Goal: Task Accomplishment & Management: Manage account settings

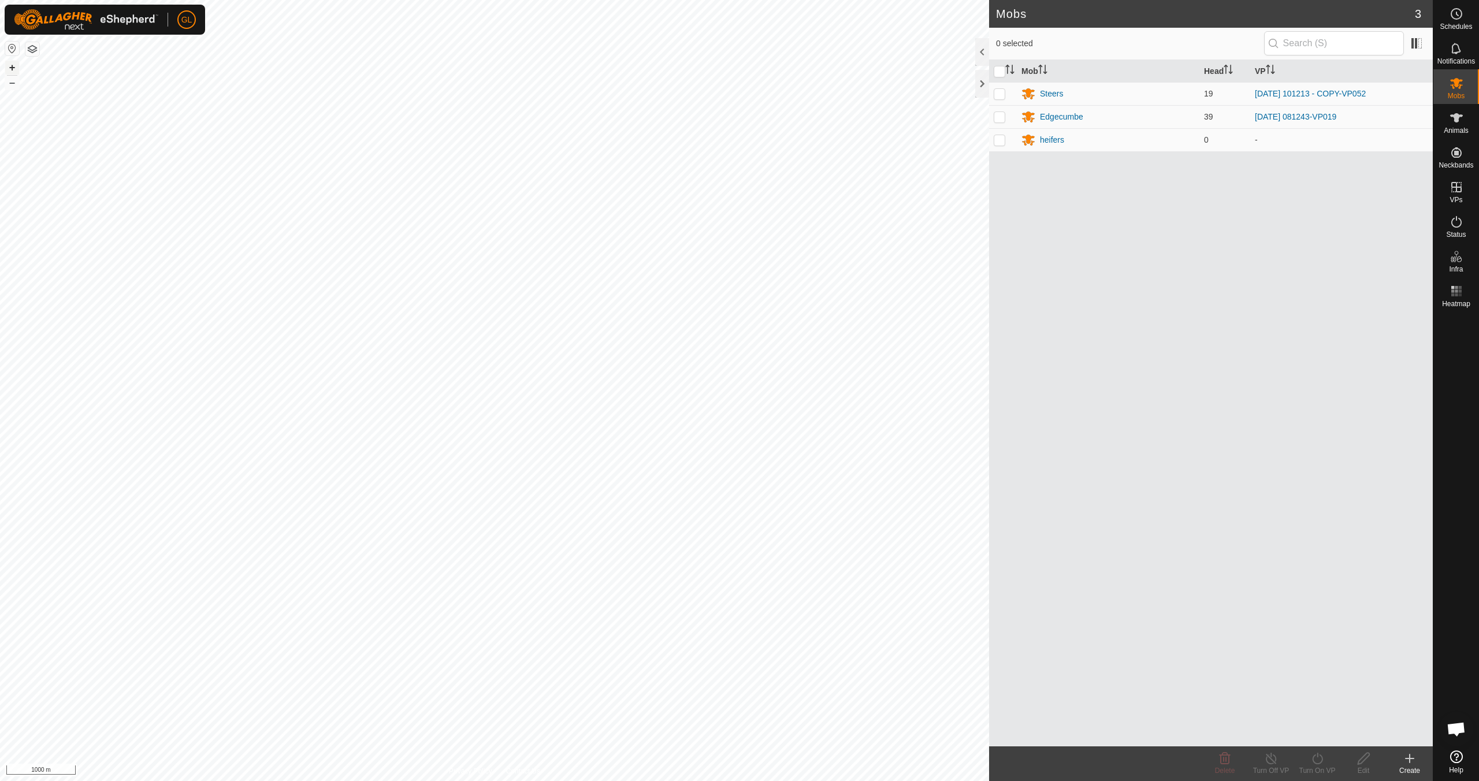
click at [13, 66] on button "+" at bounding box center [12, 68] width 14 height 14
click at [13, 65] on button "+" at bounding box center [12, 68] width 14 height 14
click at [9, 66] on button "+" at bounding box center [12, 68] width 14 height 14
click at [10, 66] on button "+" at bounding box center [12, 68] width 14 height 14
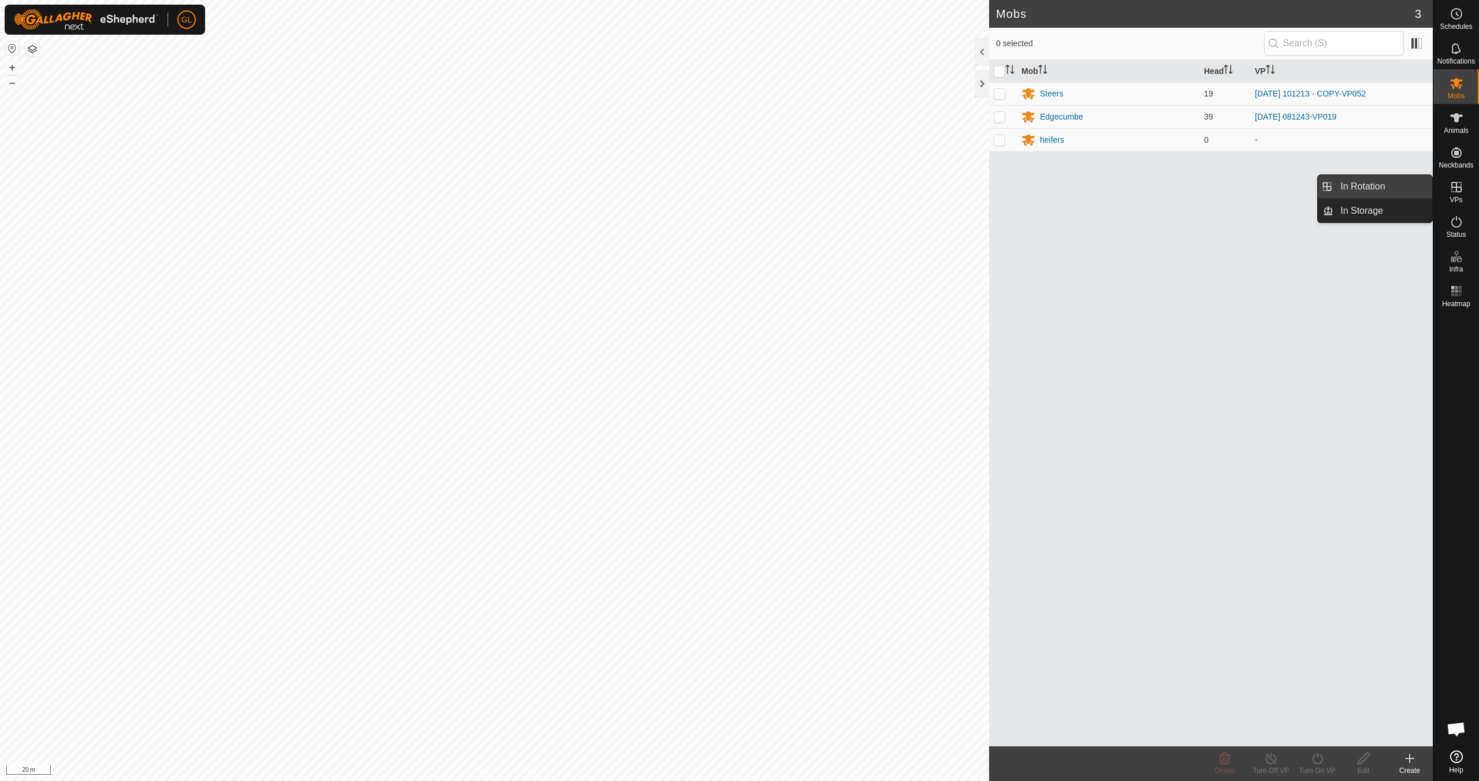
click at [1370, 191] on link "In Rotation" at bounding box center [1382, 186] width 99 height 23
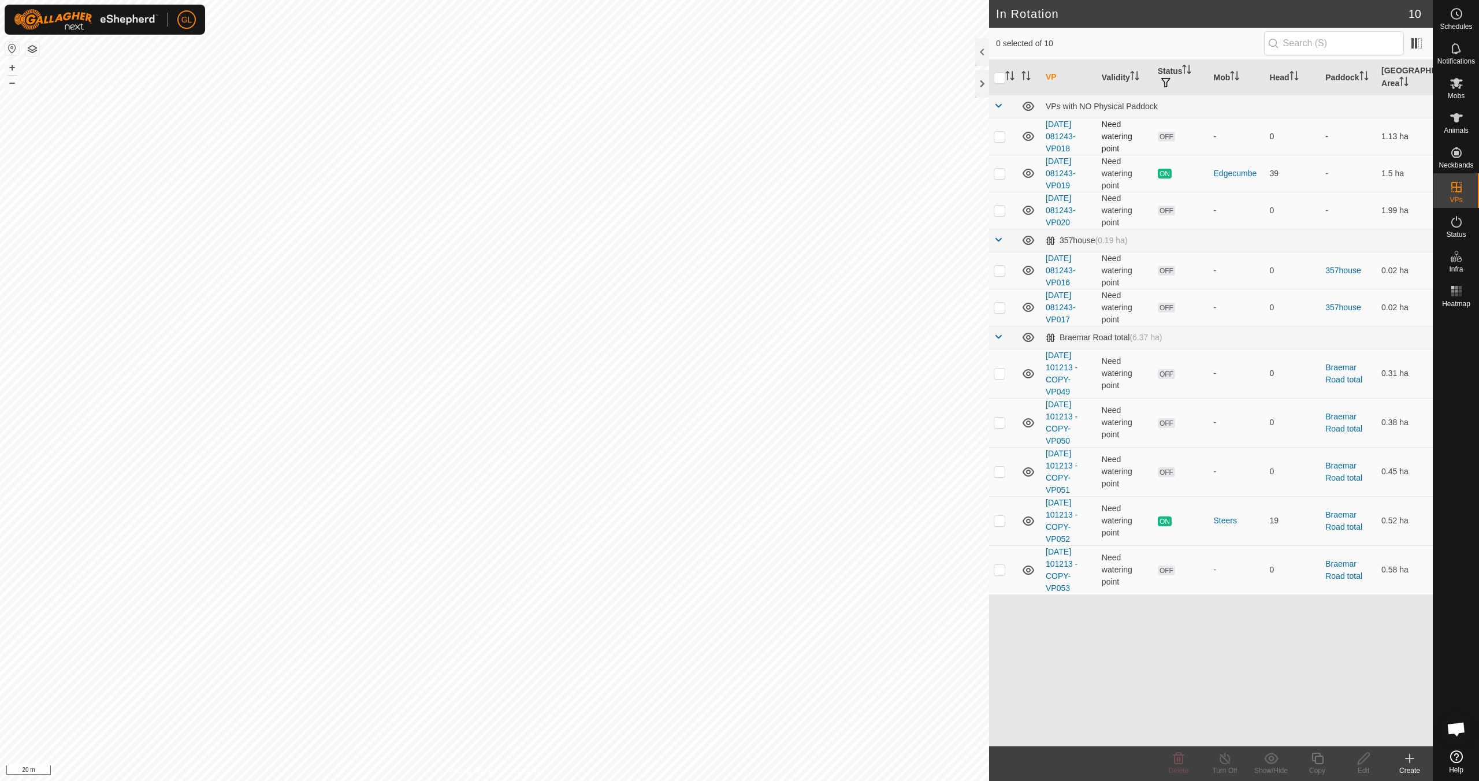
click at [1002, 135] on p-checkbox at bounding box center [1000, 136] width 12 height 9
click at [1000, 136] on p-checkbox at bounding box center [1000, 136] width 12 height 9
checkbox input "false"
click at [1001, 210] on p-checkbox at bounding box center [1000, 210] width 12 height 9
click at [1001, 209] on p-checkbox at bounding box center [1000, 210] width 12 height 9
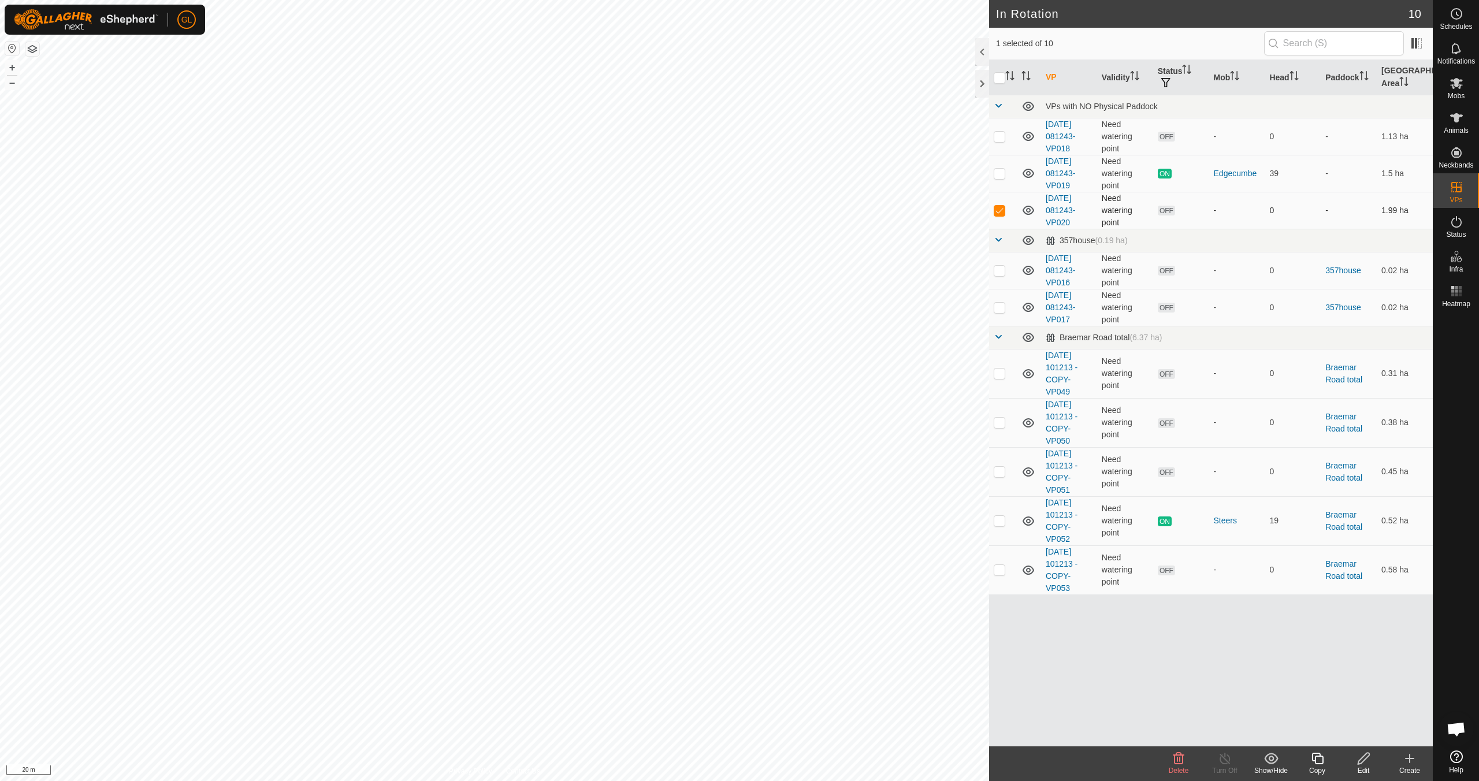
checkbox input "false"
click at [999, 270] on p-checkbox at bounding box center [1000, 270] width 12 height 9
checkbox input "false"
click at [999, 310] on p-checkbox at bounding box center [1000, 307] width 12 height 9
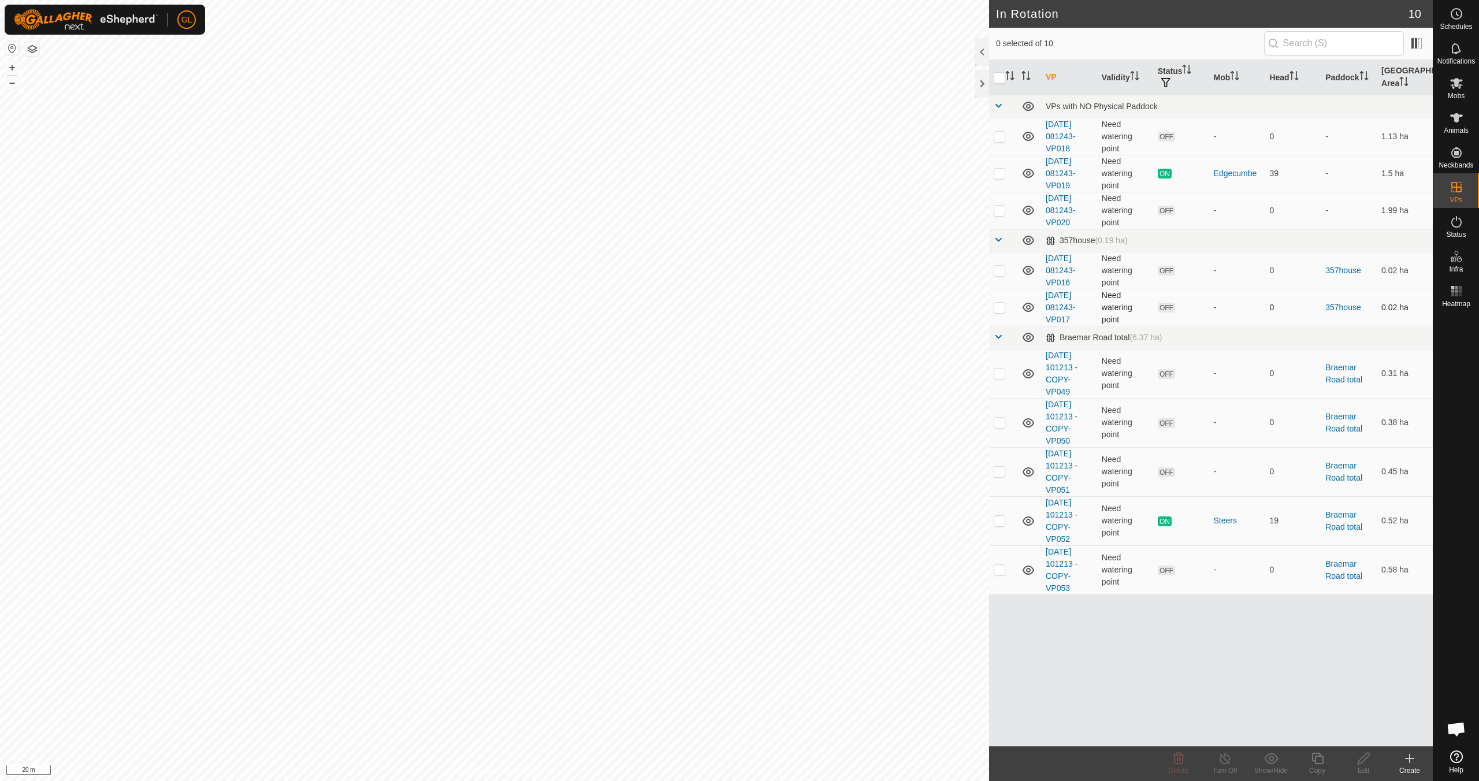
checkbox input "true"
click at [1000, 272] on p-checkbox at bounding box center [1000, 270] width 12 height 9
checkbox input "false"
click at [989, 437] on div "In Rotation 10 1 selected of 10 VP Validity Status Mob Head Paddock Grazing Are…" at bounding box center [716, 390] width 1433 height 781
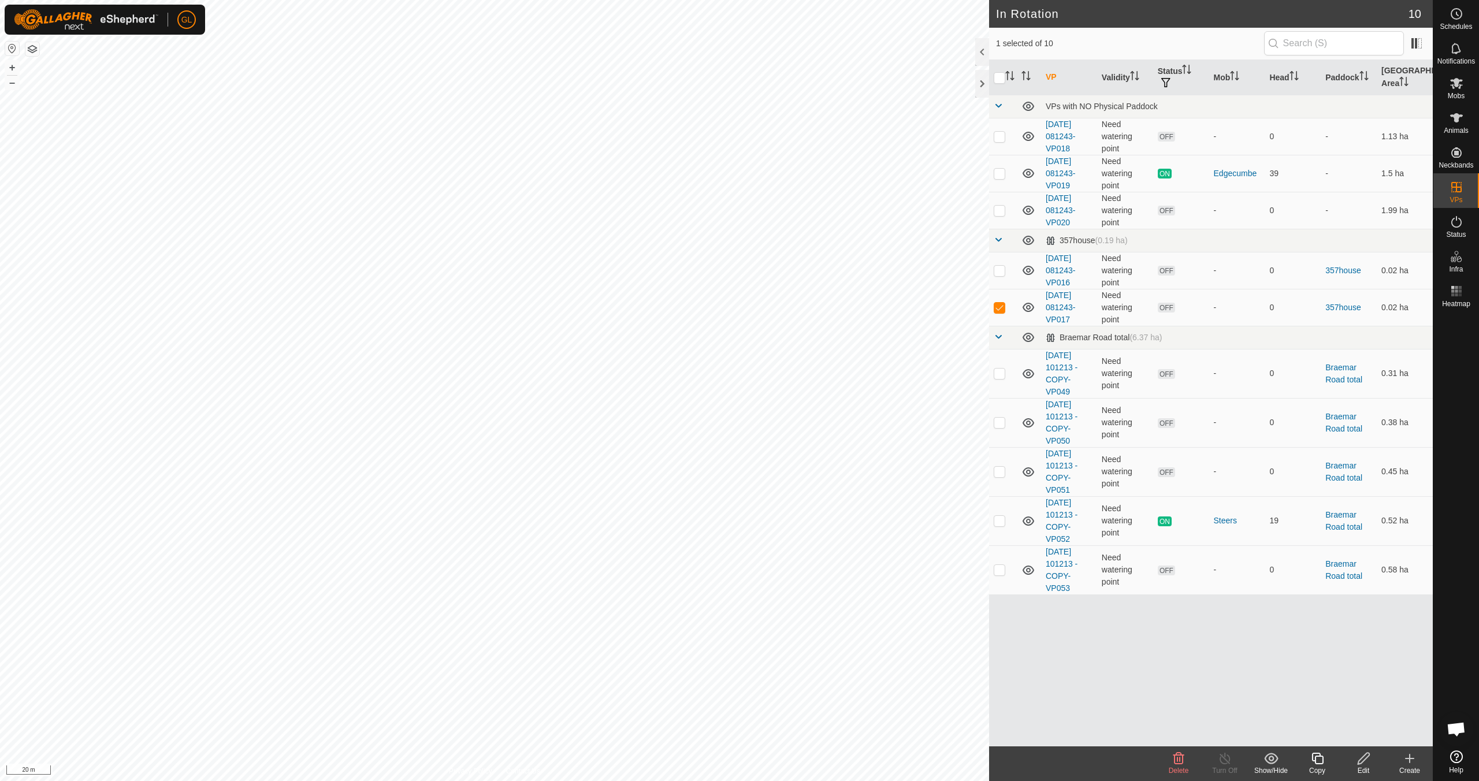
click at [1359, 763] on icon at bounding box center [1364, 759] width 14 height 14
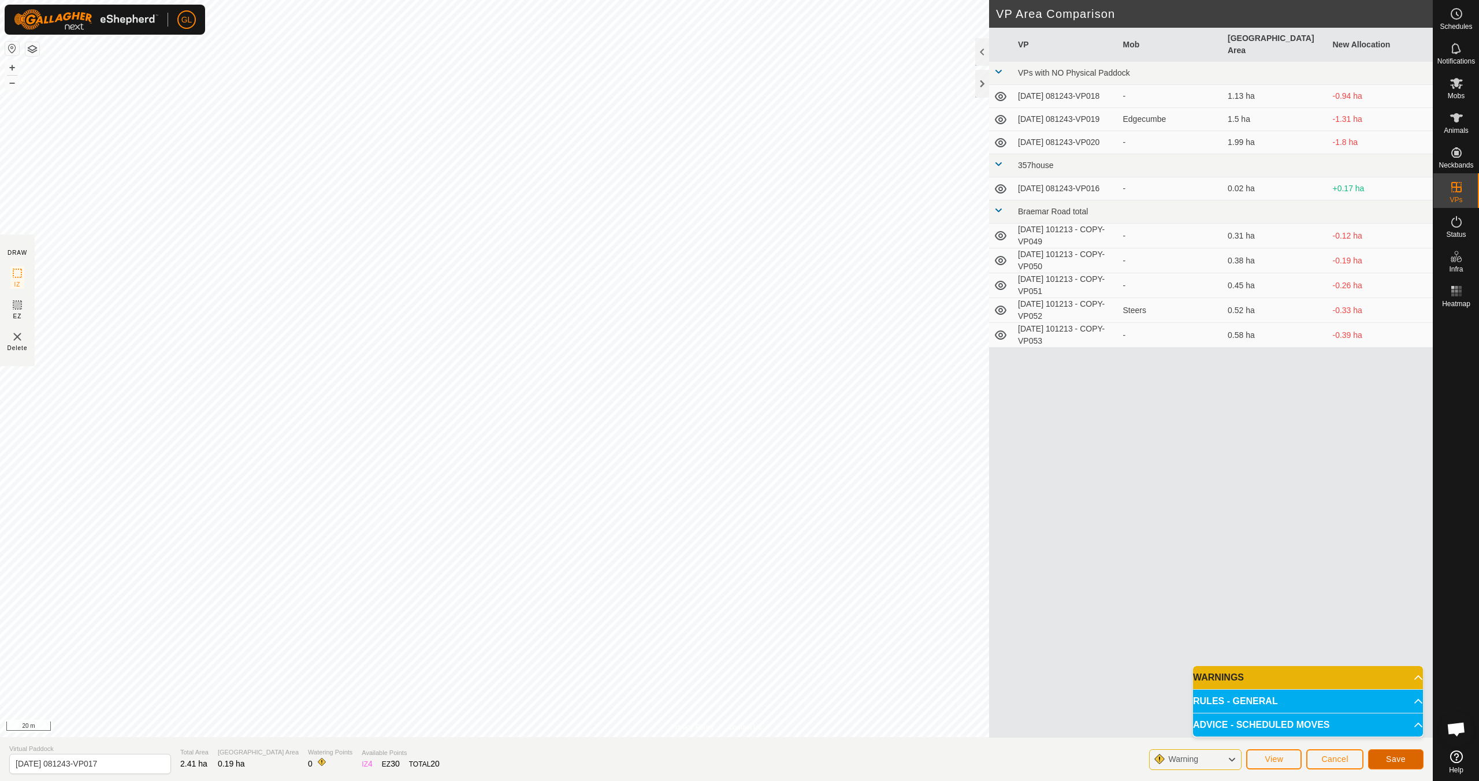
click at [1390, 756] on span "Save" at bounding box center [1396, 759] width 20 height 9
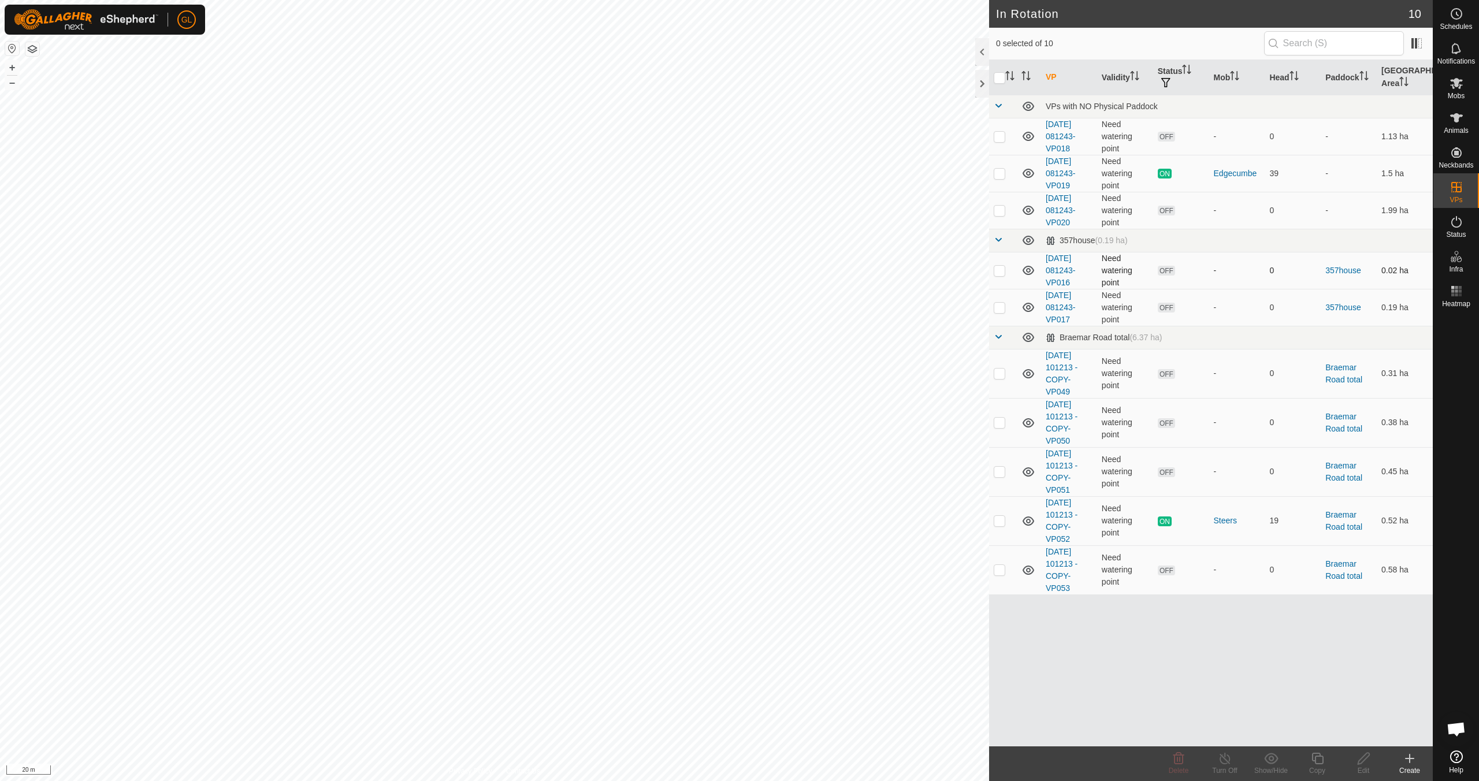
click at [999, 270] on p-checkbox at bounding box center [1000, 270] width 12 height 9
click at [998, 272] on p-checkbox at bounding box center [1000, 270] width 12 height 9
checkbox input "false"
click at [1002, 310] on p-checkbox at bounding box center [1000, 307] width 12 height 9
click at [998, 304] on p-checkbox at bounding box center [1000, 307] width 12 height 9
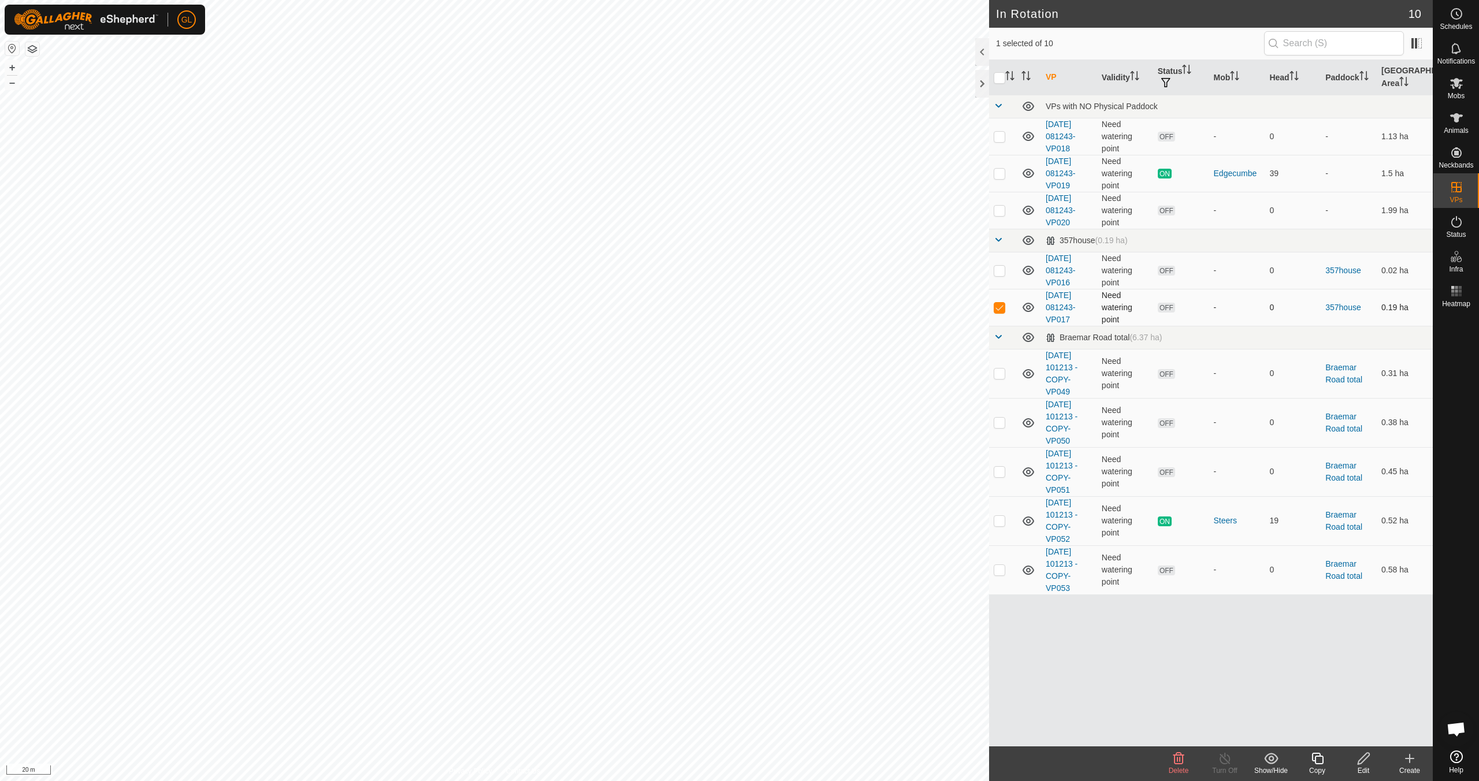
checkbox input "false"
click at [995, 269] on p-checkbox at bounding box center [1000, 270] width 12 height 9
click at [1182, 763] on icon at bounding box center [1178, 759] width 11 height 12
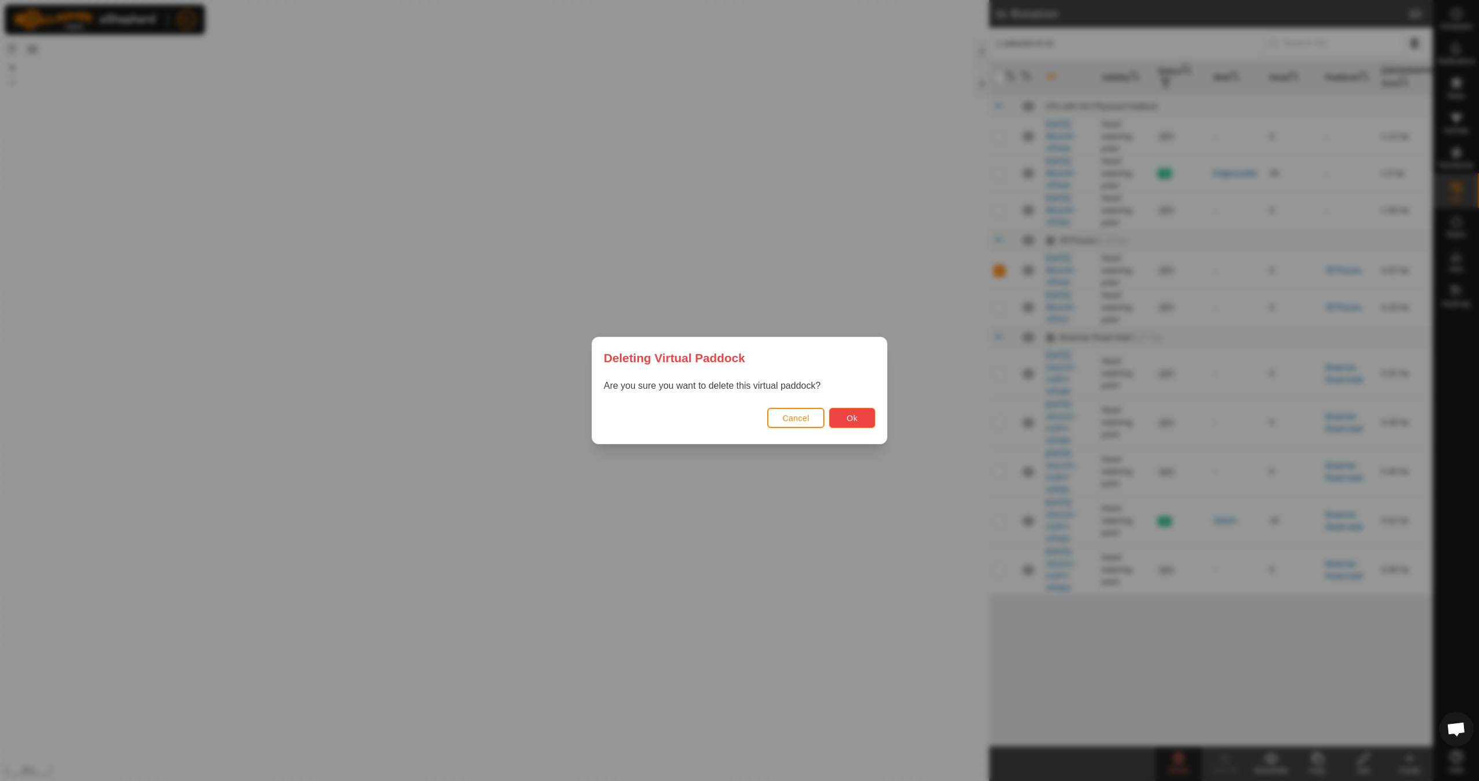
click at [845, 419] on button "Ok" at bounding box center [852, 418] width 46 height 20
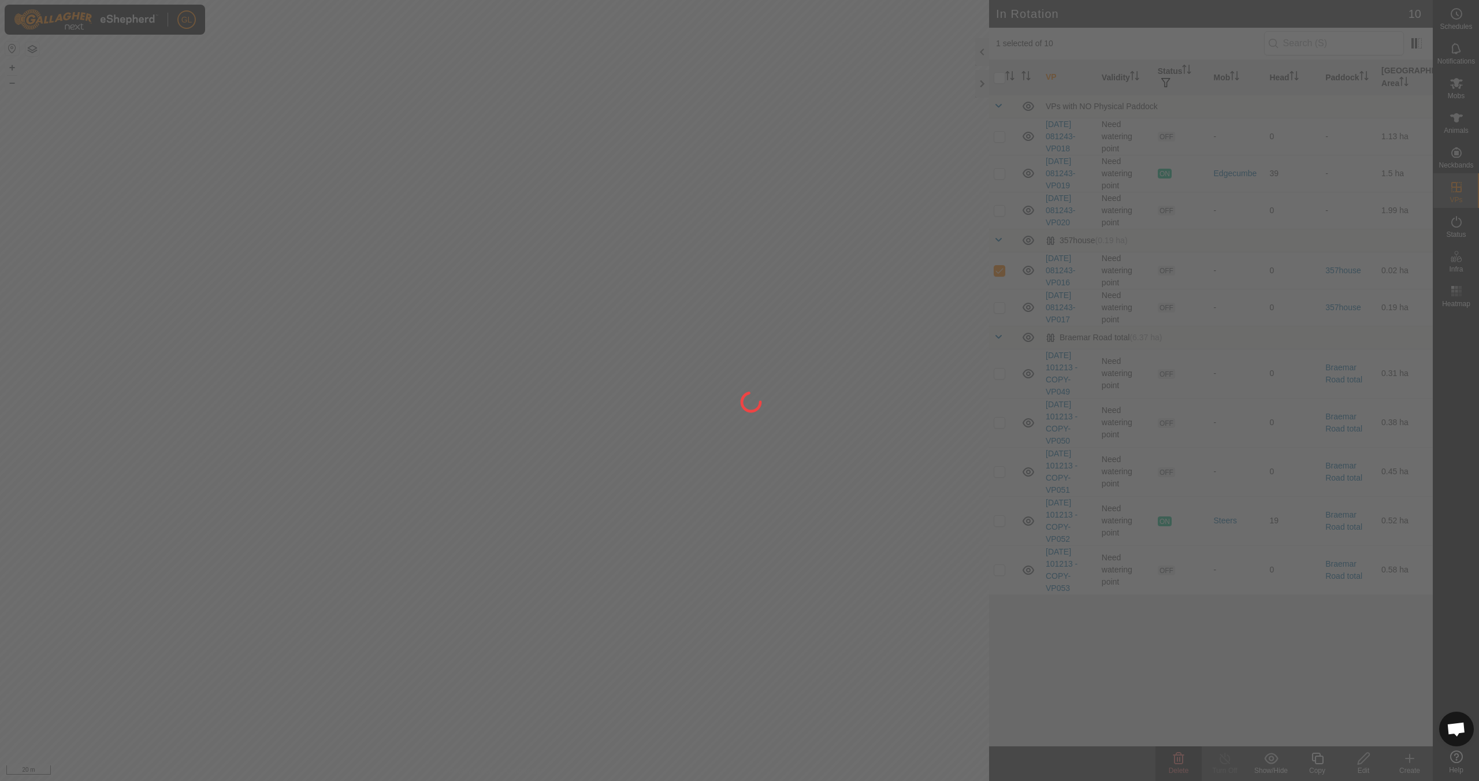
checkbox input "false"
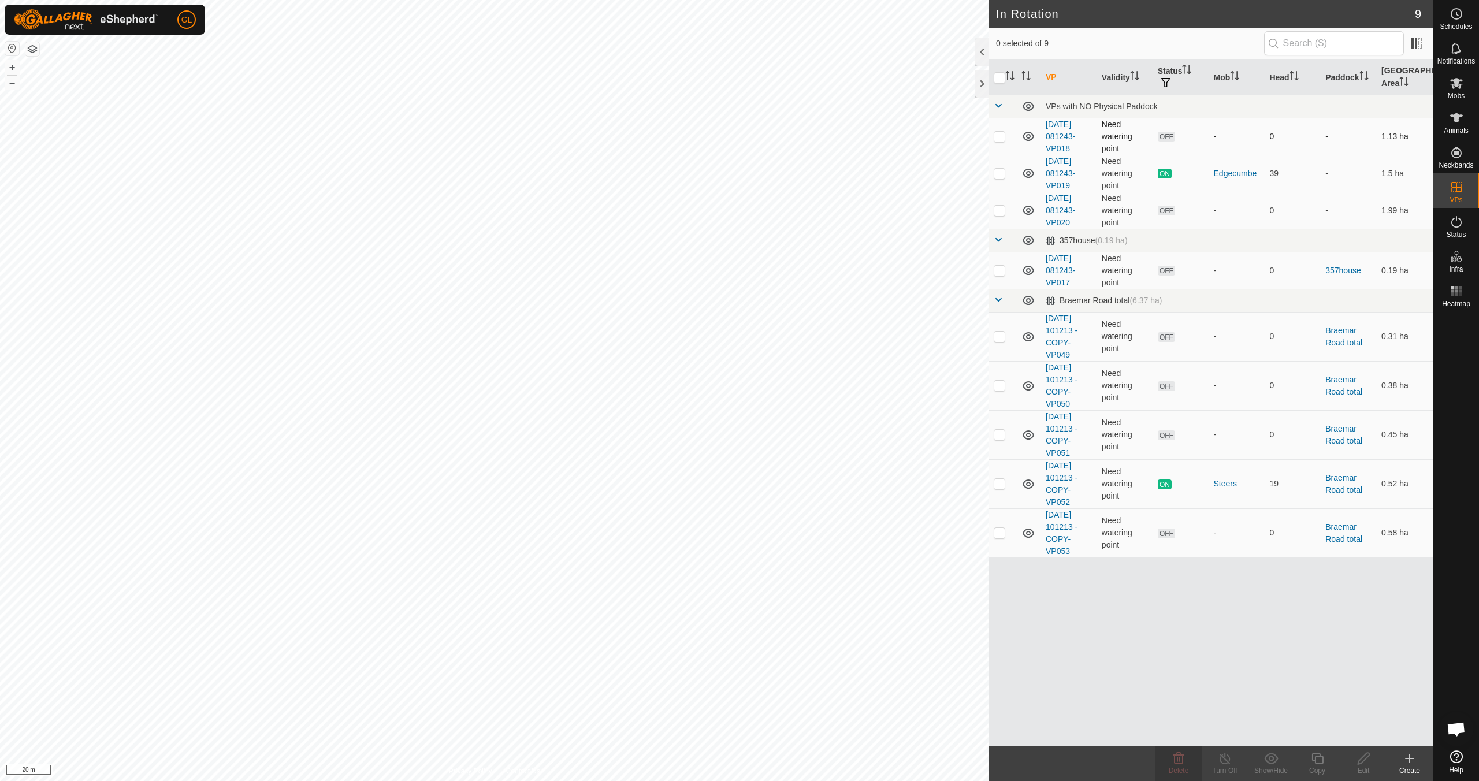
click at [1000, 137] on p-checkbox at bounding box center [1000, 136] width 12 height 9
checkbox input "true"
click at [1173, 762] on icon at bounding box center [1179, 759] width 14 height 14
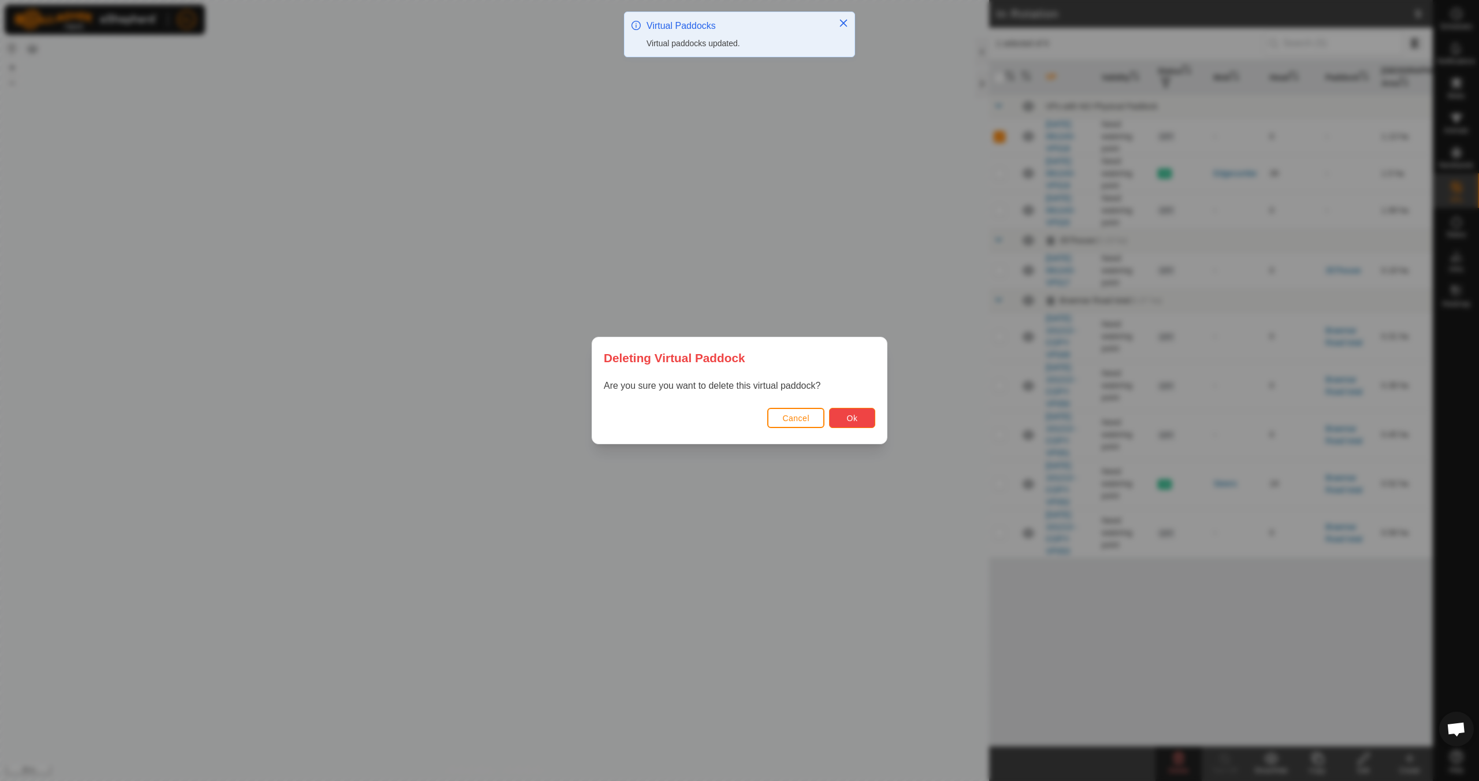
click at [848, 417] on span "Ok" at bounding box center [852, 418] width 11 height 9
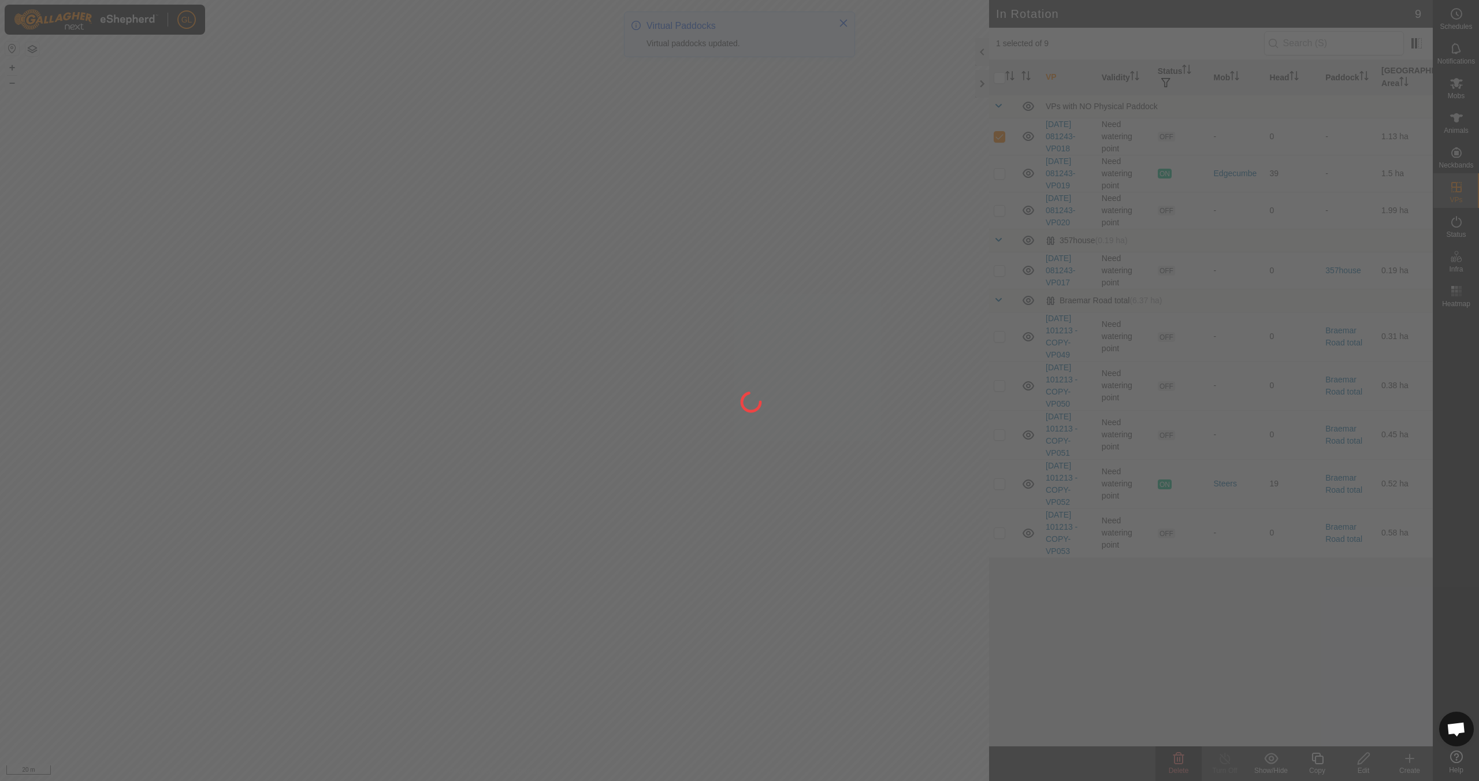
checkbox input "false"
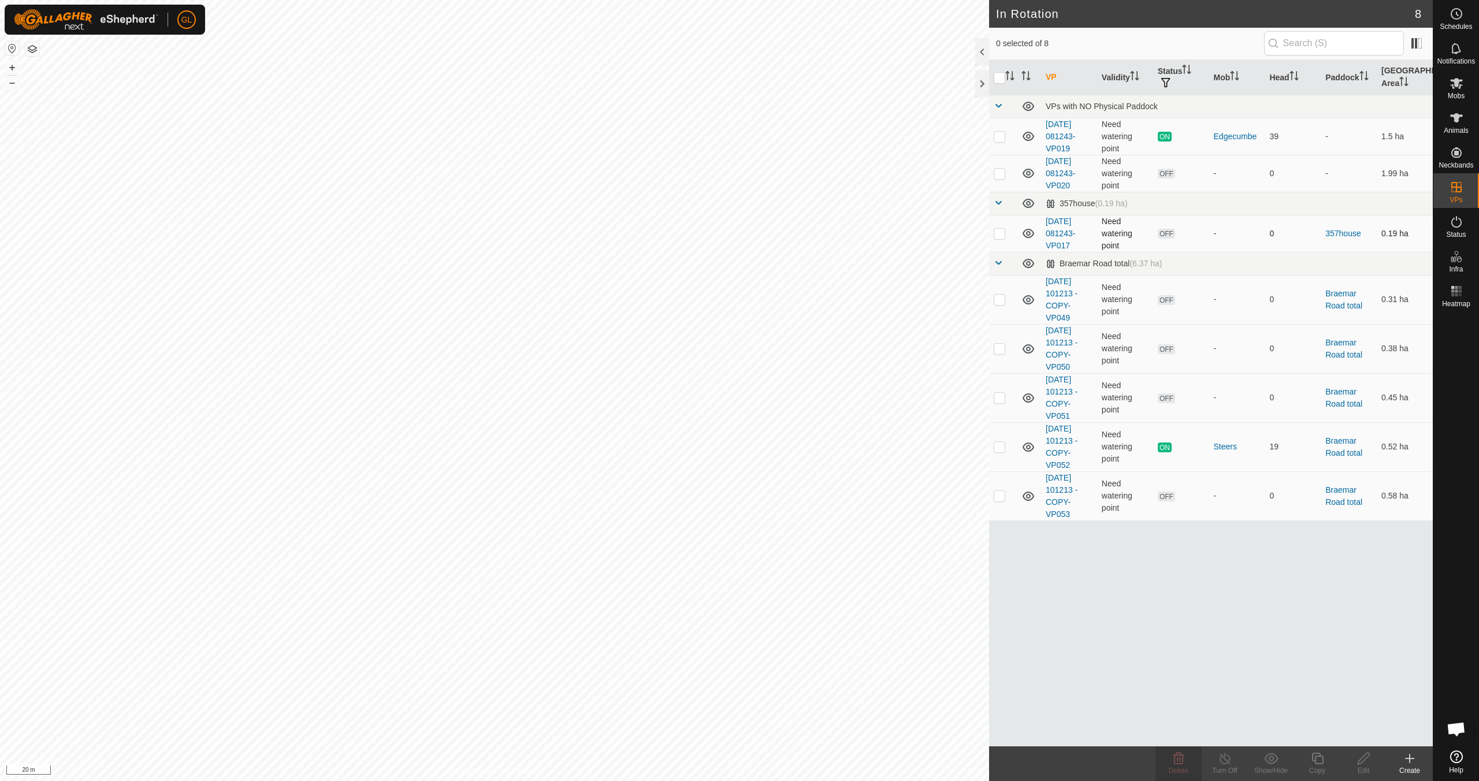
click at [995, 231] on p-checkbox at bounding box center [1000, 233] width 12 height 9
checkbox input "true"
click at [1322, 765] on div "Copy" at bounding box center [1317, 770] width 46 height 10
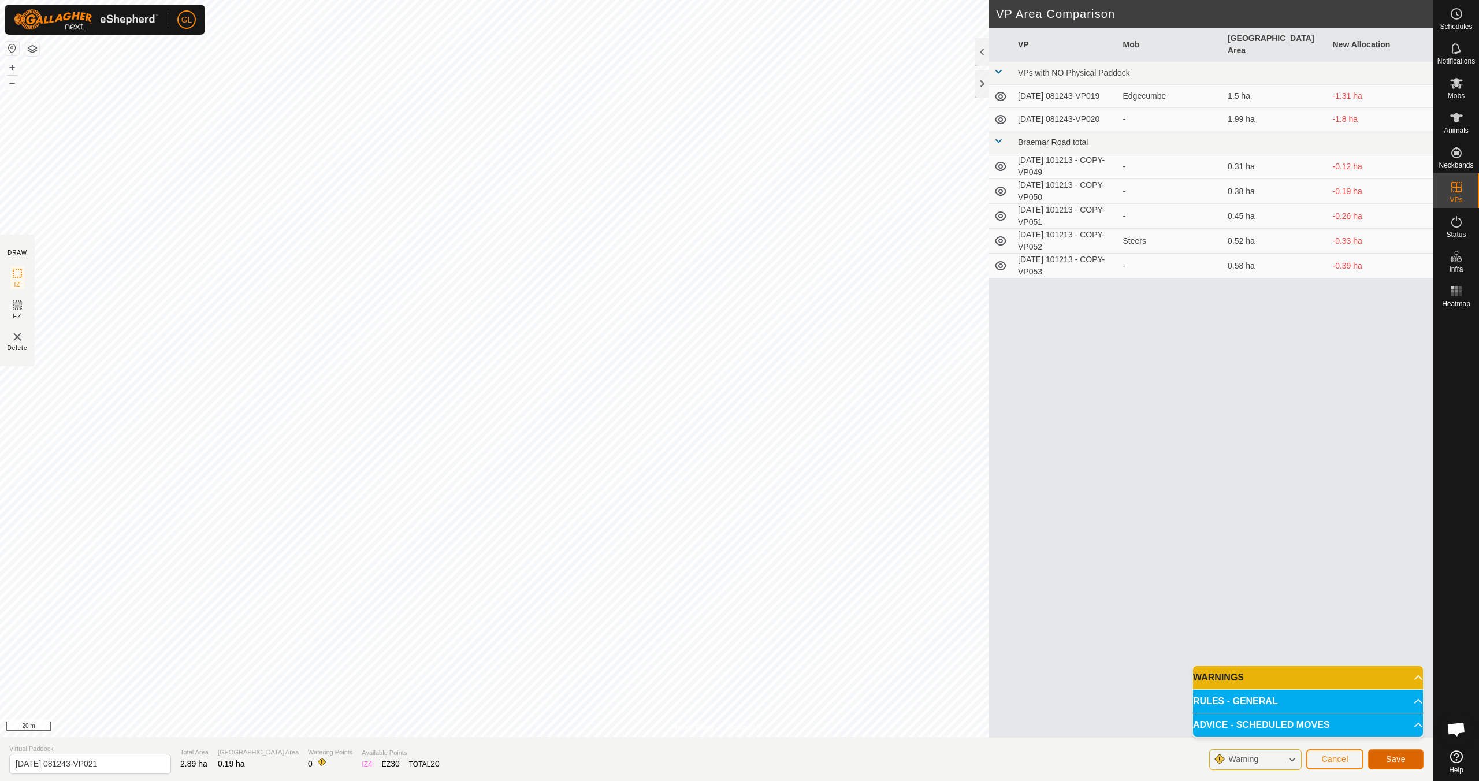
click at [1404, 763] on span "Save" at bounding box center [1396, 759] width 20 height 9
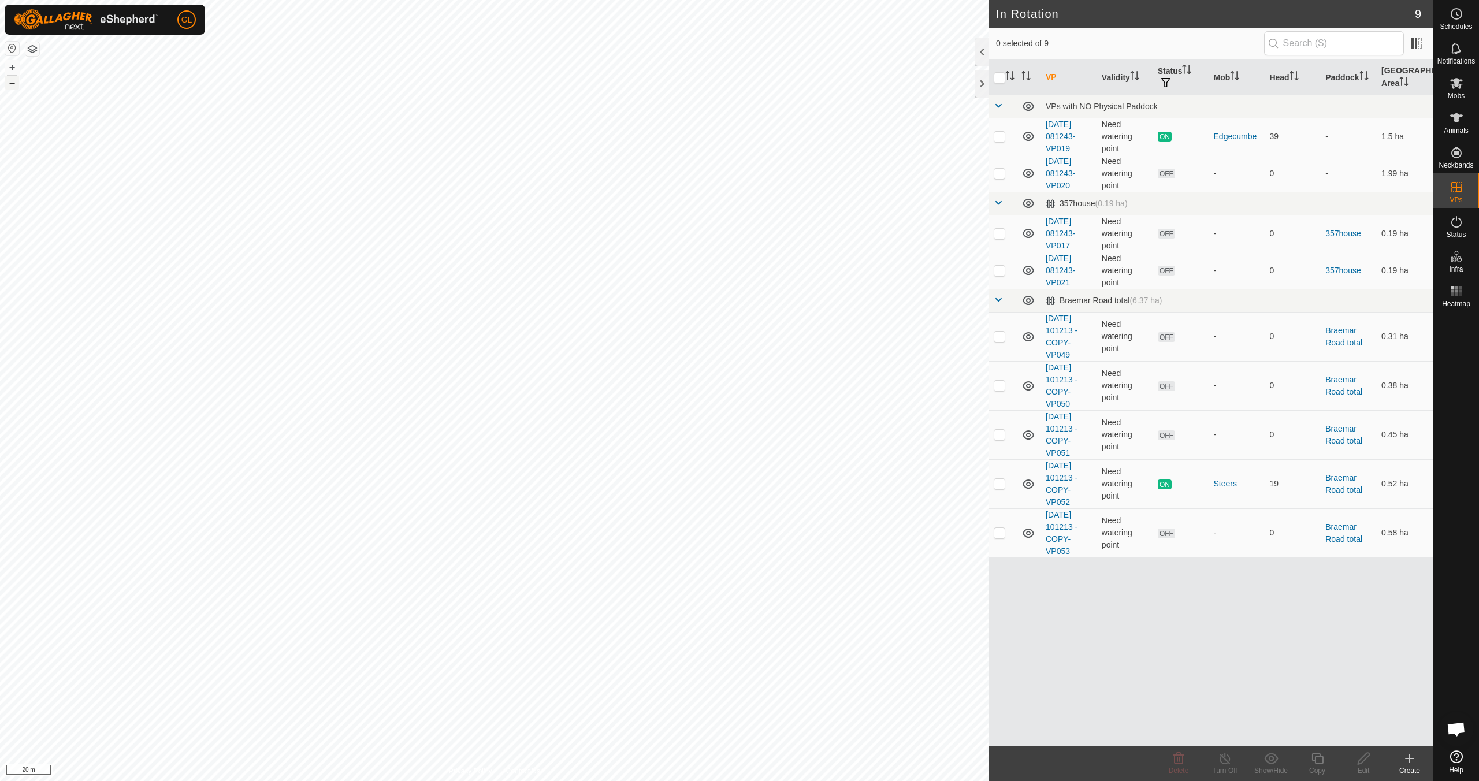
click at [12, 83] on button "–" at bounding box center [12, 83] width 14 height 14
click at [10, 67] on button "+" at bounding box center [12, 68] width 14 height 14
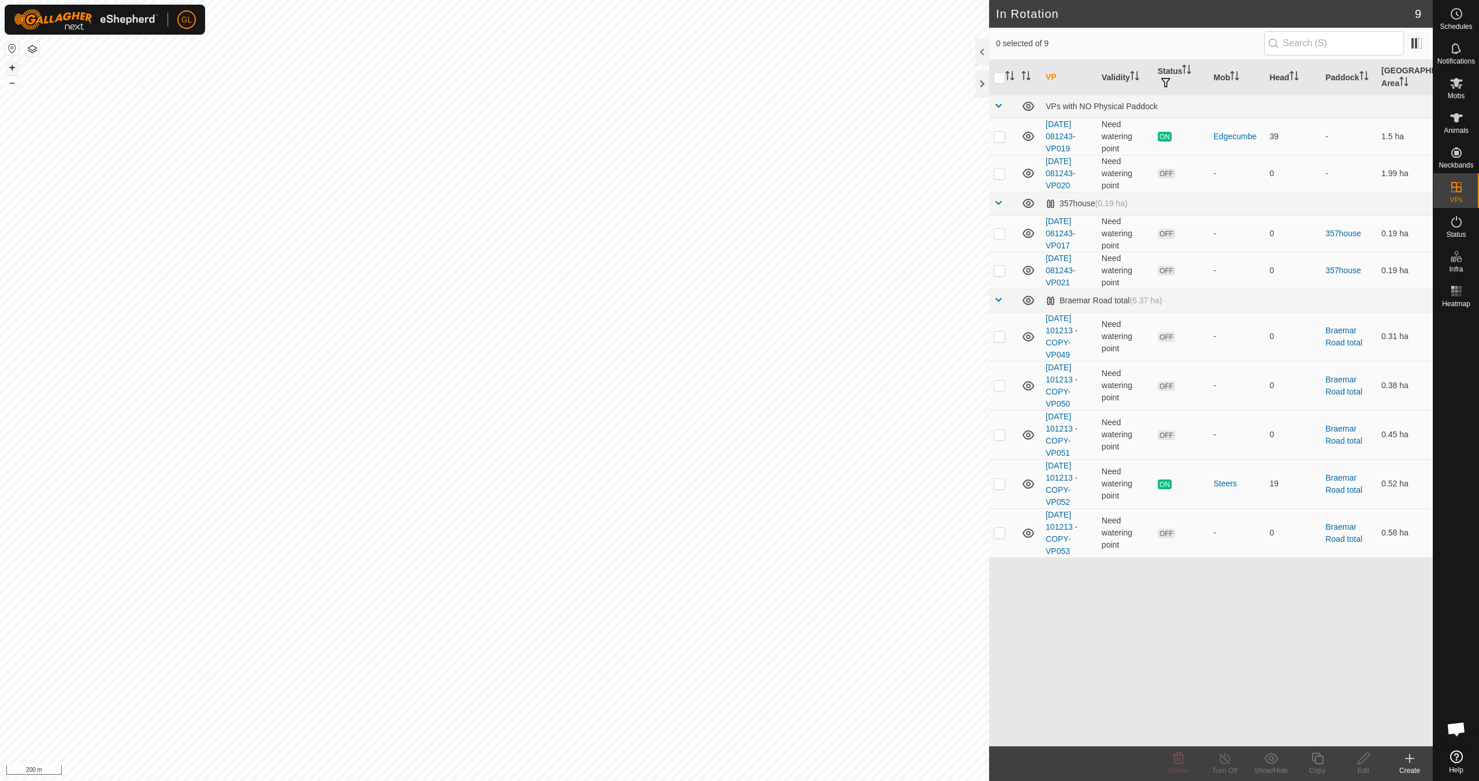
click at [10, 68] on button "+" at bounding box center [12, 68] width 14 height 14
click at [12, 68] on button "+" at bounding box center [12, 68] width 14 height 14
click at [9, 68] on button "+" at bounding box center [12, 68] width 14 height 14
click at [1001, 339] on p-checkbox at bounding box center [1000, 336] width 12 height 9
checkbox input "true"
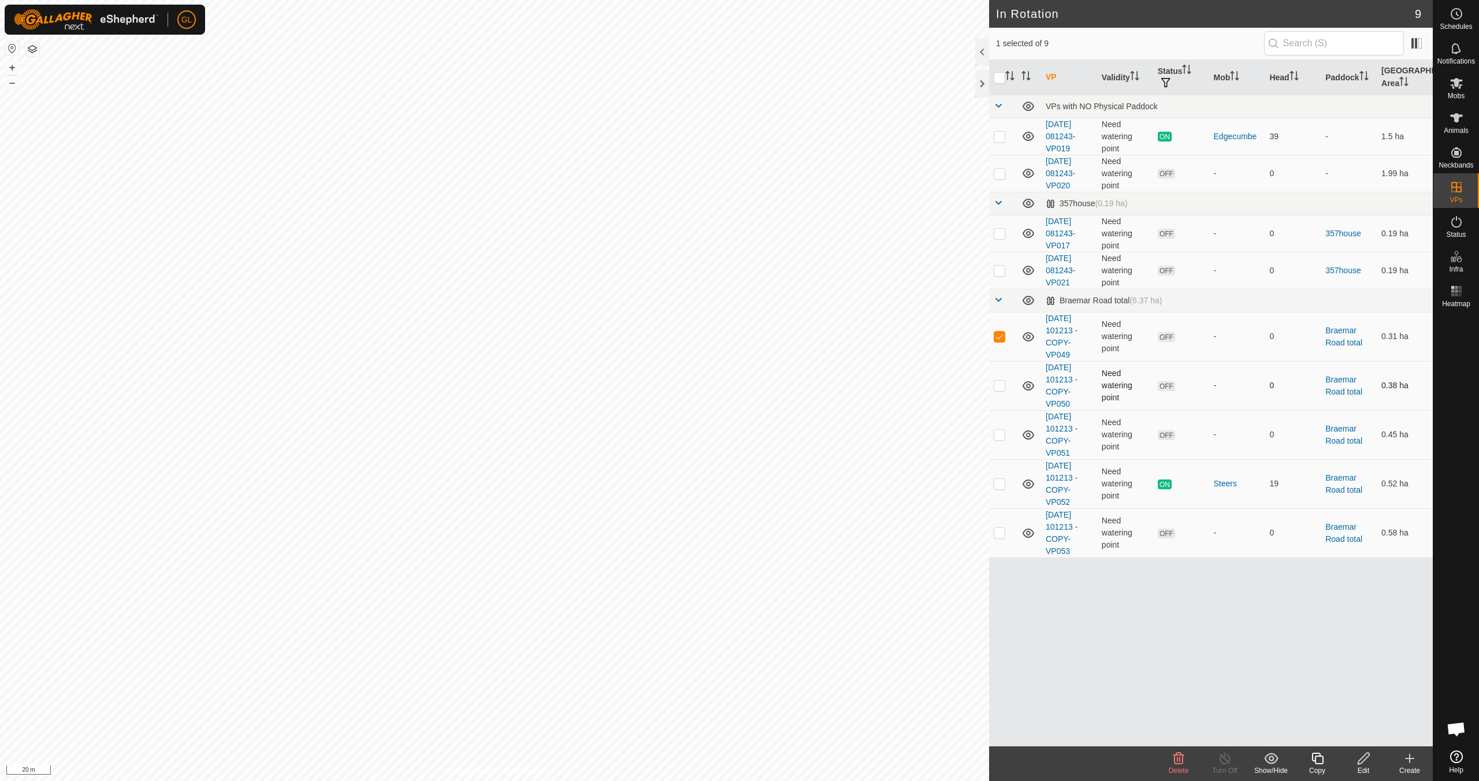
click at [999, 388] on p-checkbox at bounding box center [1000, 385] width 12 height 9
checkbox input "true"
click at [1005, 435] on td at bounding box center [1003, 434] width 28 height 49
checkbox input "true"
click at [1178, 765] on div "Delete" at bounding box center [1178, 770] width 46 height 10
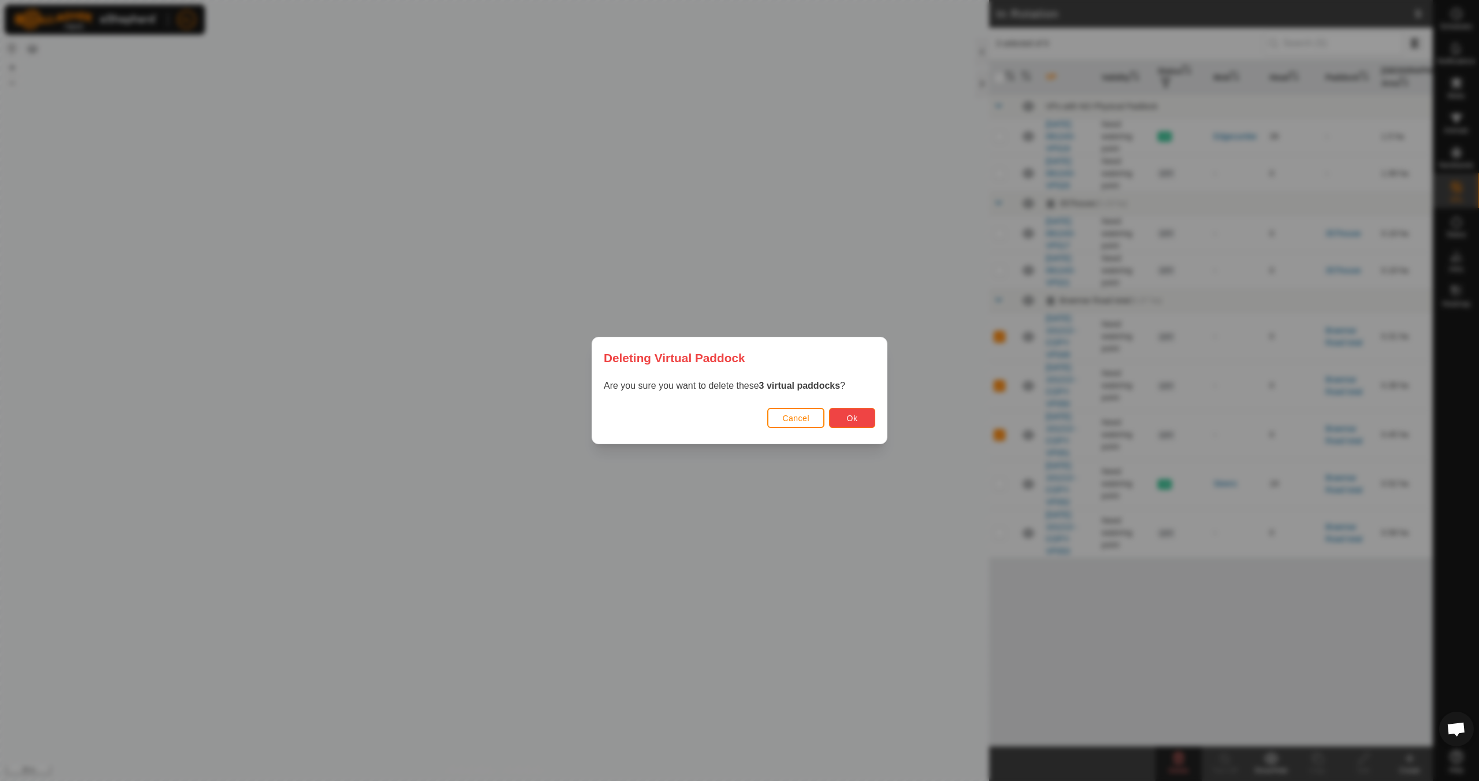
click at [855, 415] on span "Ok" at bounding box center [852, 418] width 11 height 9
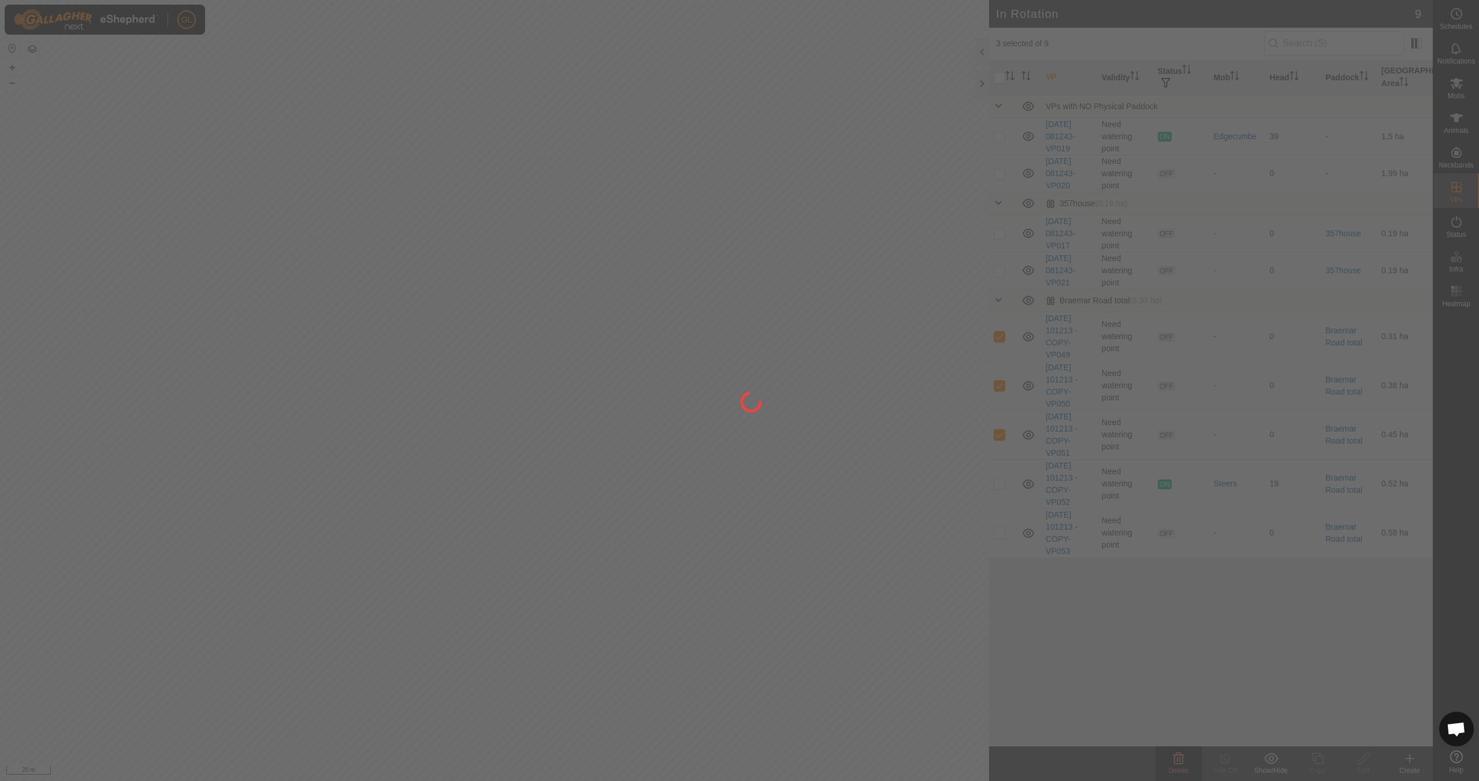
checkbox input "false"
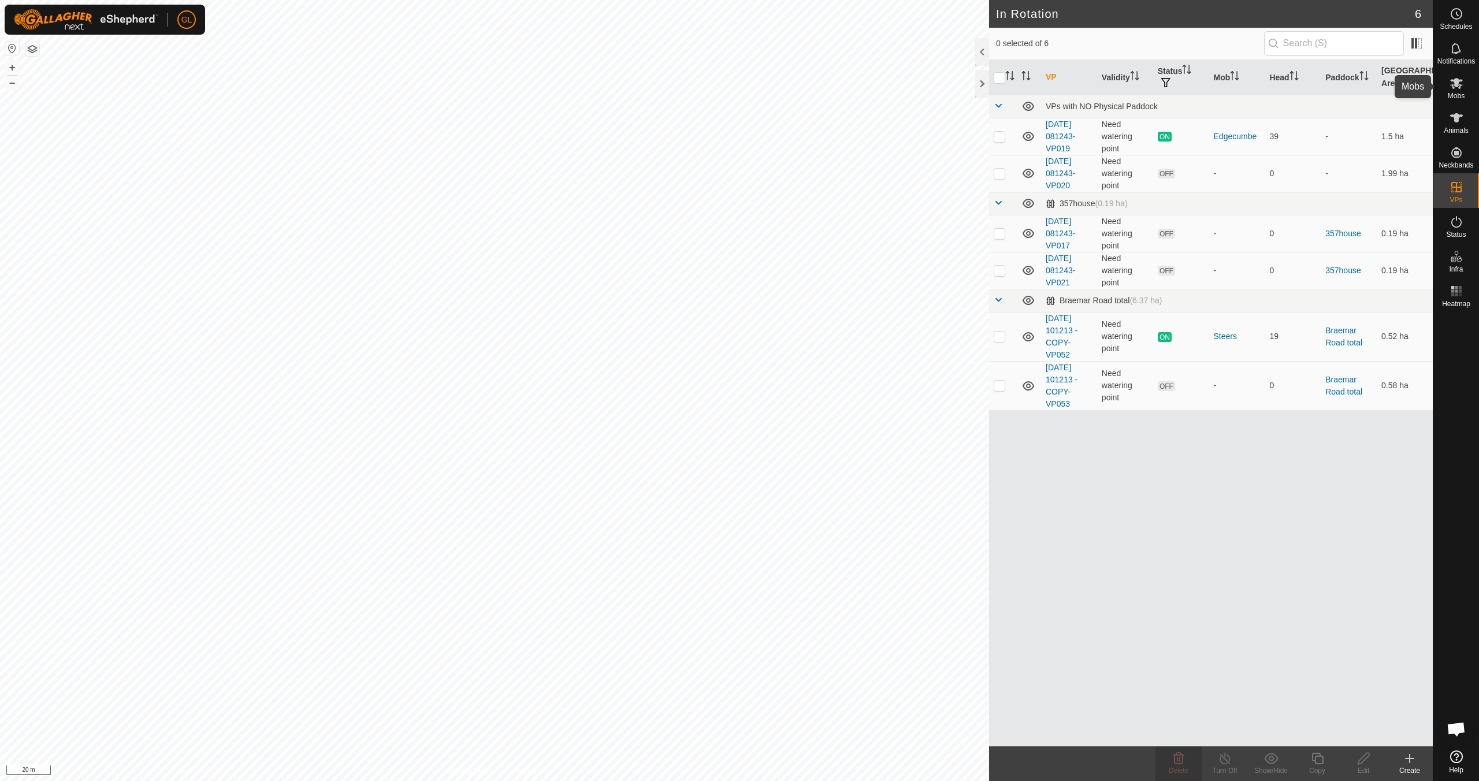
click at [1458, 94] on span "Mobs" at bounding box center [1456, 95] width 17 height 7
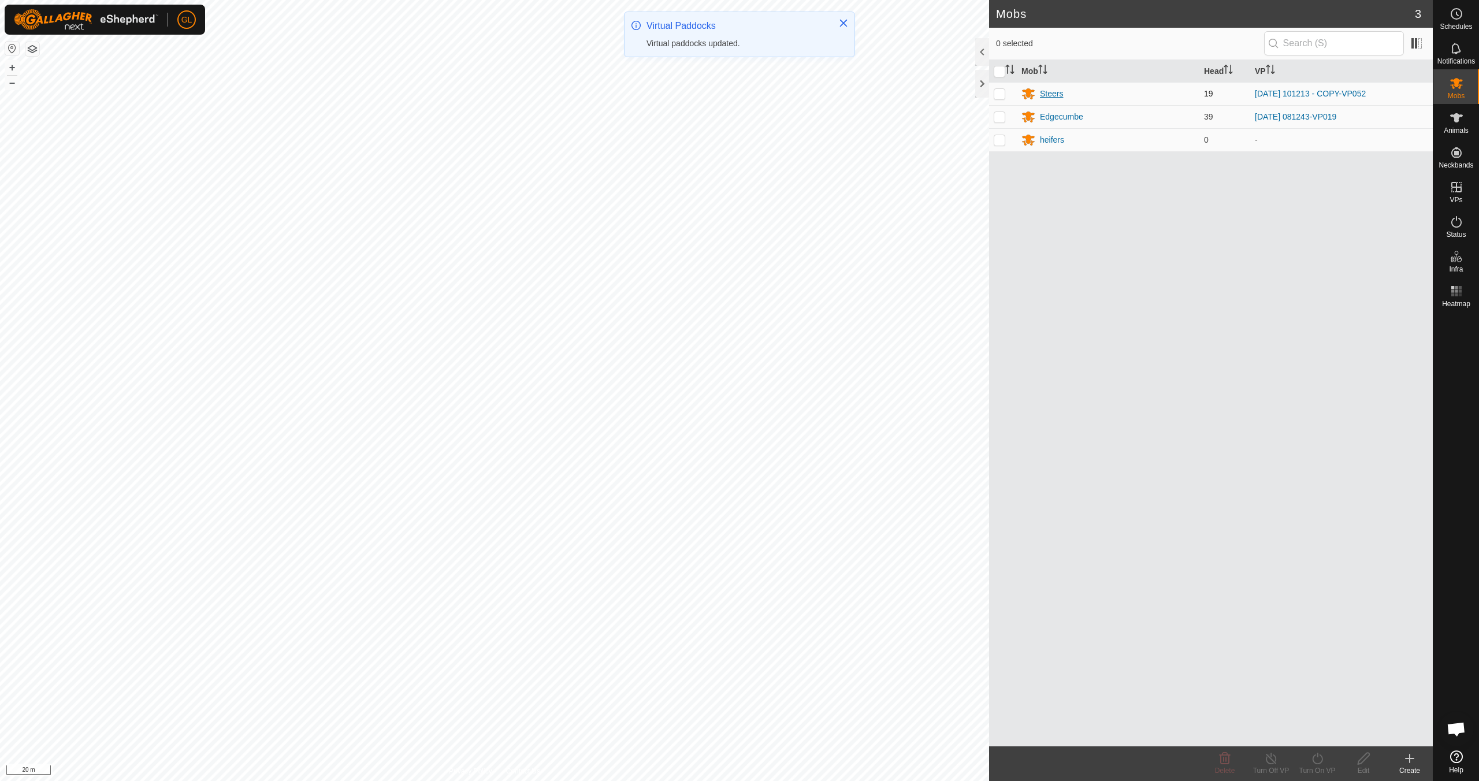
click at [1049, 95] on div "Steers" at bounding box center [1051, 94] width 23 height 12
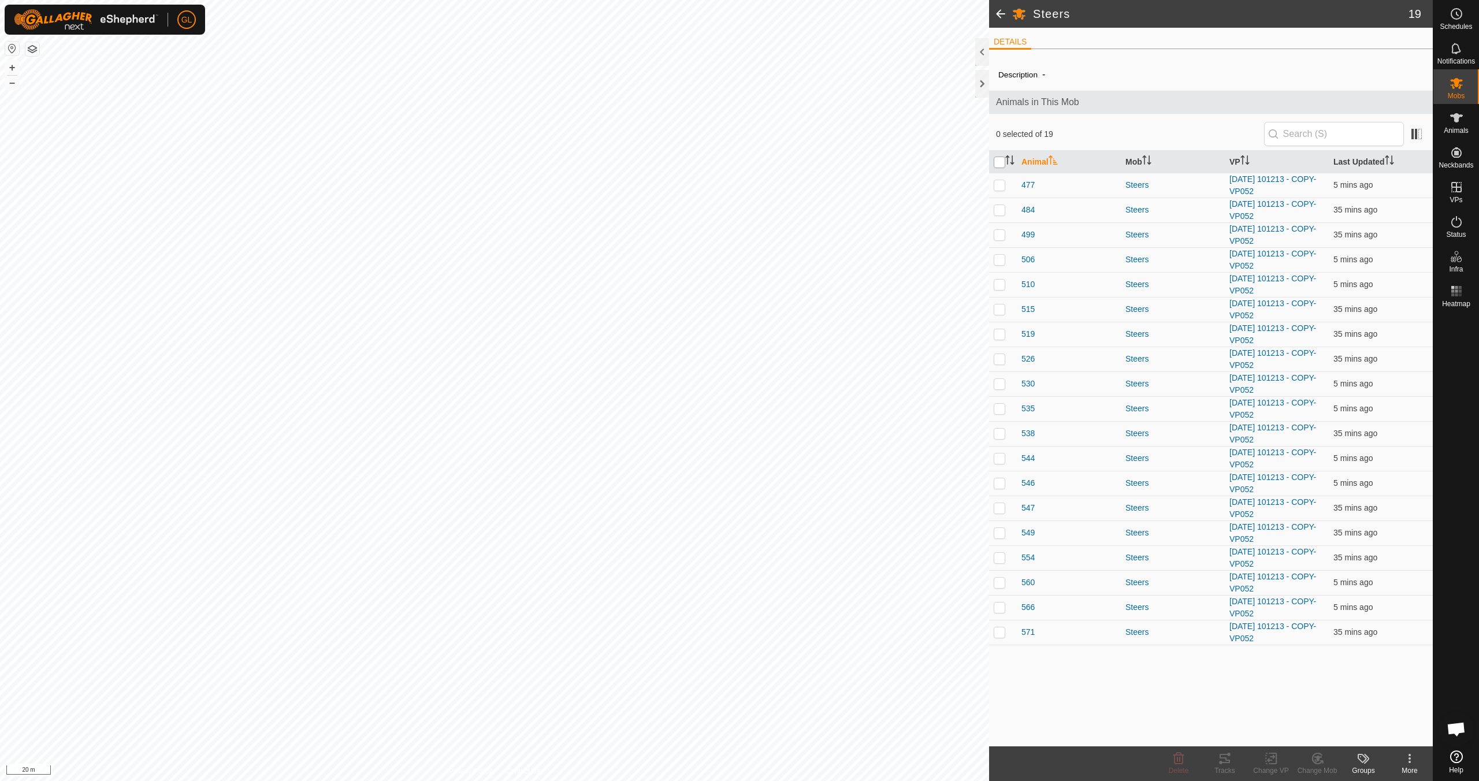
click at [999, 161] on input "checkbox" at bounding box center [1000, 163] width 12 height 12
checkbox input "true"
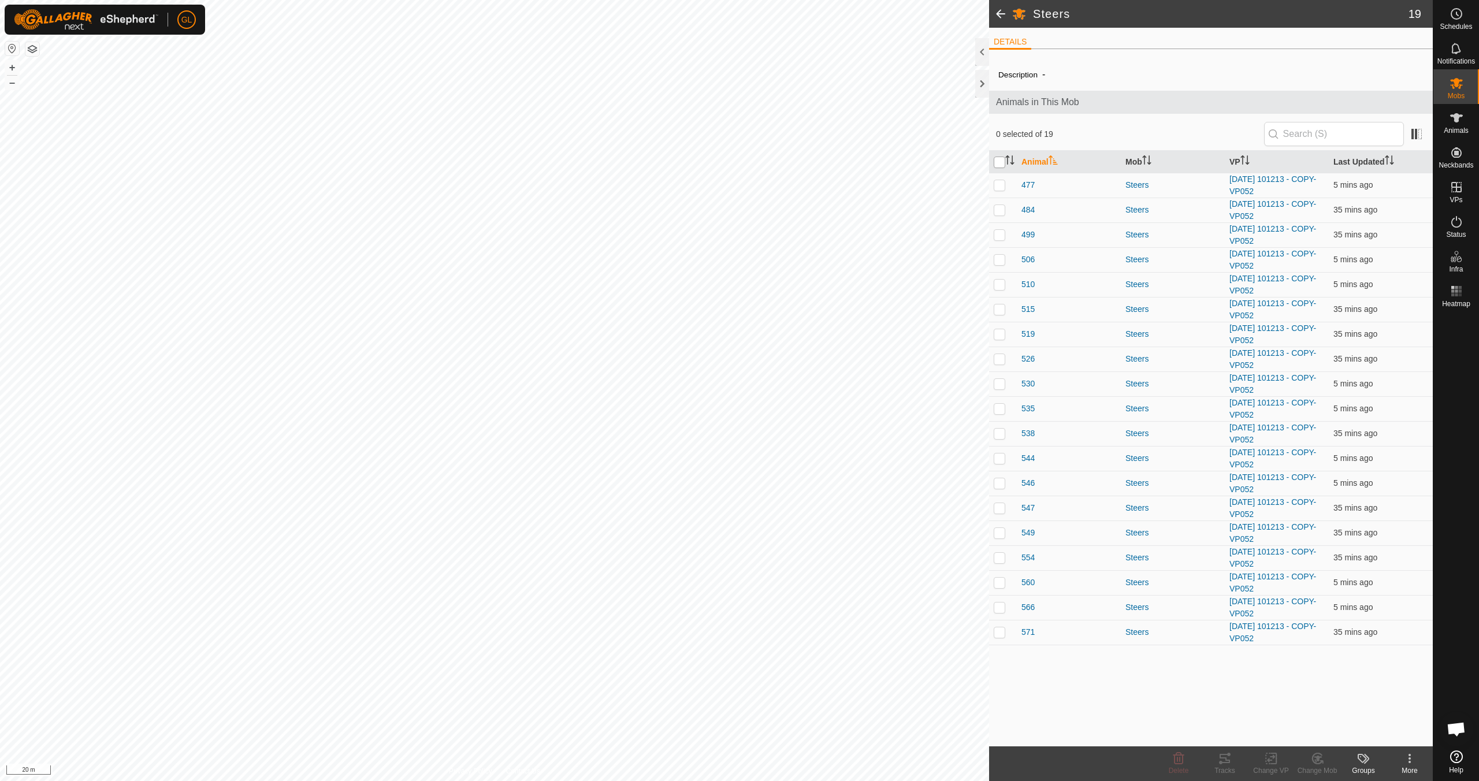
checkbox input "true"
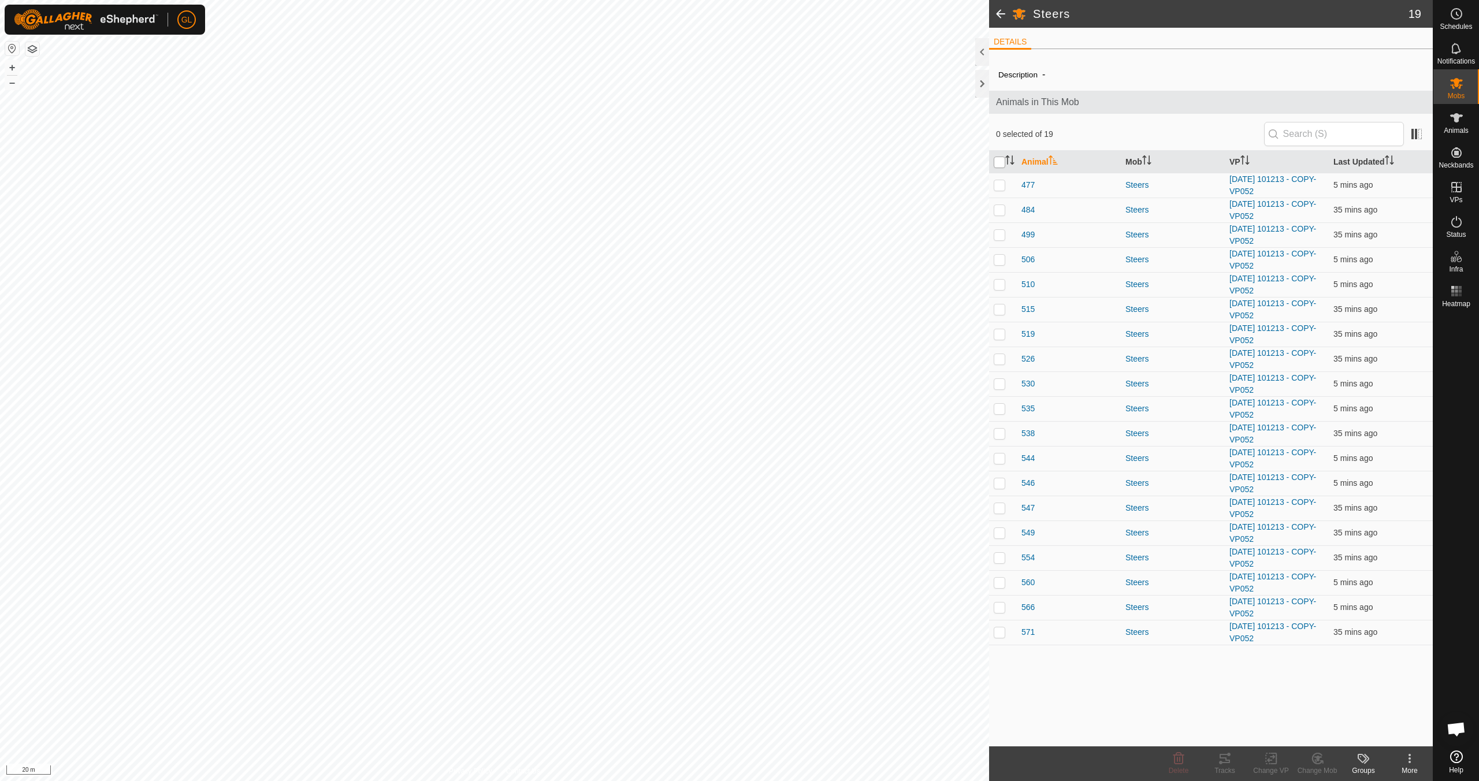
checkbox input "true"
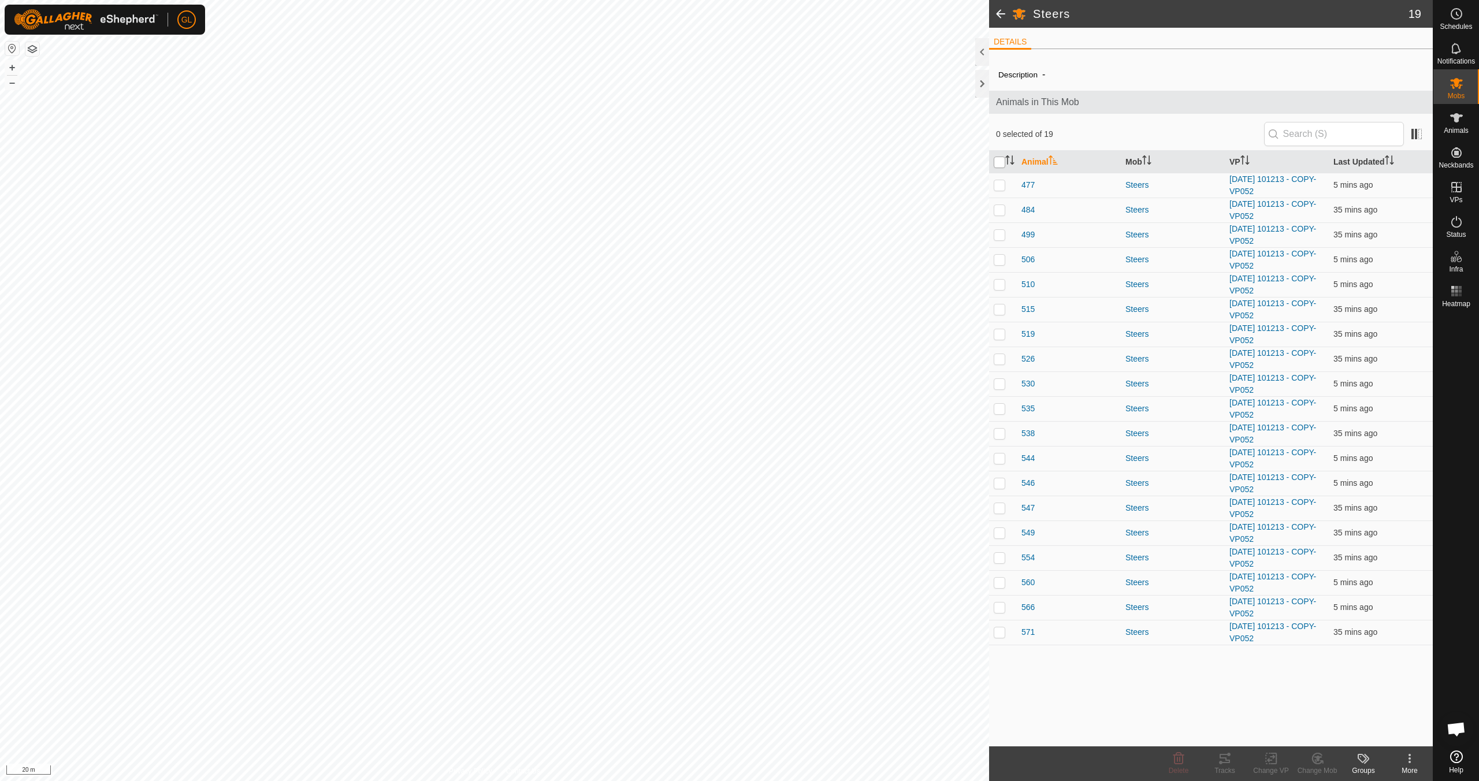
checkbox input "true"
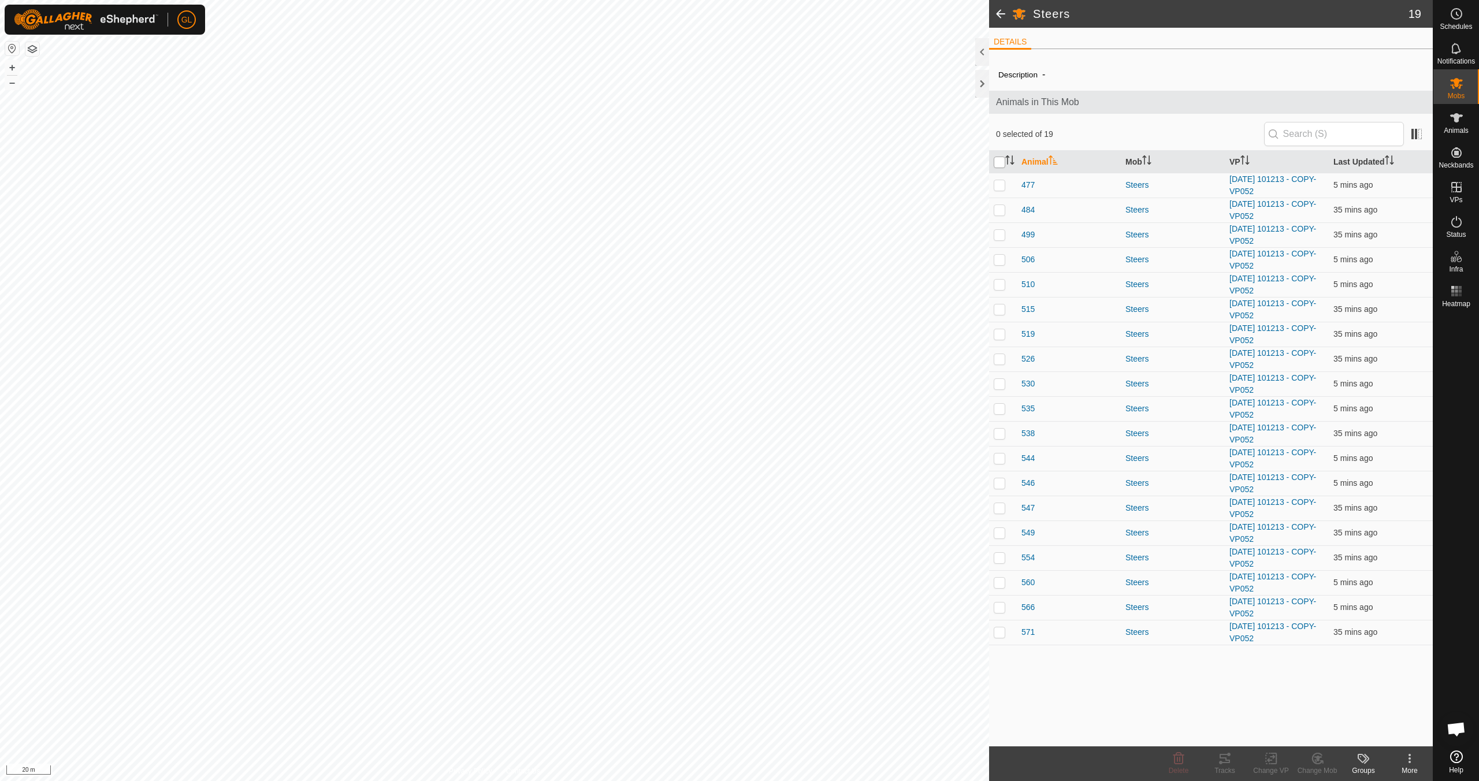
checkbox input "true"
click at [1269, 767] on div "Change VP" at bounding box center [1271, 770] width 46 height 10
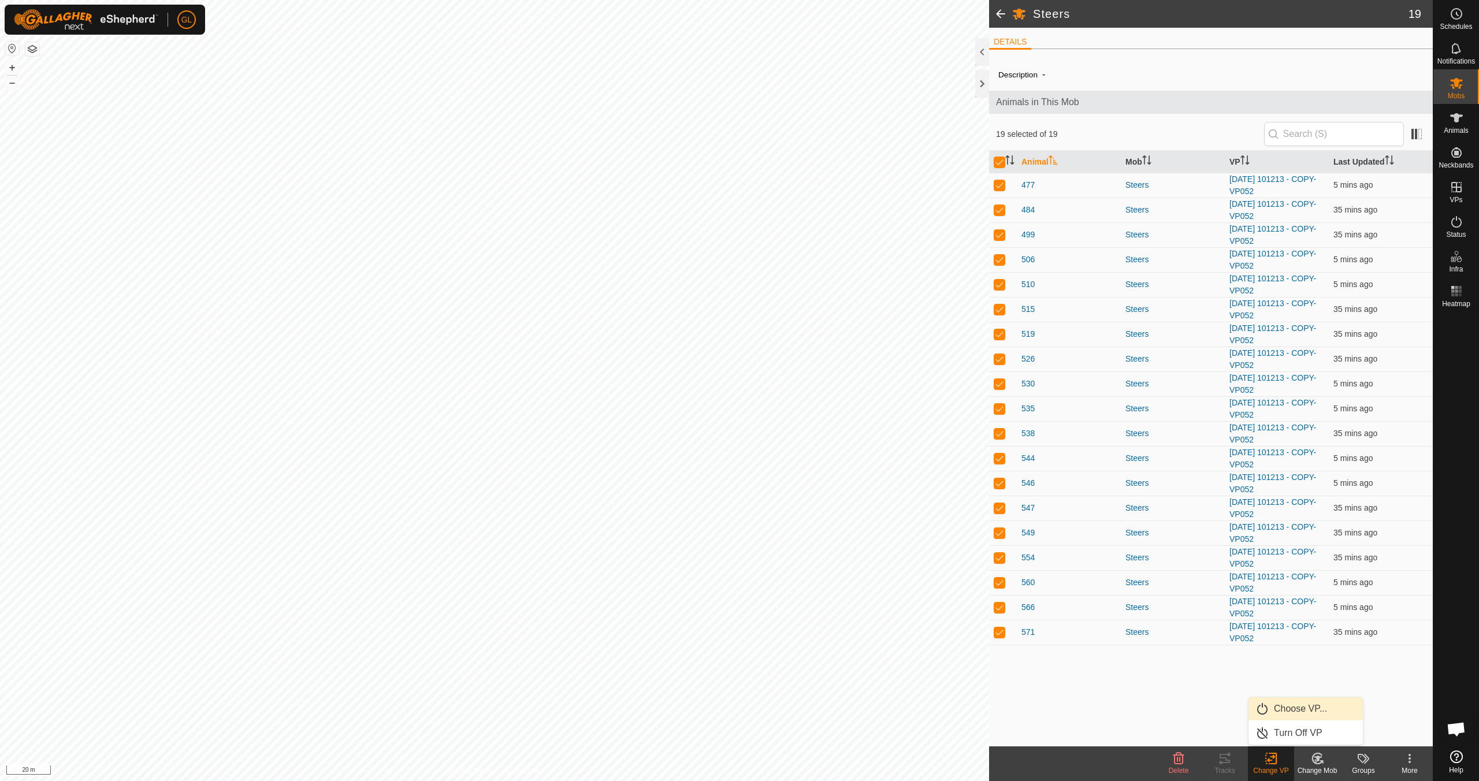
click at [1284, 710] on link "Choose VP..." at bounding box center [1305, 708] width 114 height 23
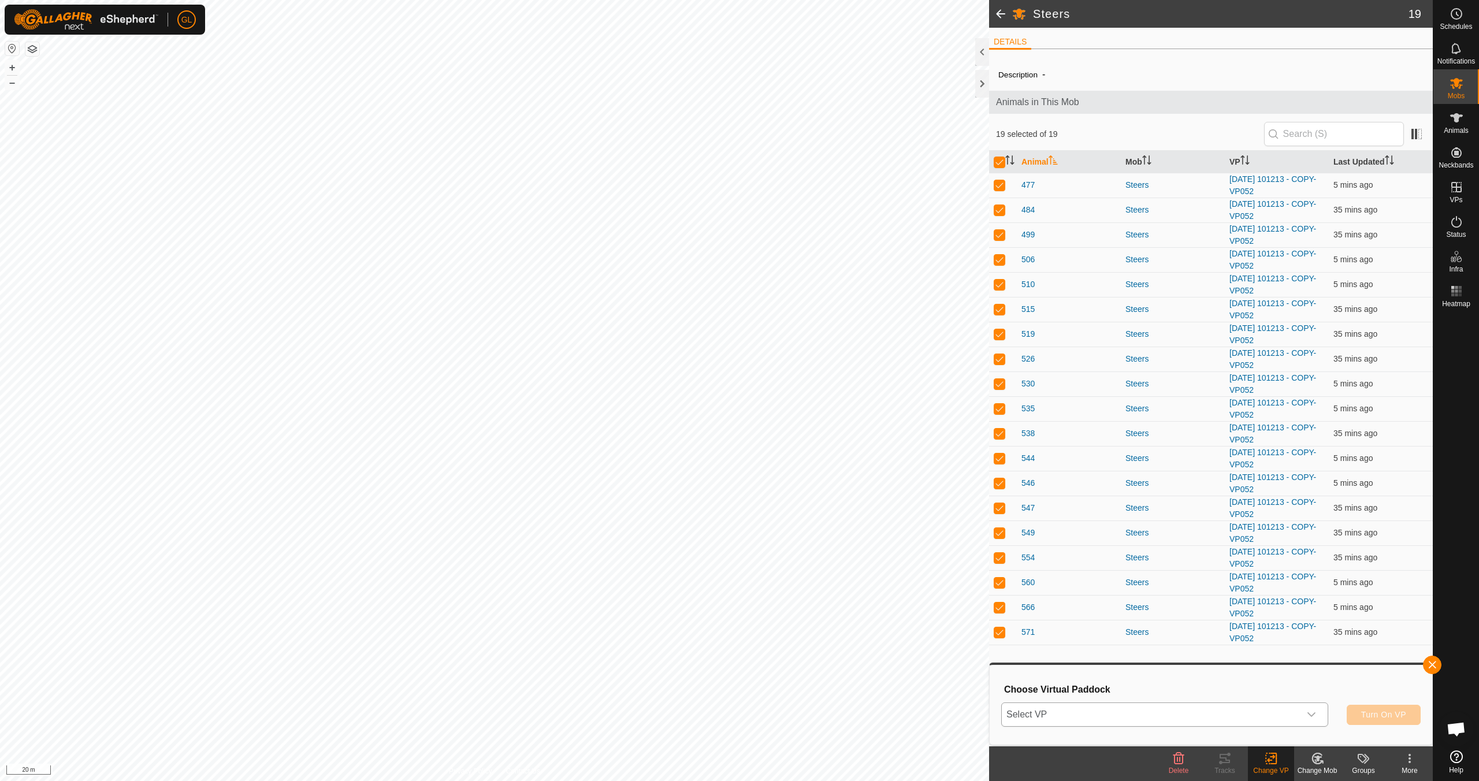
click at [1314, 716] on icon "dropdown trigger" at bounding box center [1311, 714] width 9 height 9
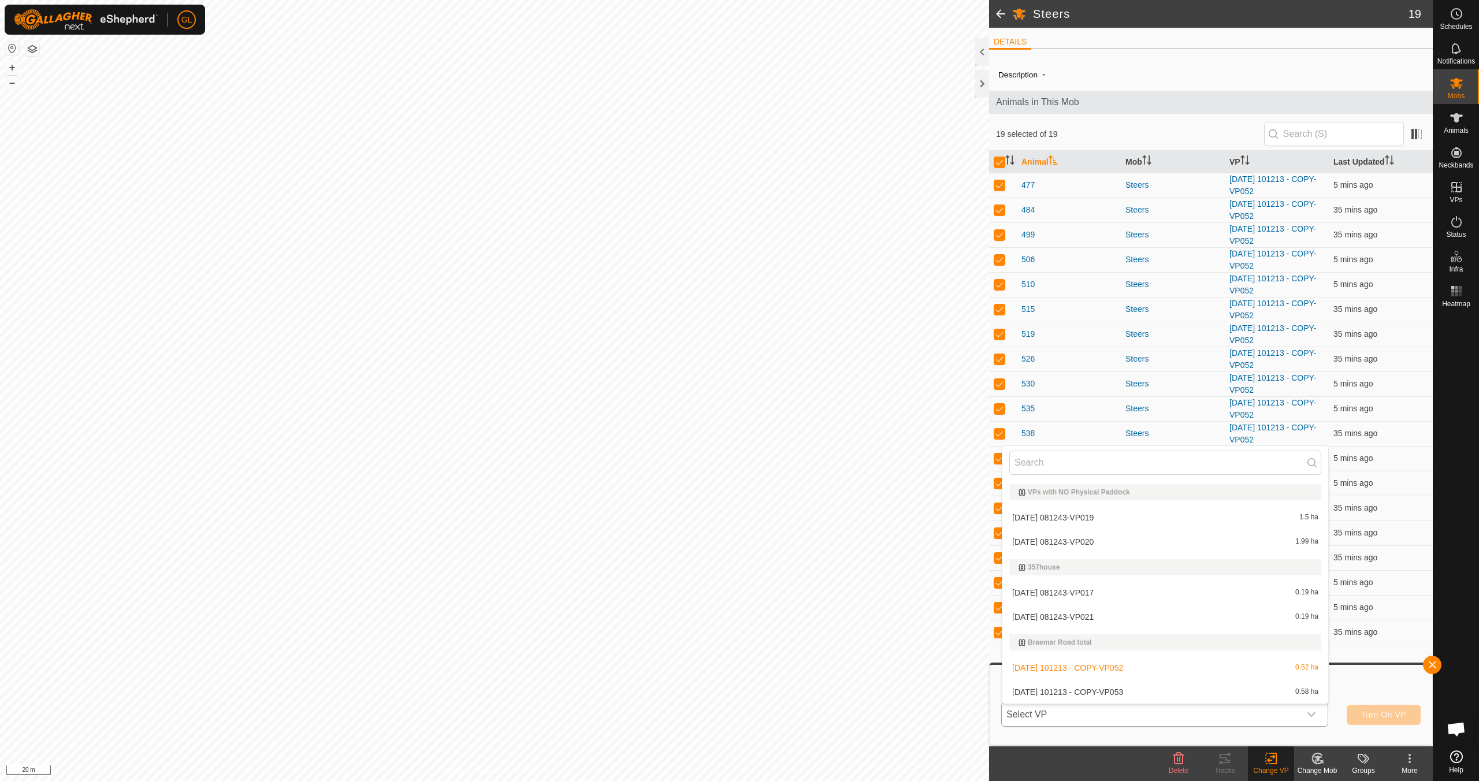
click at [1253, 697] on li "[DATE] 101213 - COPY-VP053 0.58 ha" at bounding box center [1165, 692] width 326 height 23
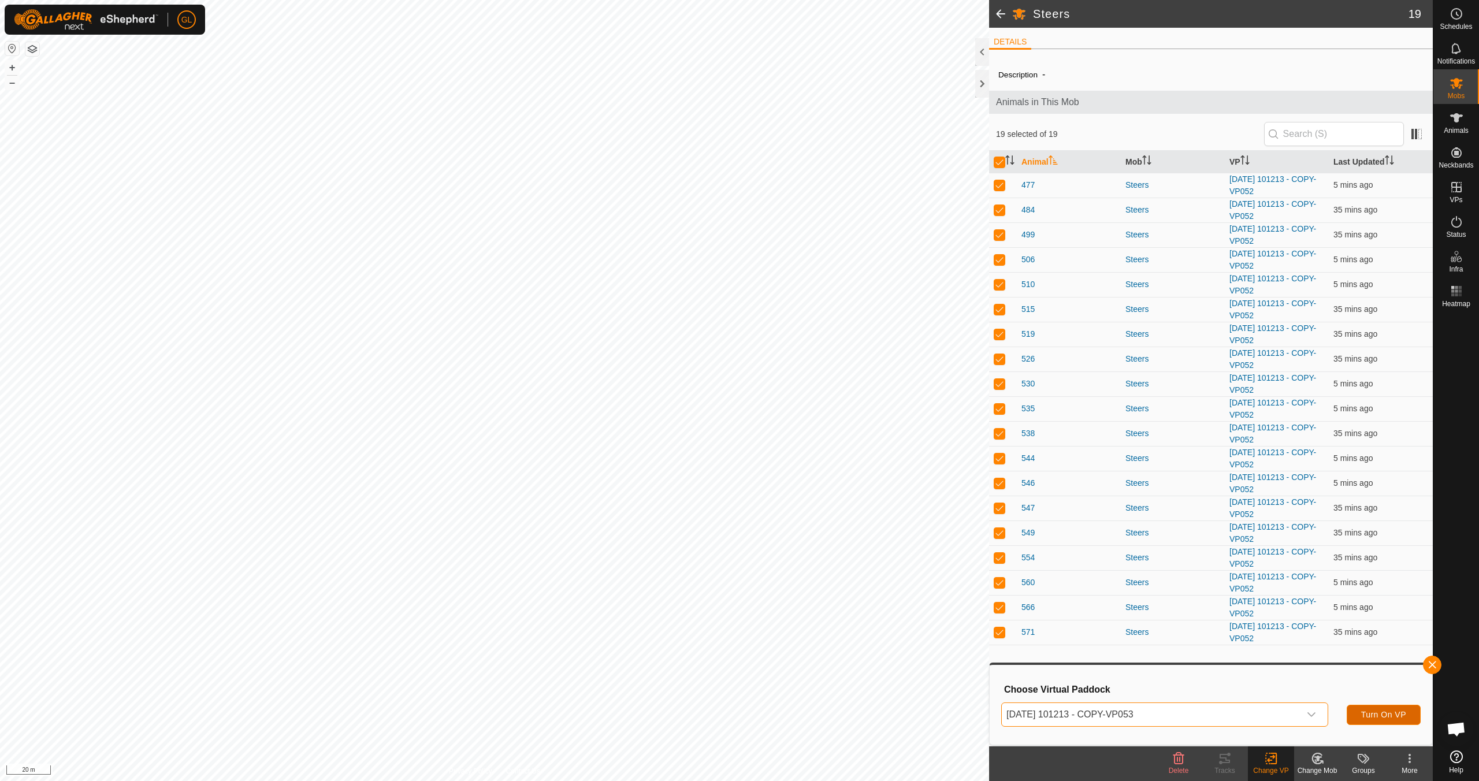
click at [1389, 712] on span "Turn On VP" at bounding box center [1383, 714] width 45 height 9
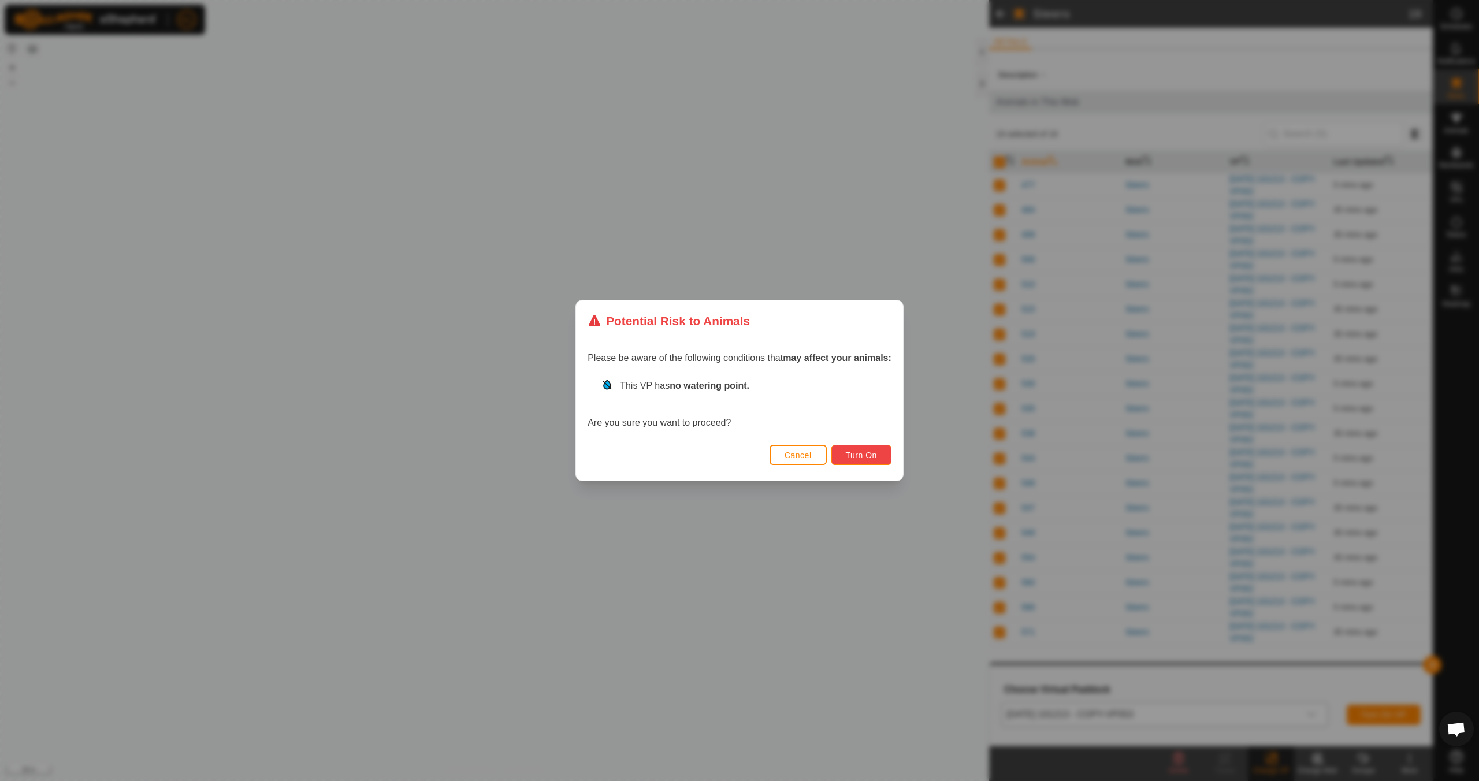
click at [851, 451] on span "Turn On" at bounding box center [861, 455] width 31 height 9
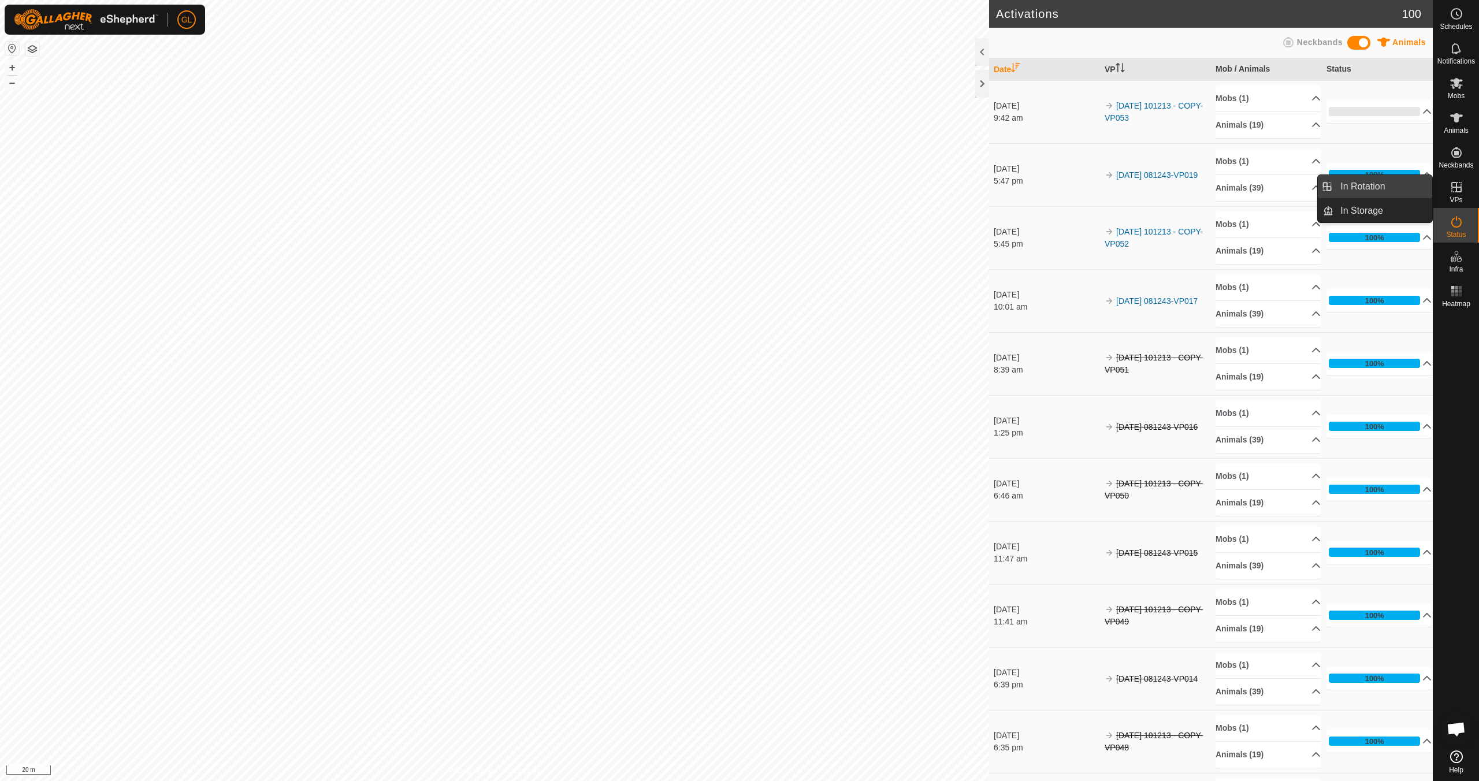
click at [1369, 190] on link "In Rotation" at bounding box center [1382, 186] width 99 height 23
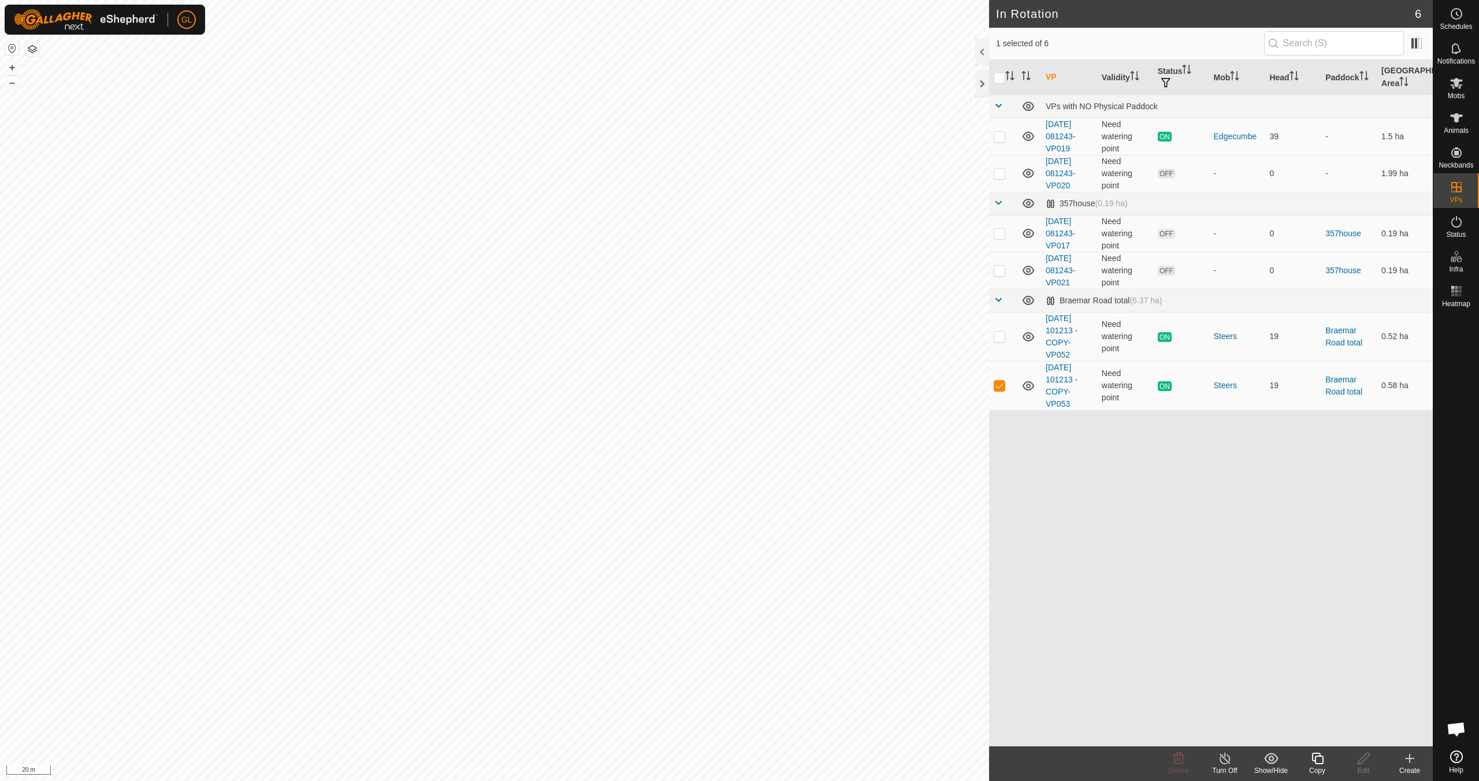
click at [1314, 757] on icon at bounding box center [1317, 759] width 14 height 14
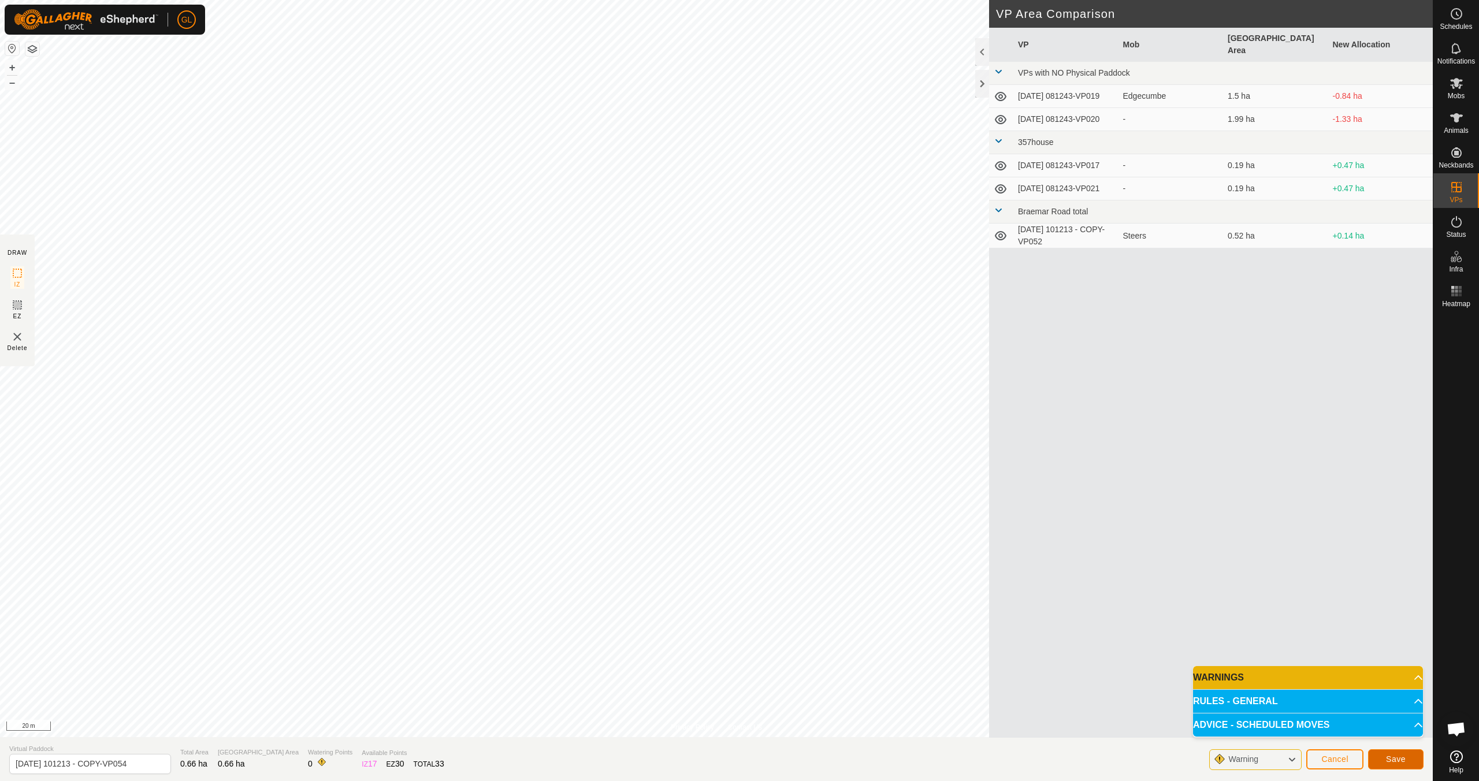
click at [1397, 760] on span "Save" at bounding box center [1396, 759] width 20 height 9
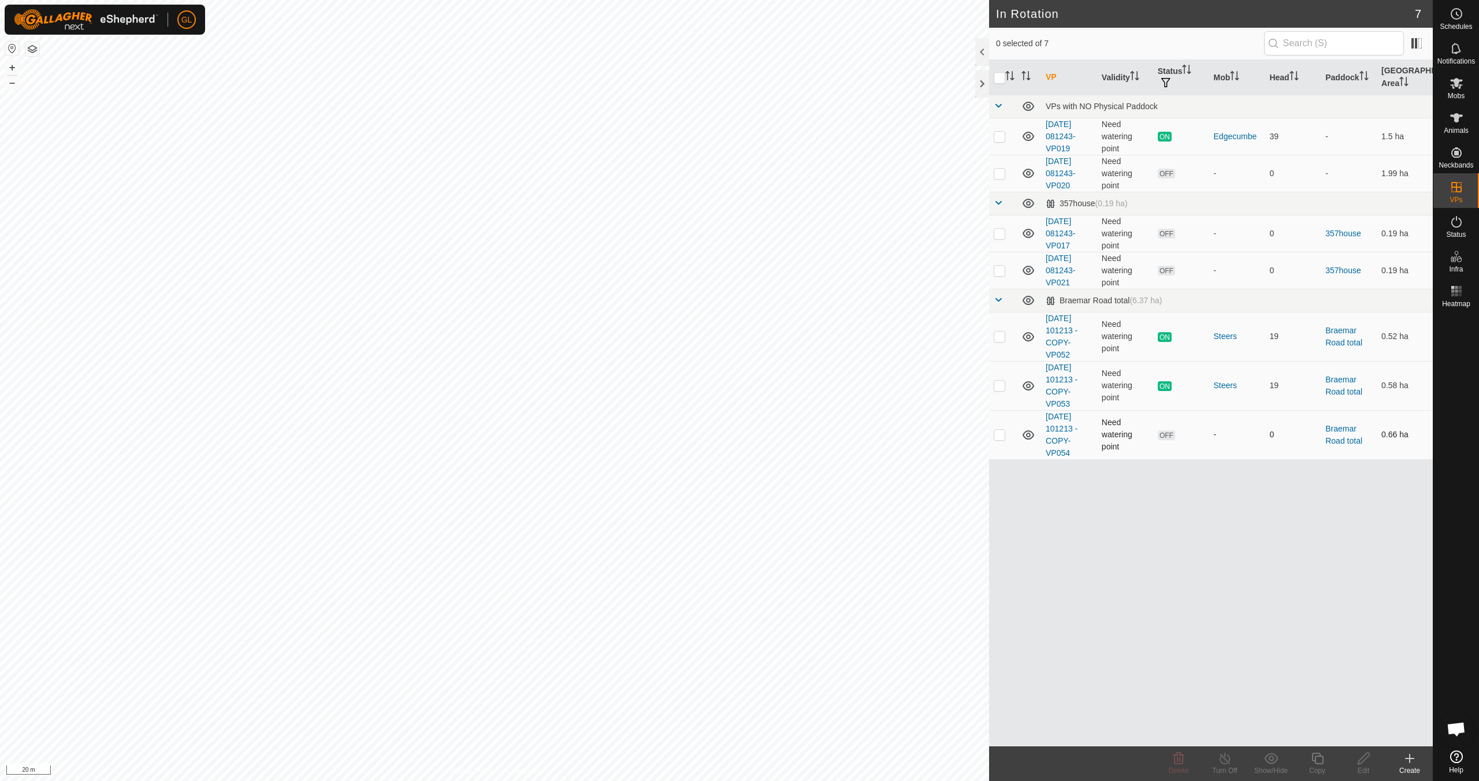
click at [998, 433] on p-checkbox at bounding box center [1000, 434] width 12 height 9
checkbox input "true"
click at [1320, 764] on icon at bounding box center [1317, 759] width 14 height 14
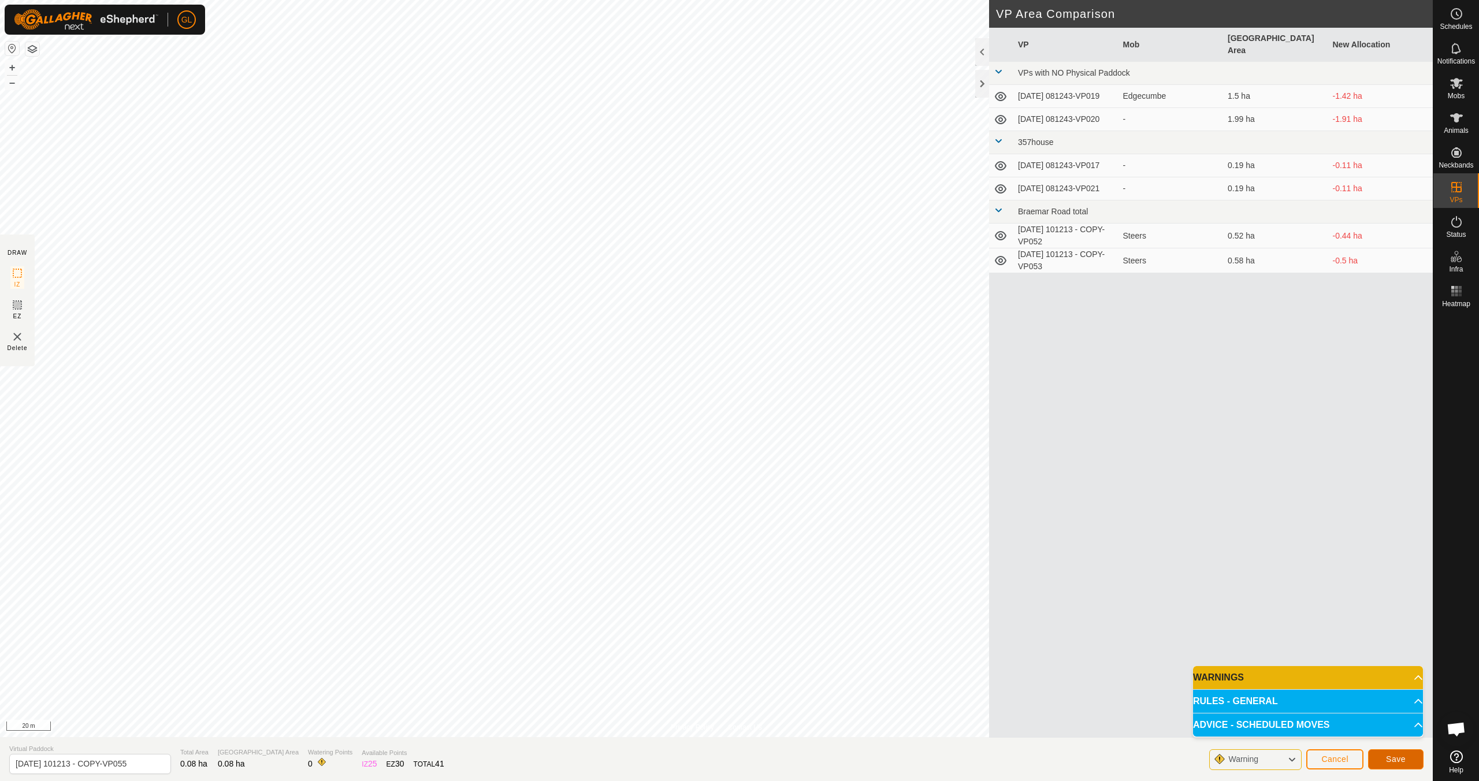
click at [1399, 757] on span "Save" at bounding box center [1396, 759] width 20 height 9
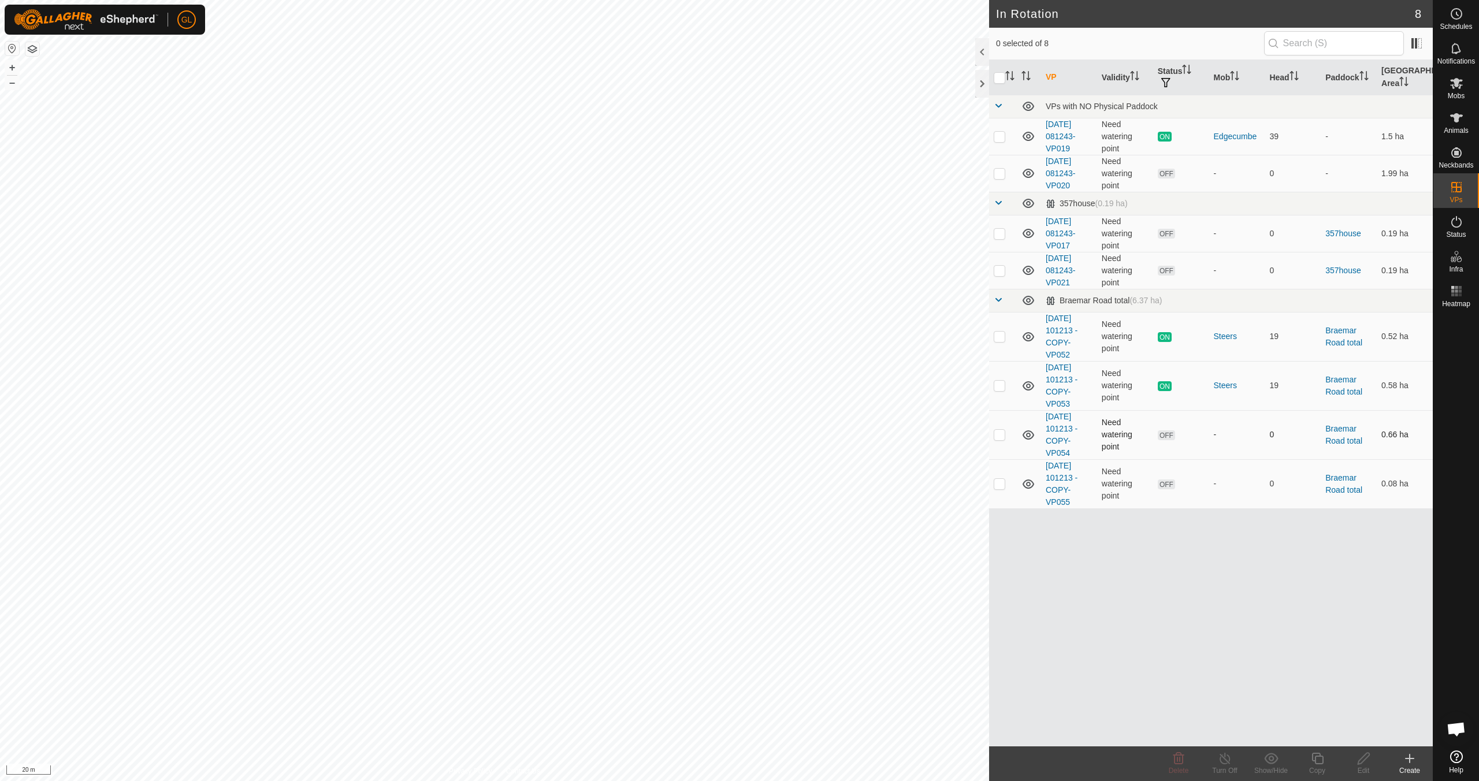
click at [998, 434] on p-checkbox at bounding box center [1000, 434] width 12 height 9
checkbox input "true"
click at [1363, 763] on icon at bounding box center [1364, 759] width 14 height 14
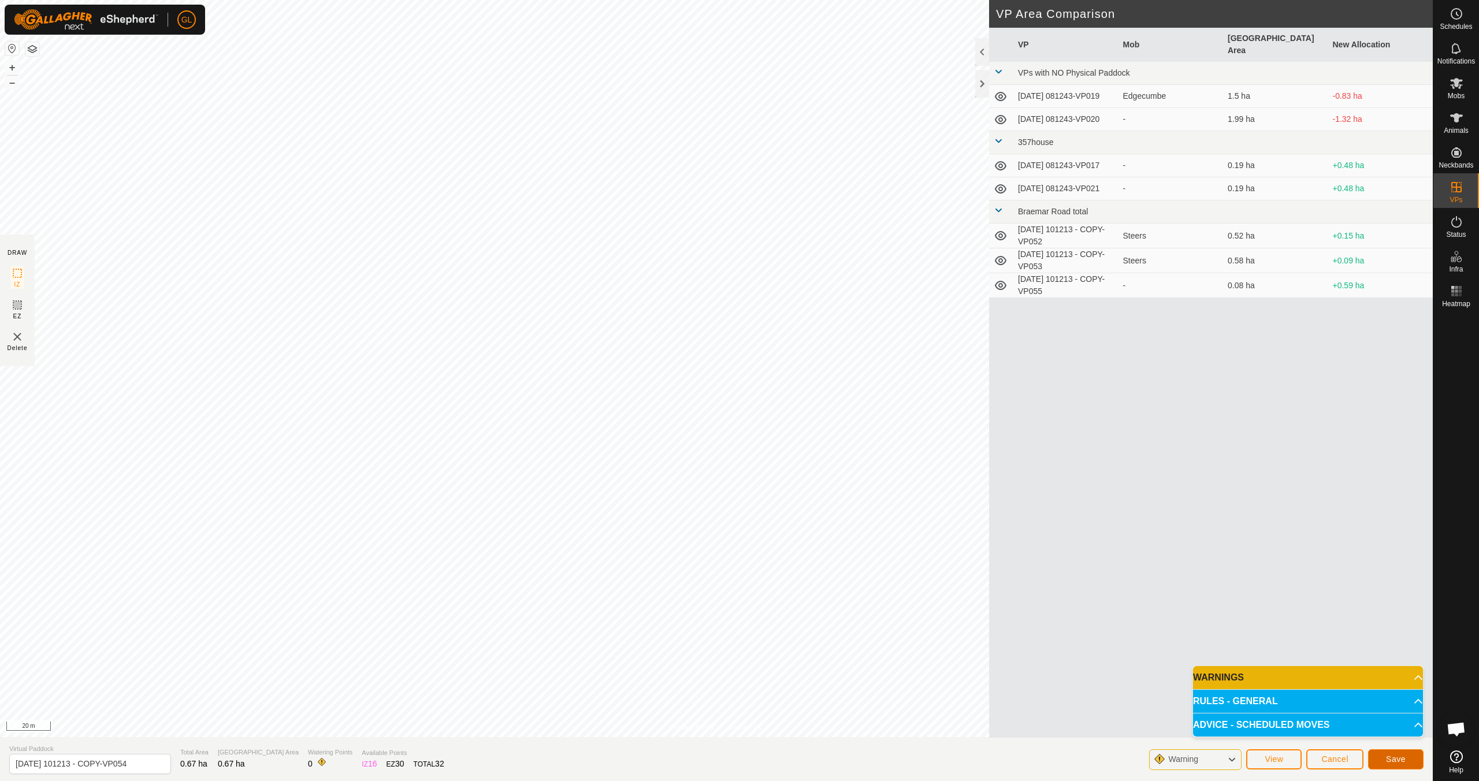
click at [1396, 758] on span "Save" at bounding box center [1396, 759] width 20 height 9
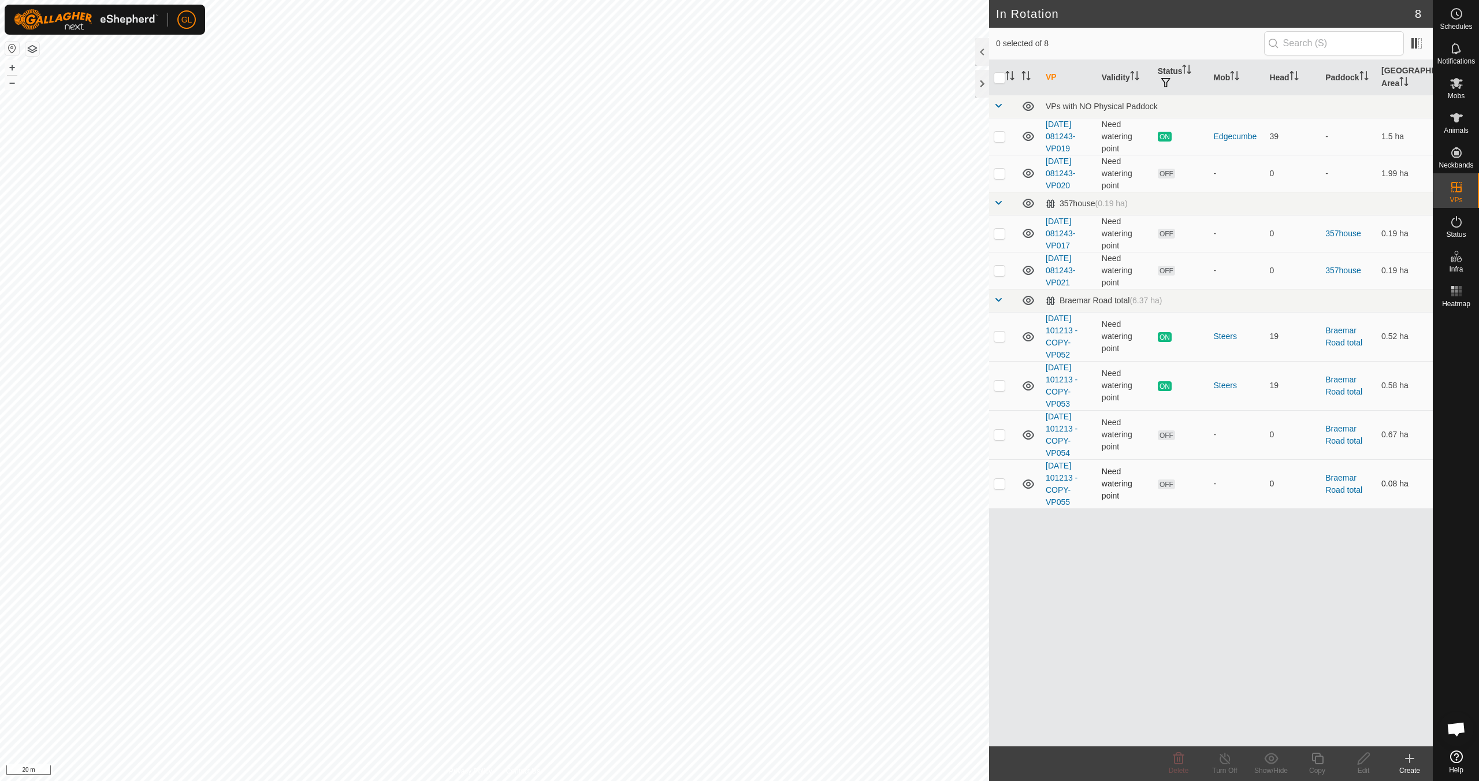
click at [1000, 482] on p-checkbox at bounding box center [1000, 483] width 12 height 9
checkbox input "true"
click at [1322, 762] on icon at bounding box center [1317, 759] width 14 height 14
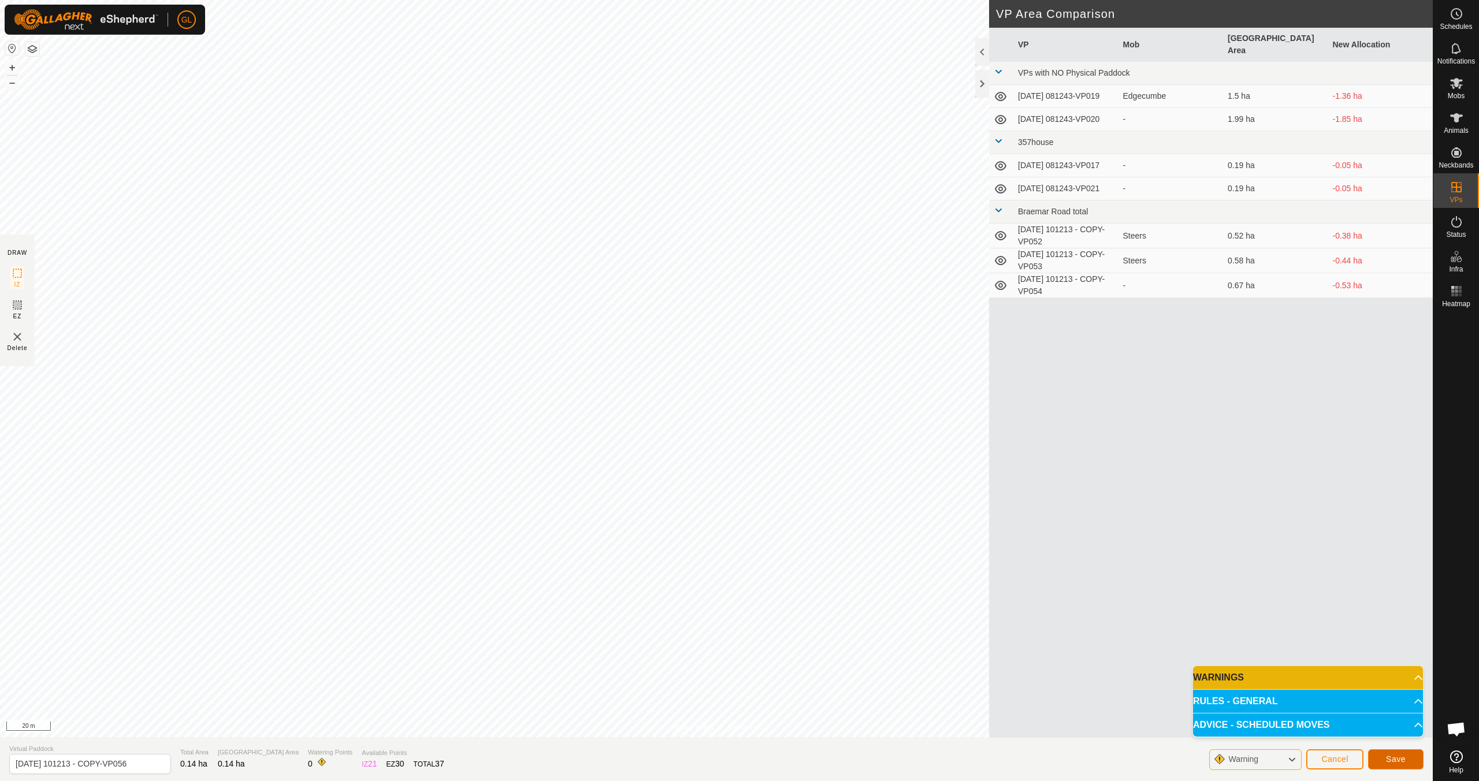
click at [1388, 755] on span "Save" at bounding box center [1396, 759] width 20 height 9
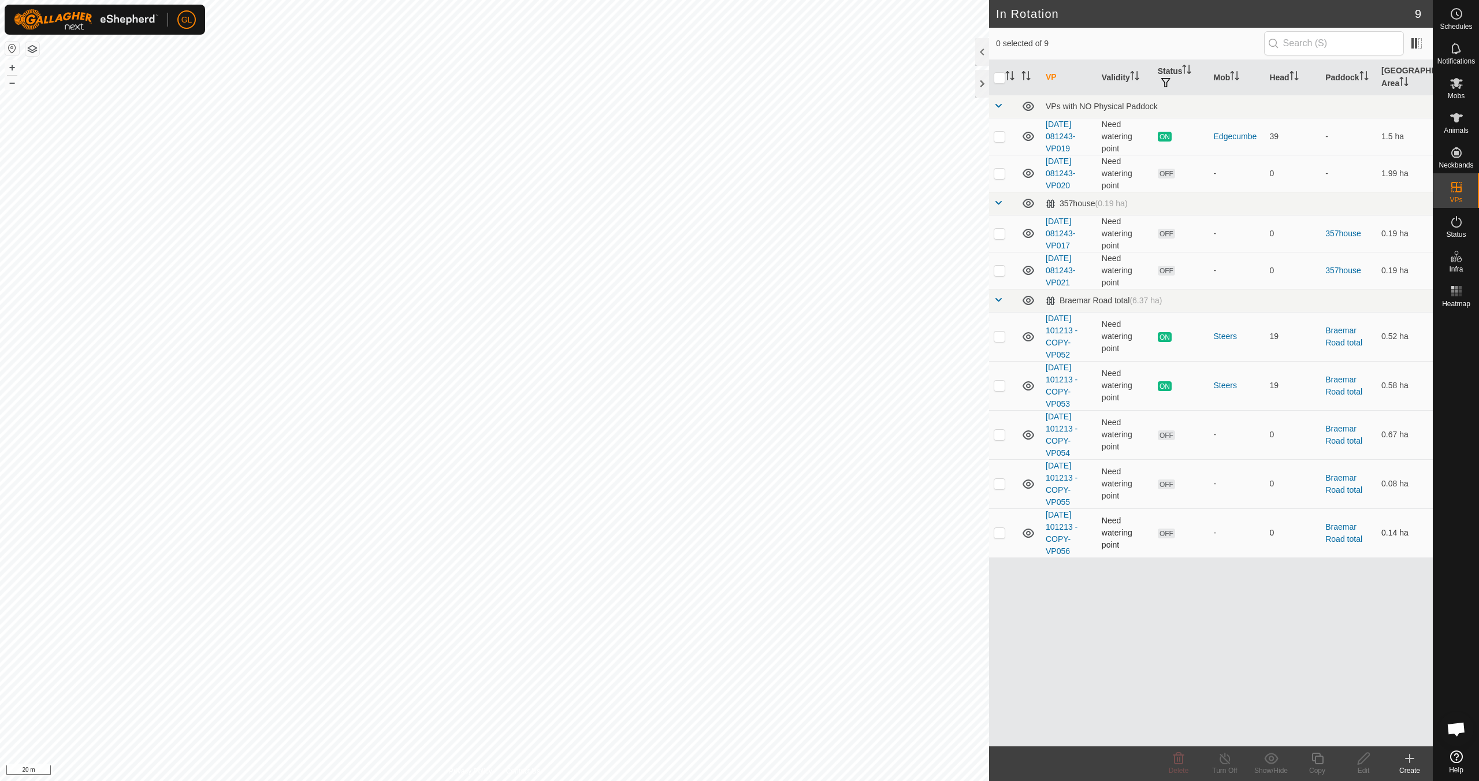
click at [998, 532] on p-checkbox at bounding box center [1000, 532] width 12 height 9
checkbox input "true"
click at [1357, 762] on icon at bounding box center [1364, 759] width 14 height 14
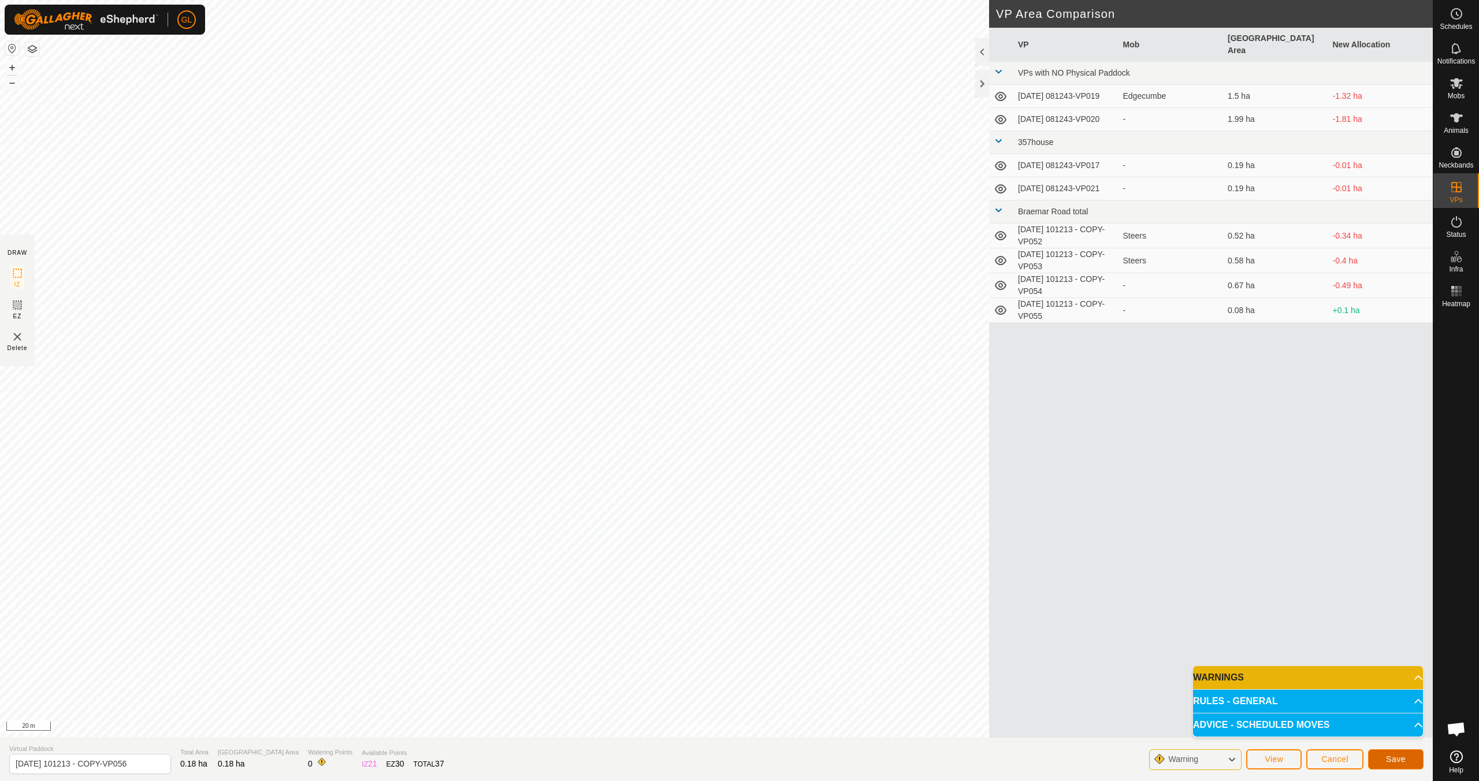
click at [1404, 759] on span "Save" at bounding box center [1396, 759] width 20 height 9
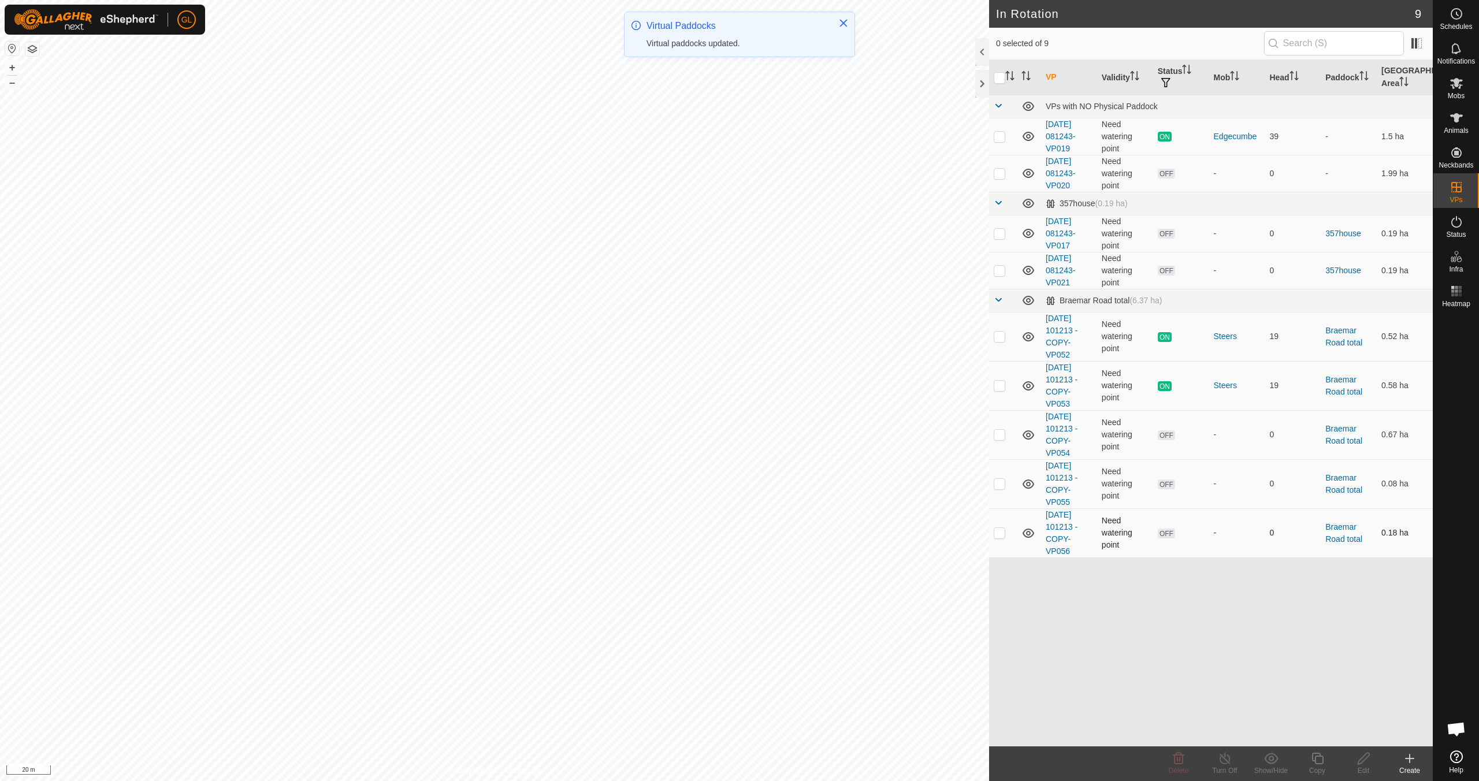
click at [995, 534] on p-checkbox at bounding box center [1000, 532] width 12 height 9
checkbox input "true"
click at [1315, 760] on icon at bounding box center [1317, 759] width 12 height 12
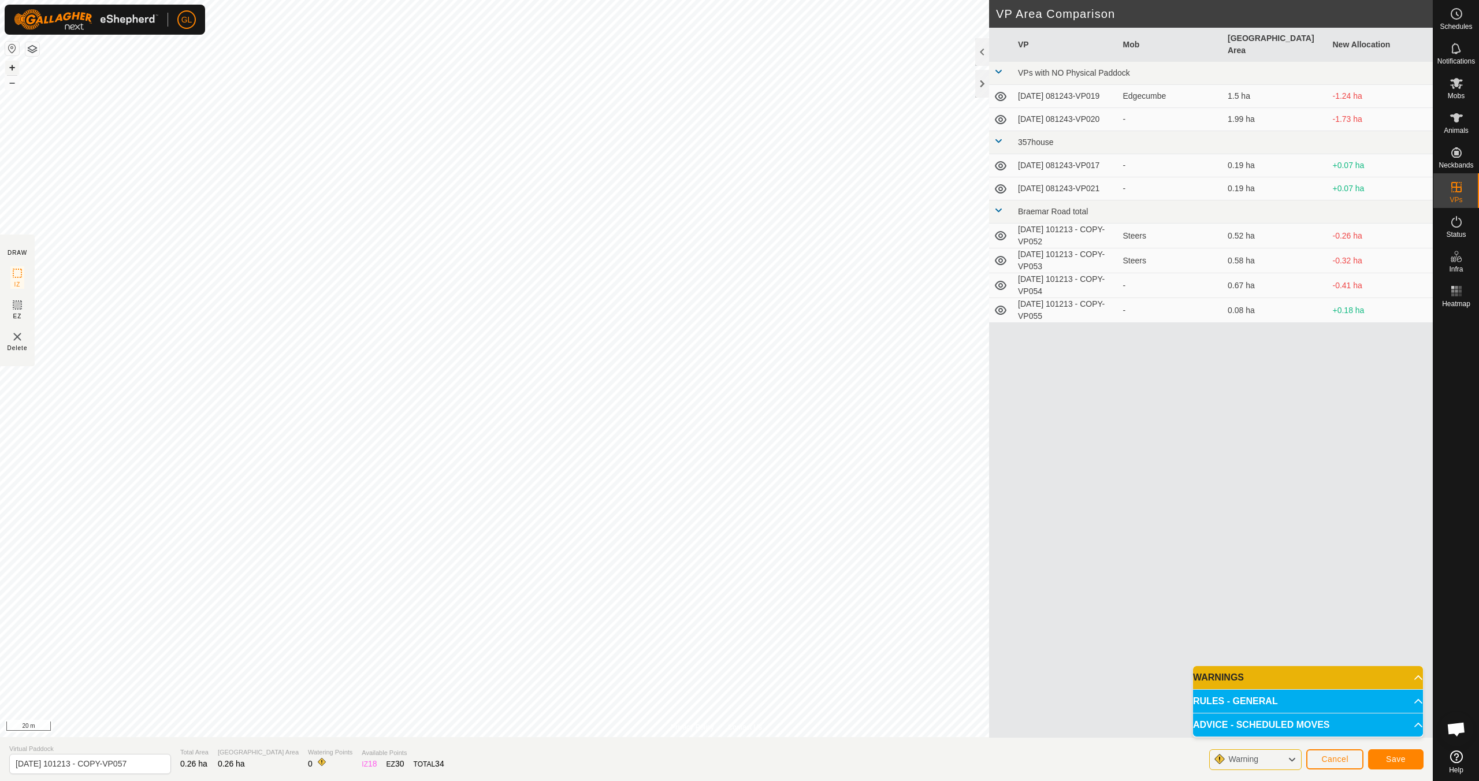
click at [12, 65] on button "+" at bounding box center [12, 68] width 14 height 14
click at [1404, 756] on span "Save" at bounding box center [1396, 759] width 20 height 9
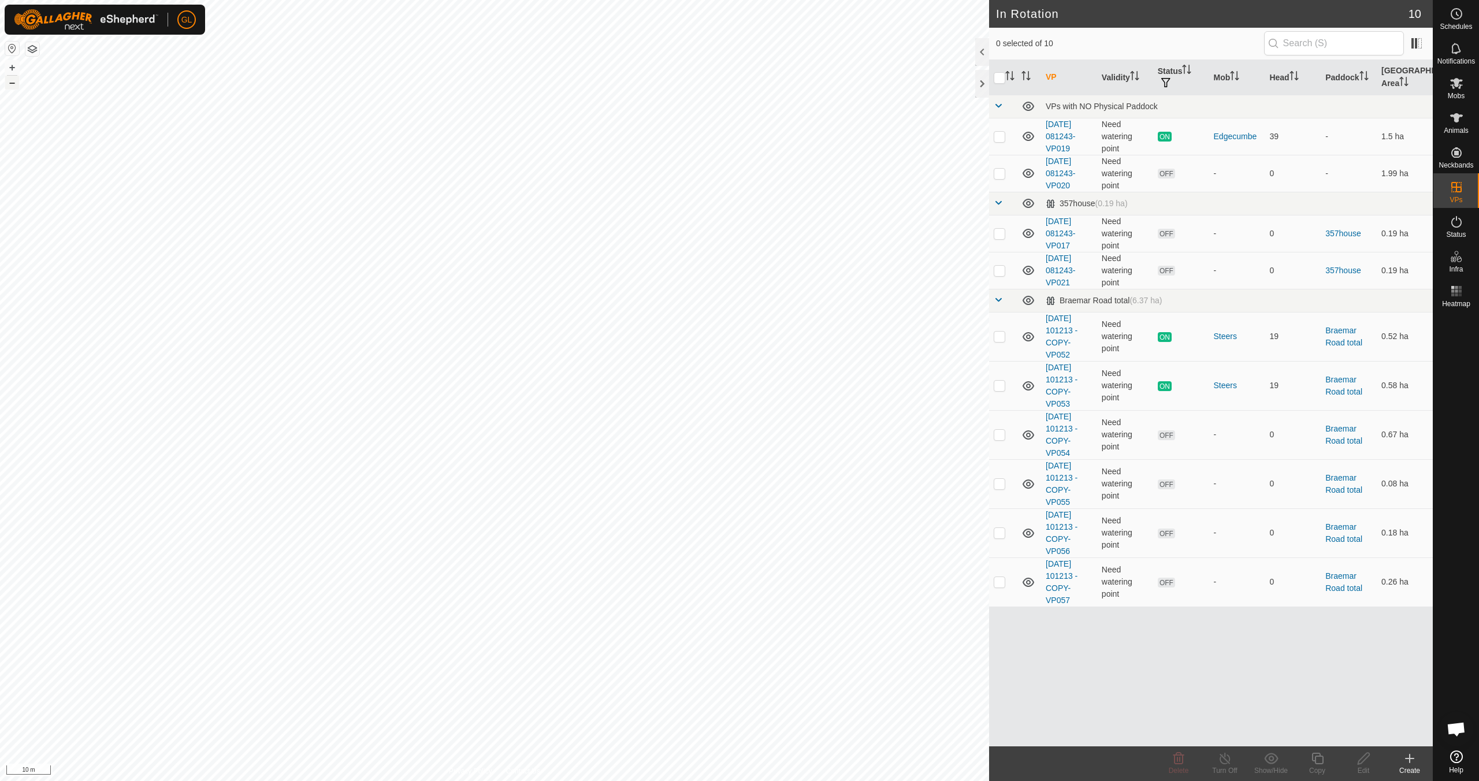
click at [13, 83] on button "–" at bounding box center [12, 83] width 14 height 14
click at [12, 83] on button "–" at bounding box center [12, 83] width 14 height 14
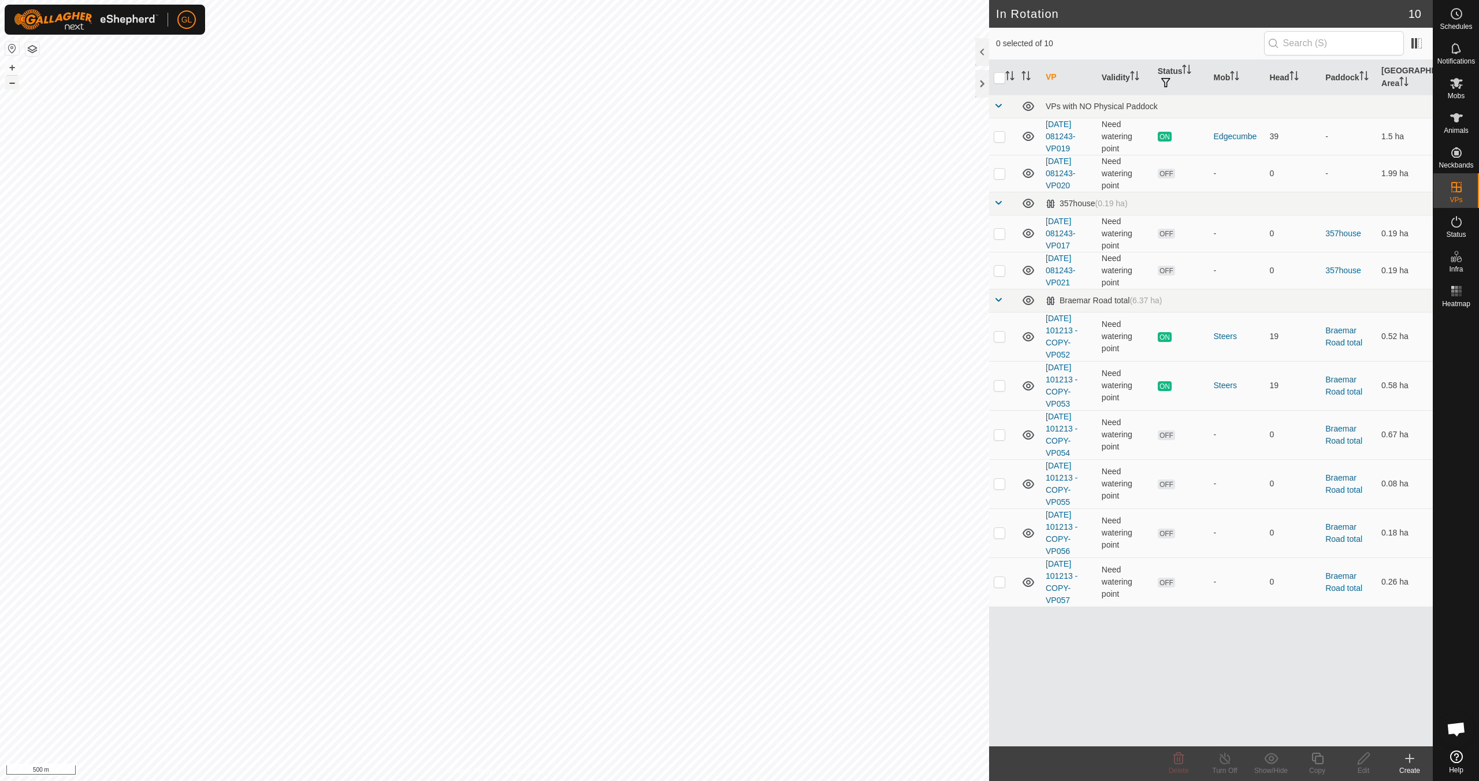
click at [12, 83] on button "–" at bounding box center [12, 83] width 14 height 14
click at [11, 69] on button "+" at bounding box center [12, 68] width 14 height 14
click at [13, 69] on button "+" at bounding box center [12, 68] width 14 height 14
click at [10, 68] on button "+" at bounding box center [12, 68] width 14 height 14
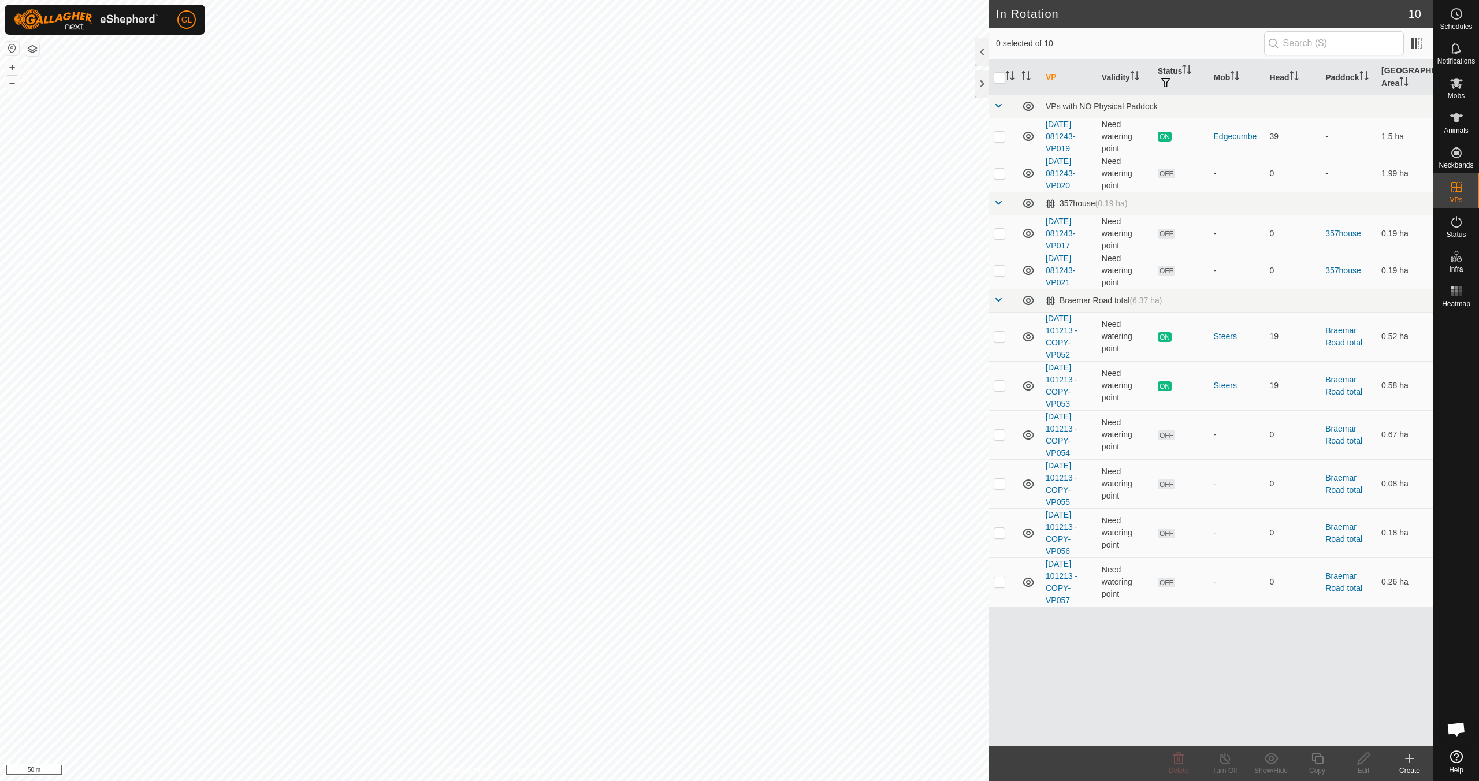
click at [1413, 761] on icon at bounding box center [1410, 759] width 14 height 14
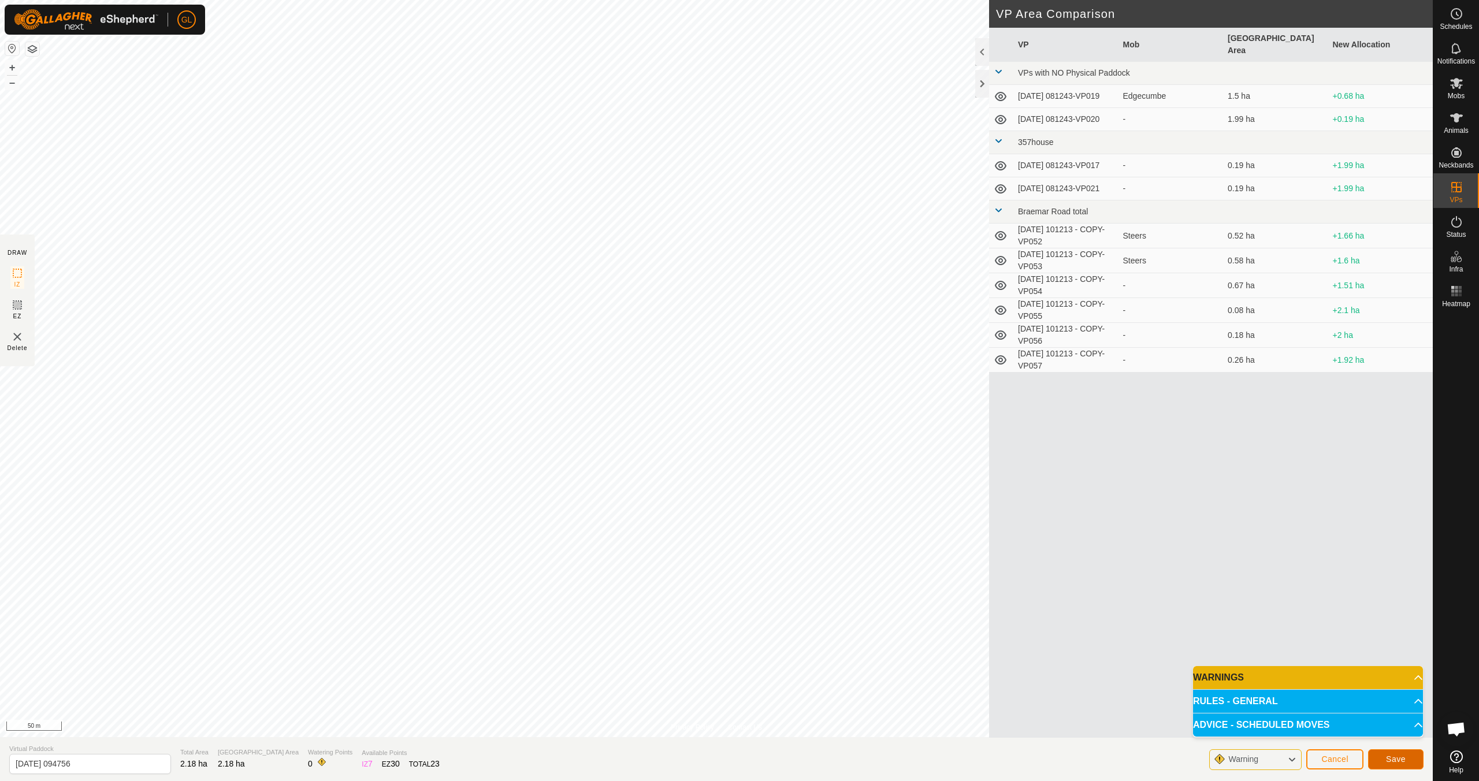
click at [1400, 757] on span "Save" at bounding box center [1396, 759] width 20 height 9
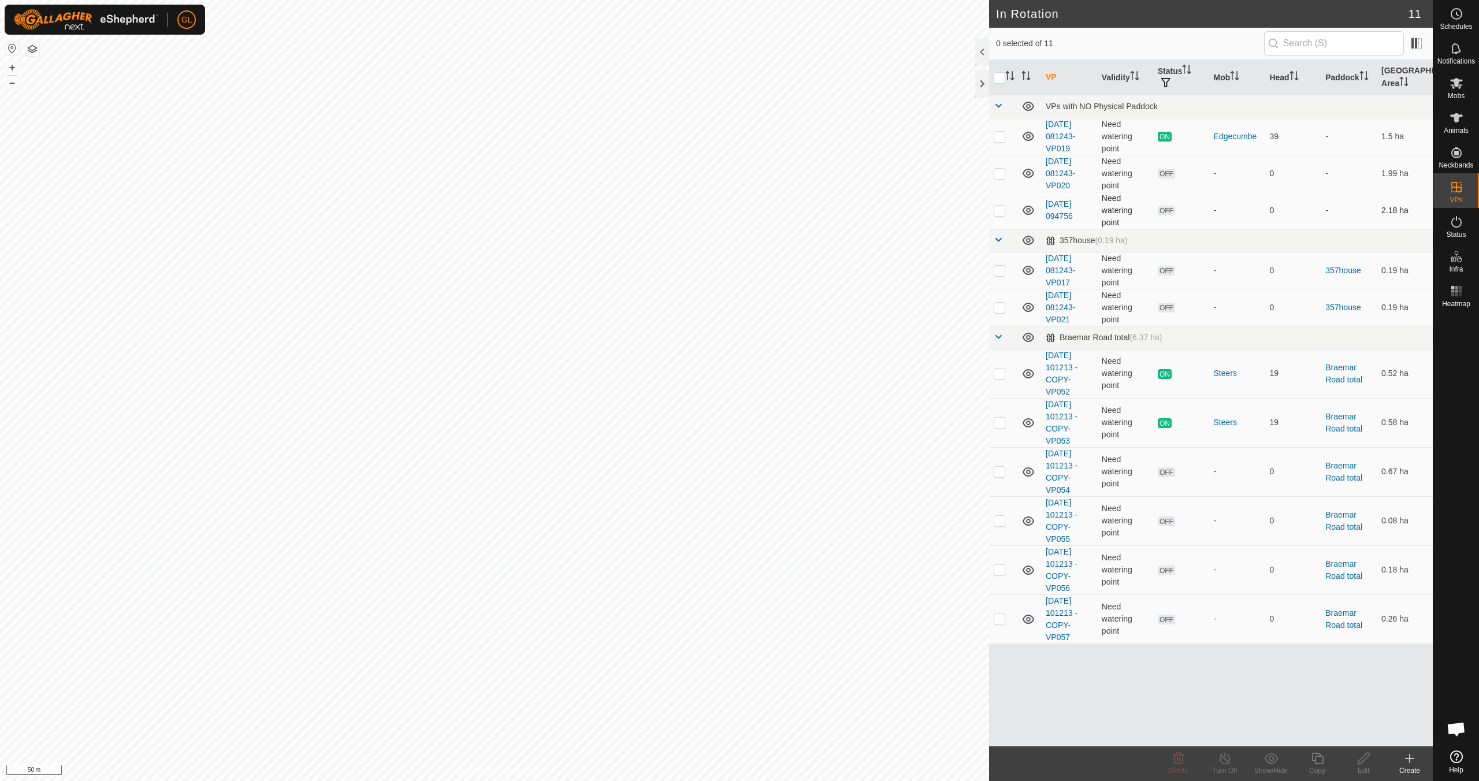
click at [999, 210] on p-checkbox at bounding box center [1000, 210] width 12 height 9
checkbox input "false"
click at [999, 213] on p-checkbox at bounding box center [1000, 210] width 12 height 9
checkbox input "true"
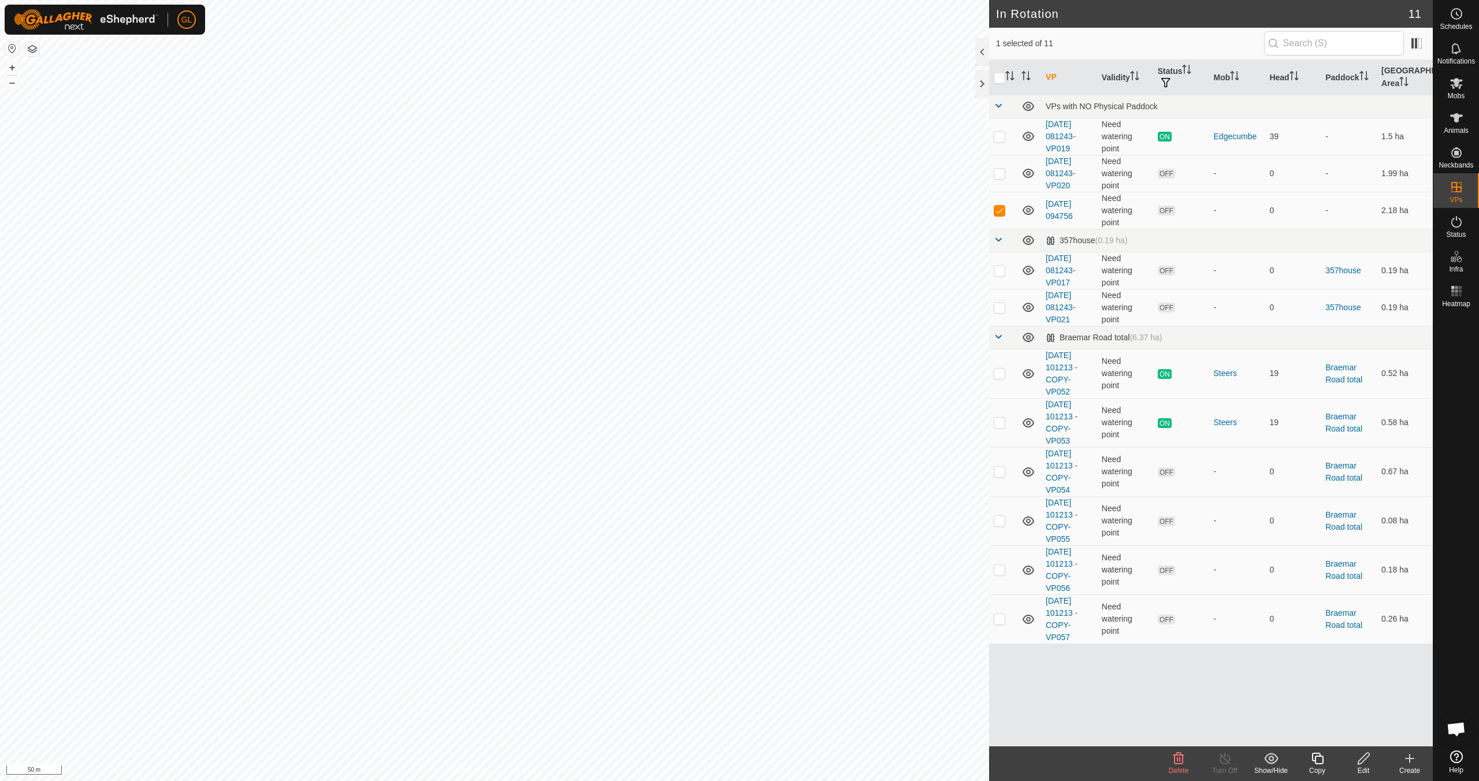
click at [1364, 766] on div "Edit" at bounding box center [1363, 770] width 46 height 10
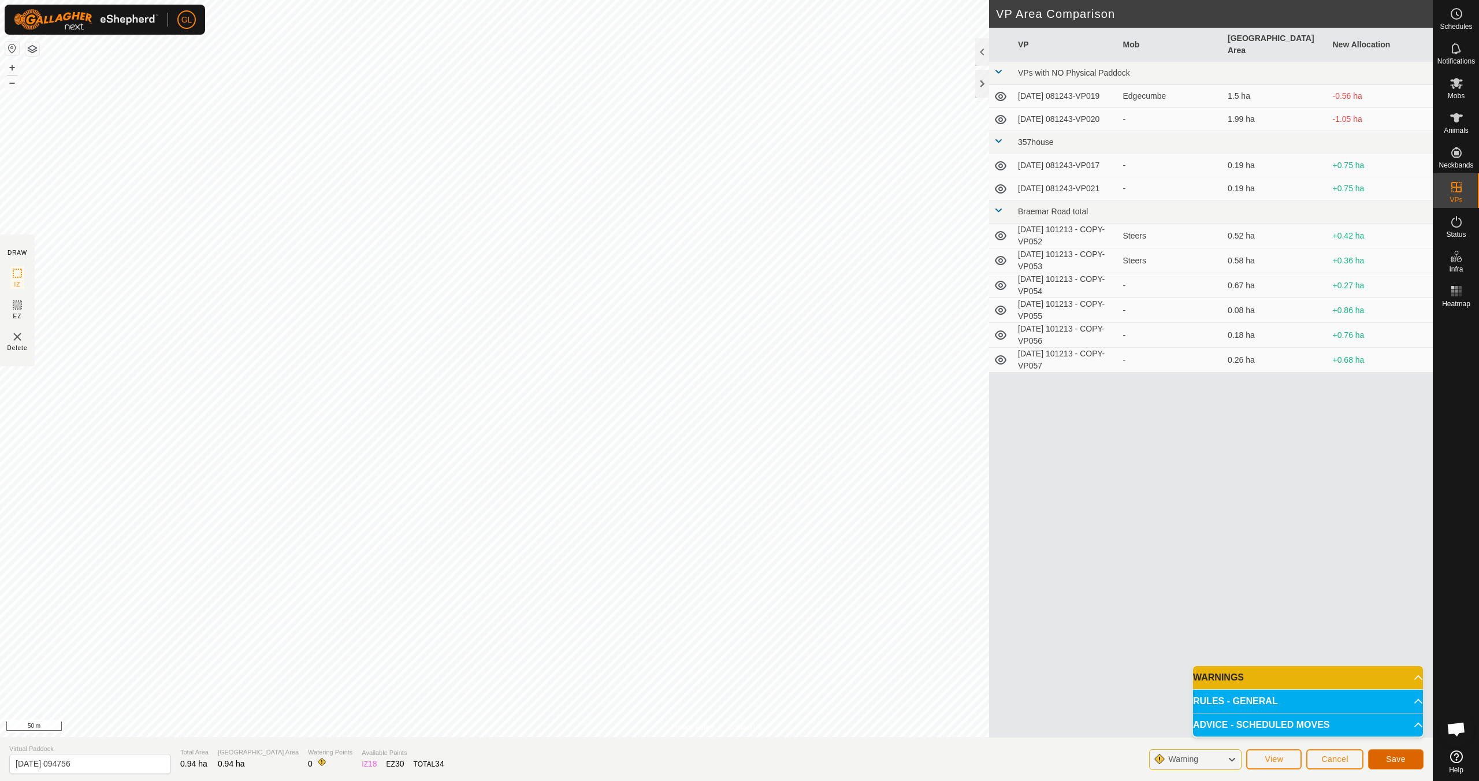
click at [1397, 759] on span "Save" at bounding box center [1396, 759] width 20 height 9
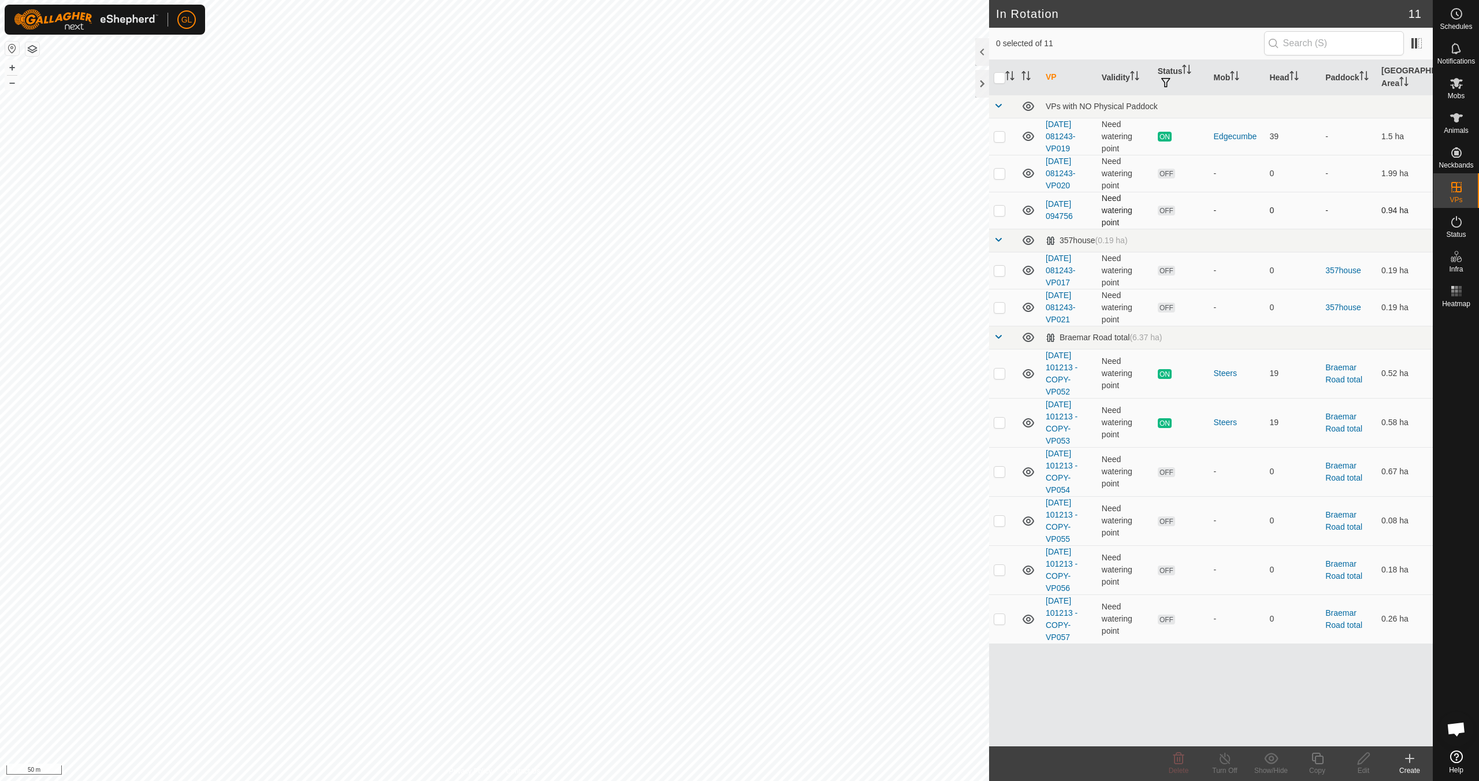
click at [999, 209] on p-checkbox at bounding box center [1000, 210] width 12 height 9
checkbox input "true"
click at [1359, 762] on icon at bounding box center [1364, 759] width 14 height 14
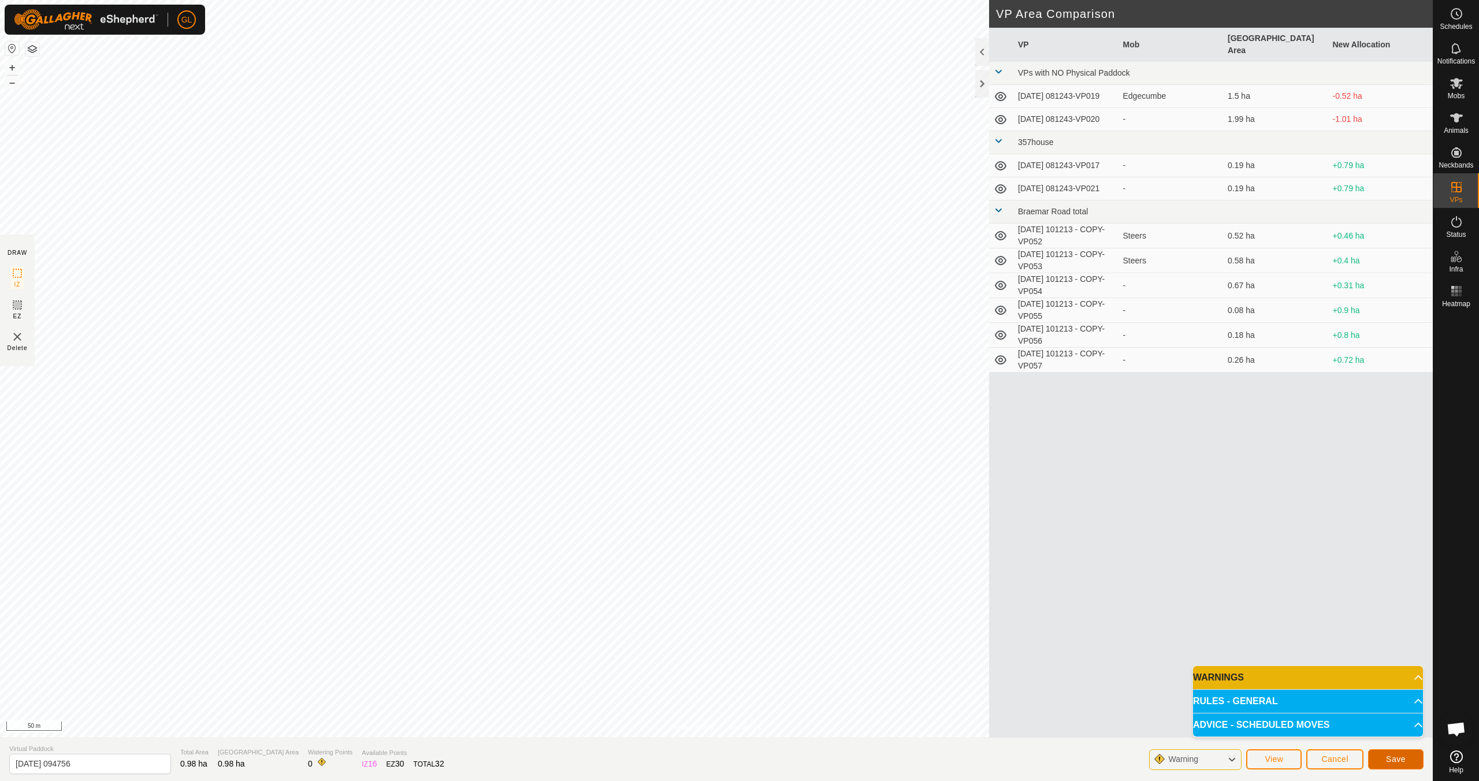
click at [1387, 758] on span "Save" at bounding box center [1396, 759] width 20 height 9
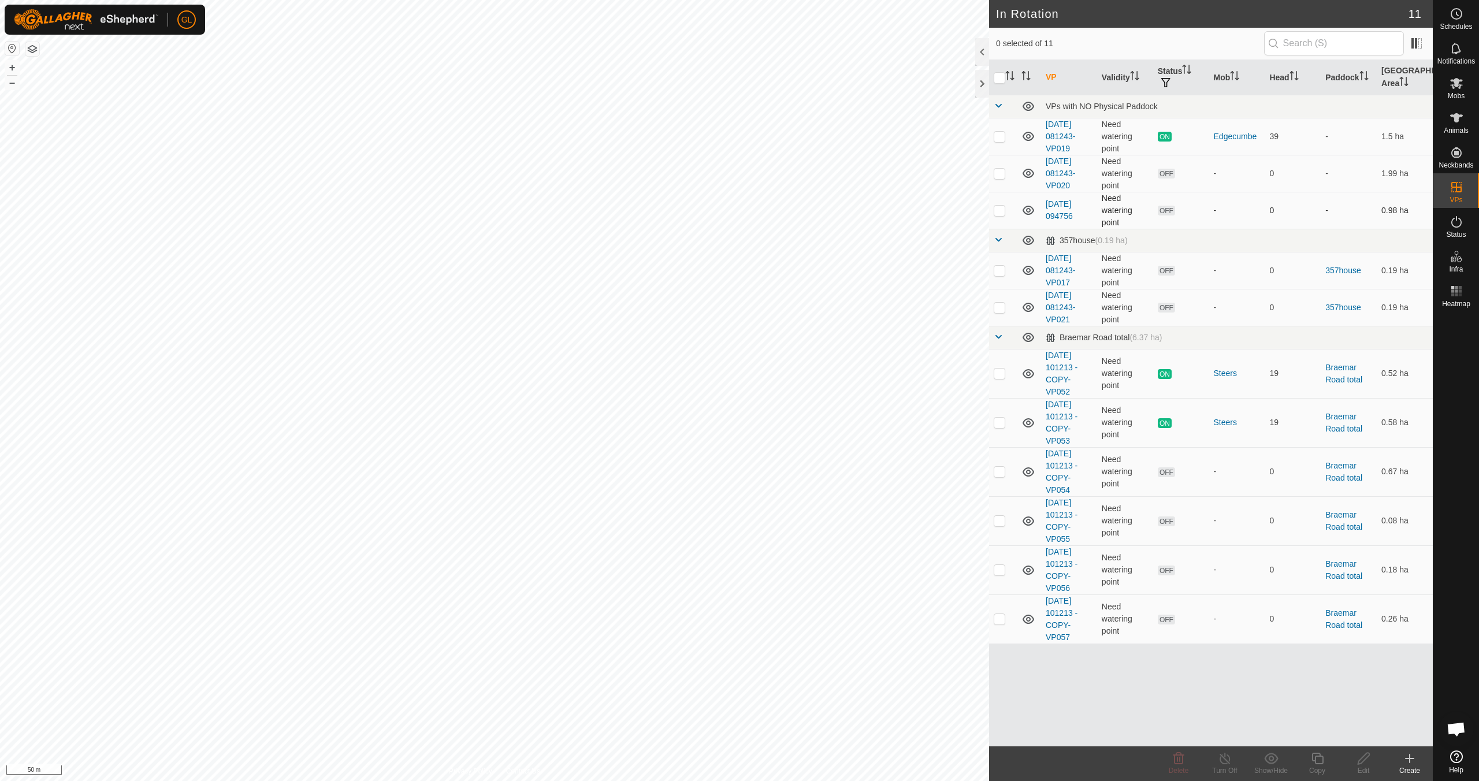
click at [999, 210] on p-checkbox at bounding box center [1000, 210] width 12 height 9
checkbox input "true"
click at [1366, 760] on icon at bounding box center [1364, 759] width 14 height 14
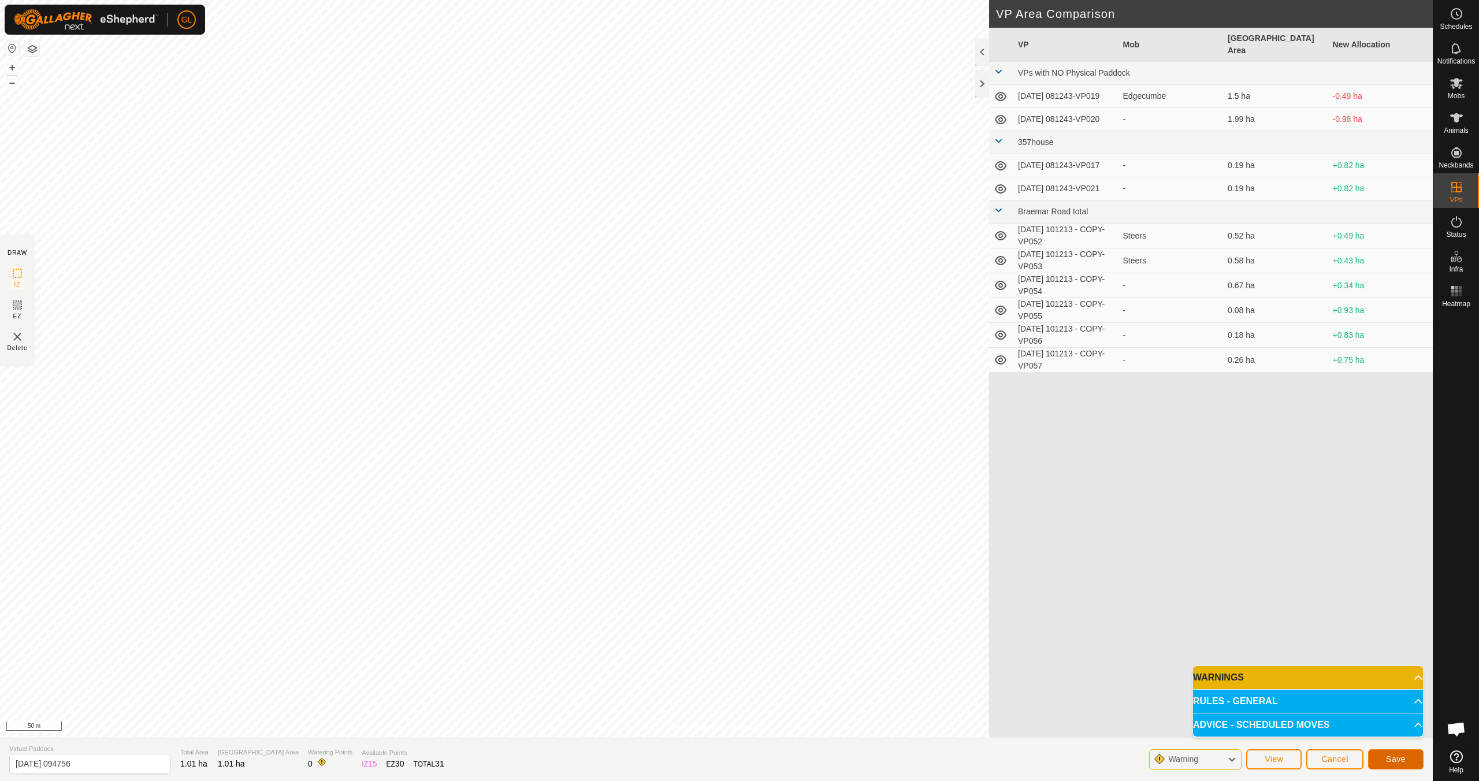
click at [1385, 757] on button "Save" at bounding box center [1395, 759] width 55 height 20
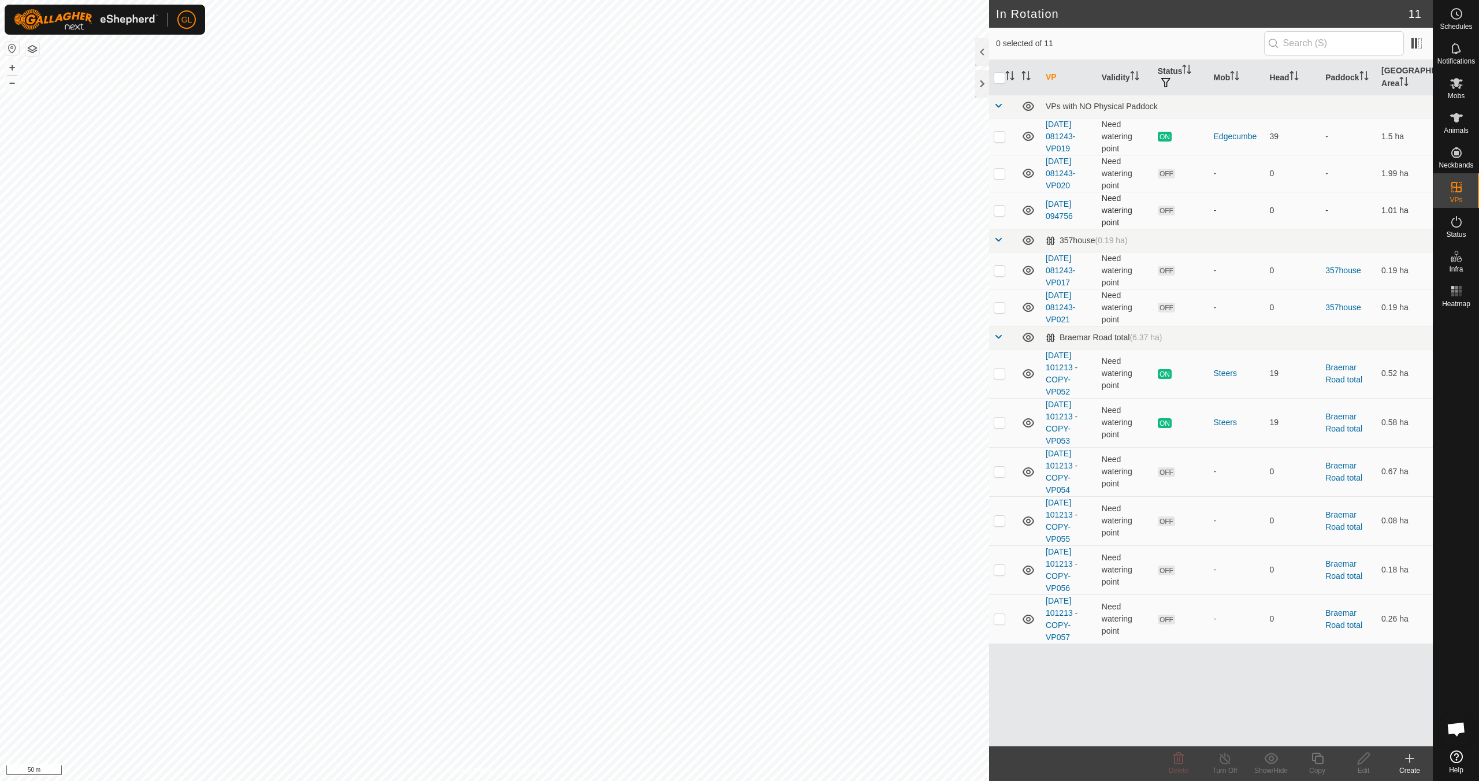
click at [999, 208] on p-checkbox at bounding box center [1000, 210] width 12 height 9
checkbox input "true"
click at [1364, 761] on icon at bounding box center [1364, 759] width 14 height 14
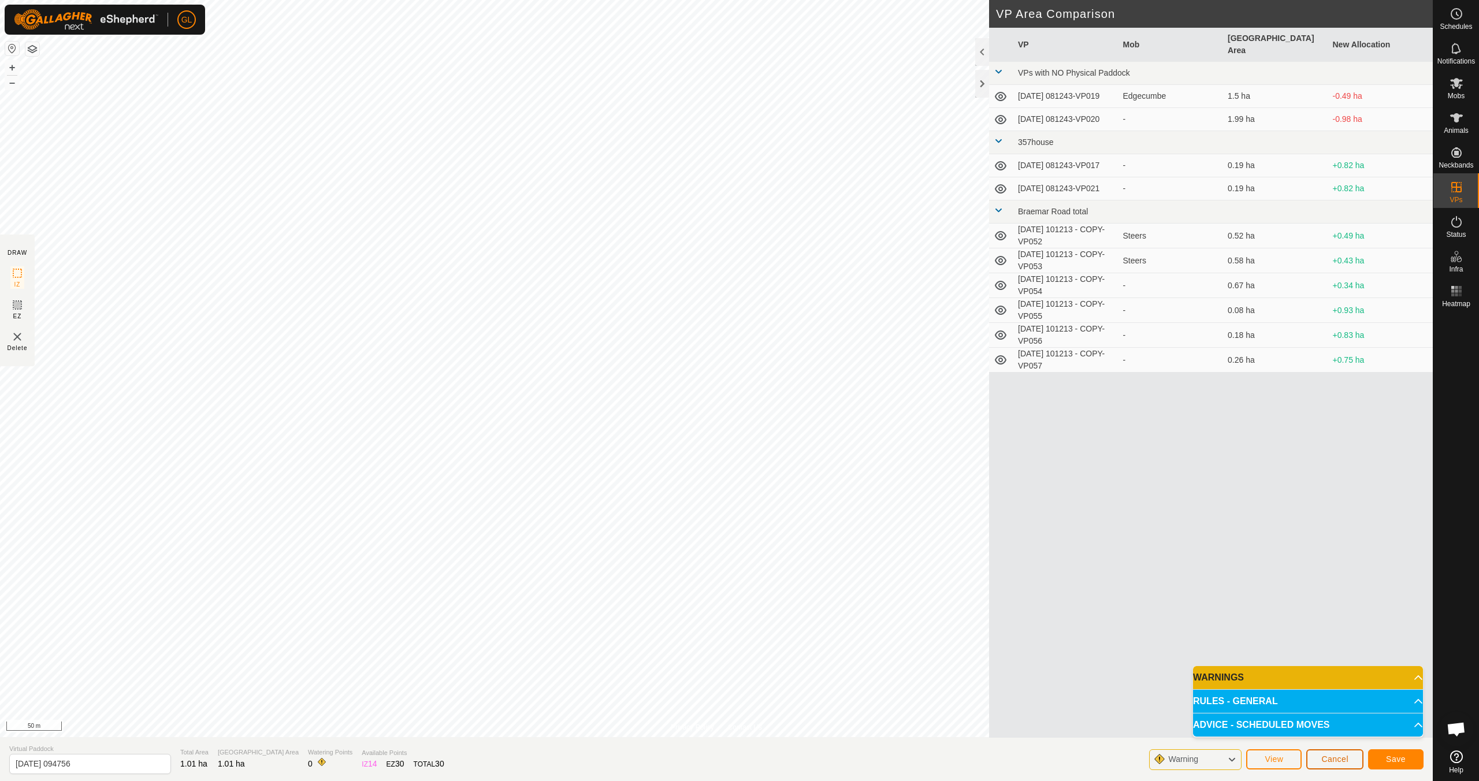
click at [1353, 763] on button "Cancel" at bounding box center [1334, 759] width 57 height 20
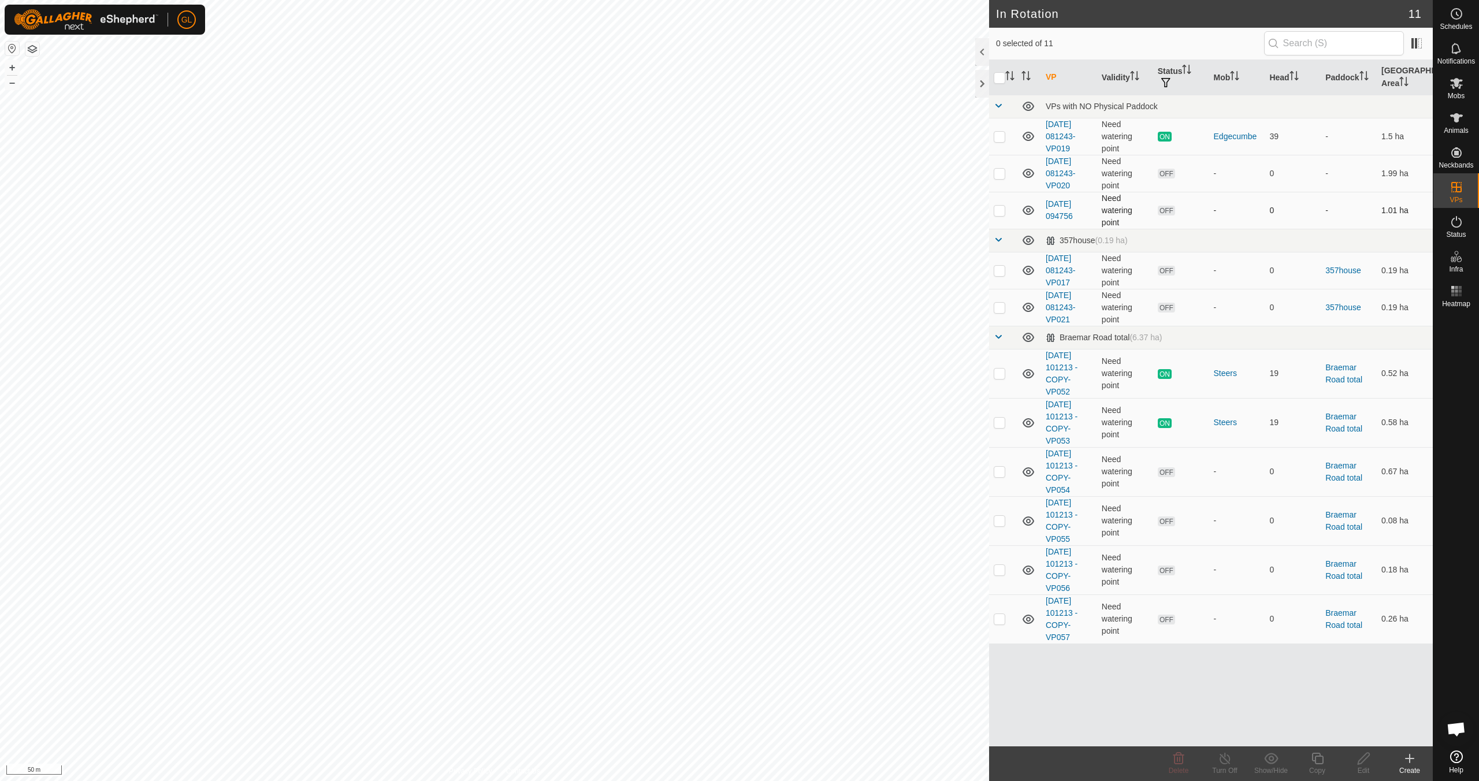
click at [998, 210] on p-checkbox at bounding box center [1000, 210] width 12 height 9
click at [1180, 764] on icon at bounding box center [1179, 759] width 14 height 14
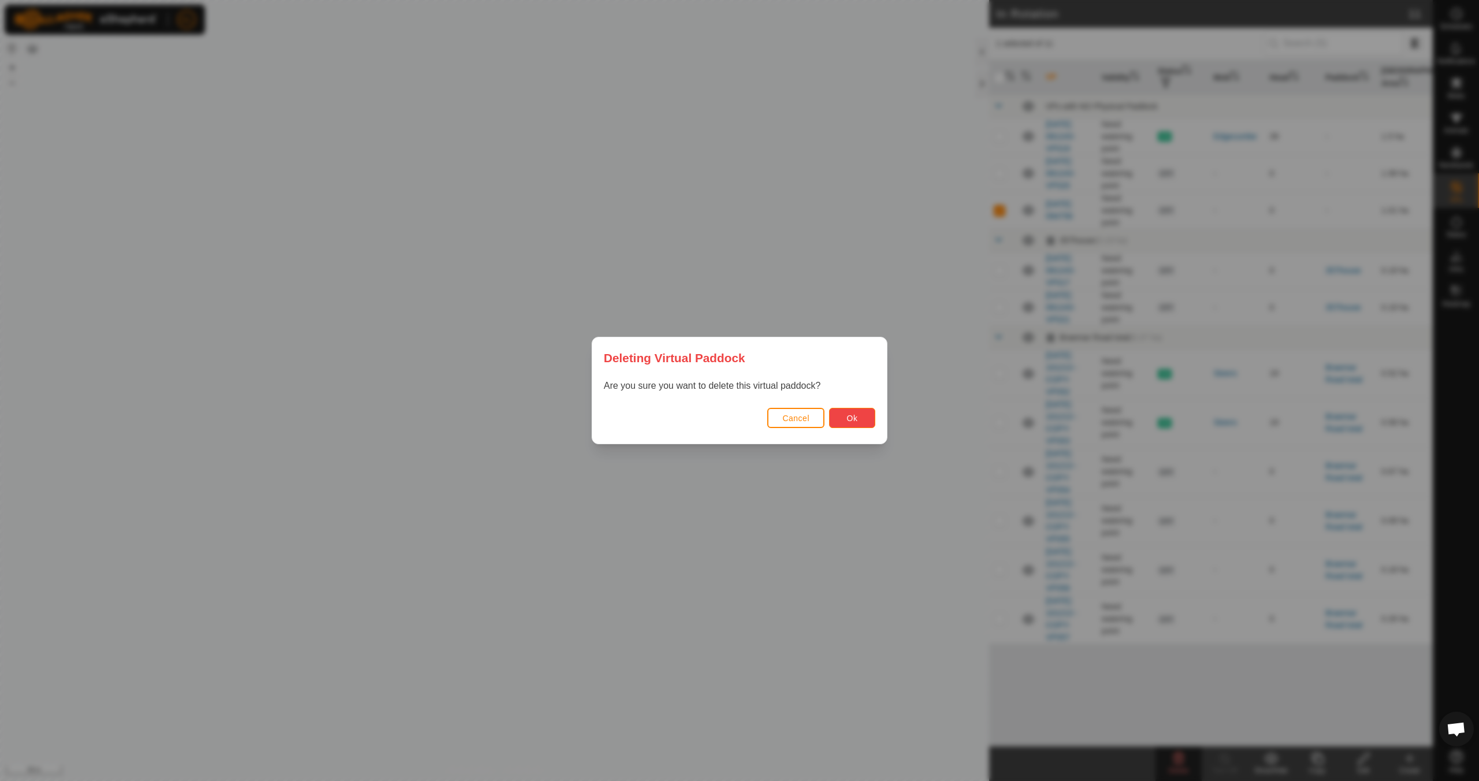
click at [859, 415] on button "Ok" at bounding box center [852, 418] width 46 height 20
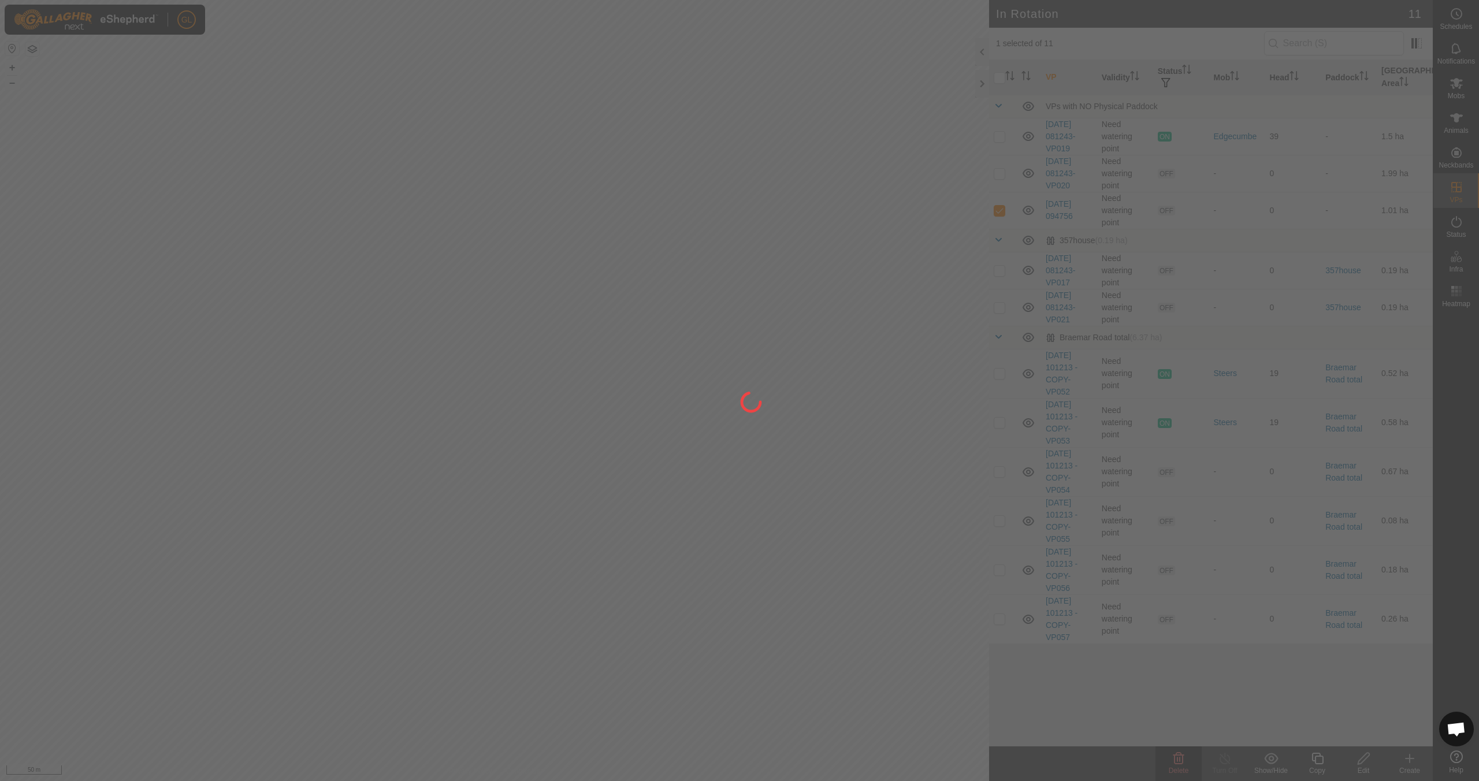
checkbox input "false"
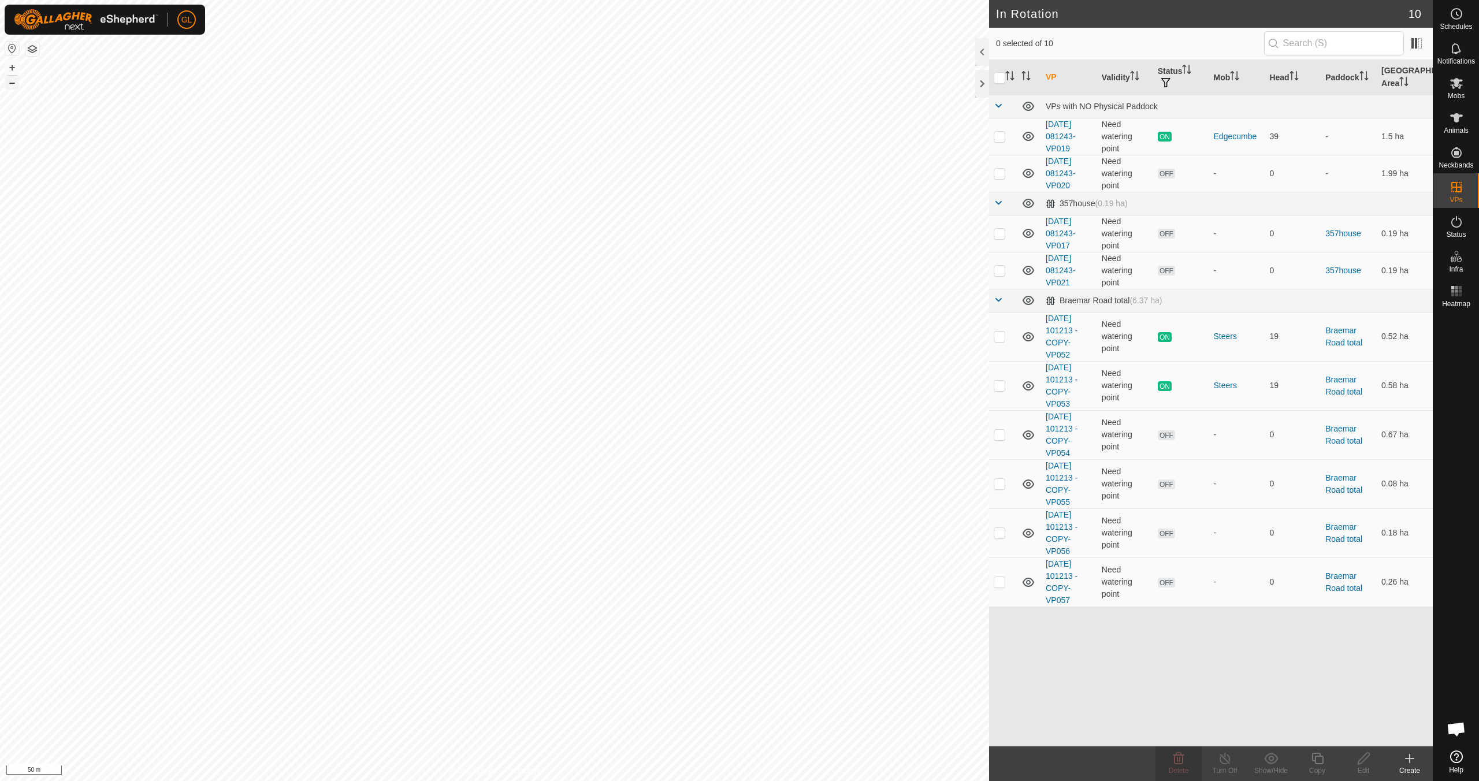
click at [8, 81] on button "–" at bounding box center [12, 83] width 14 height 14
click at [12, 83] on button "–" at bounding box center [12, 83] width 14 height 14
click at [11, 83] on button "–" at bounding box center [12, 83] width 14 height 14
